Goal: Transaction & Acquisition: Purchase product/service

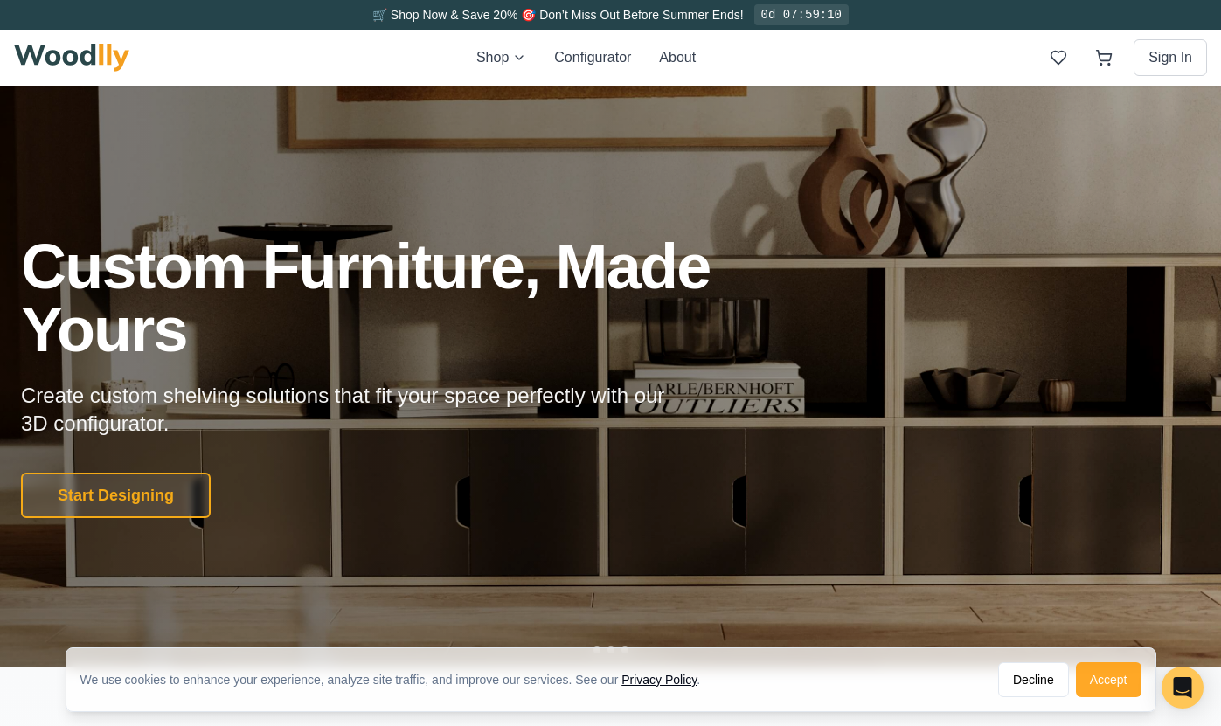
click at [1109, 687] on button "Accept" at bounding box center [1109, 679] width 66 height 35
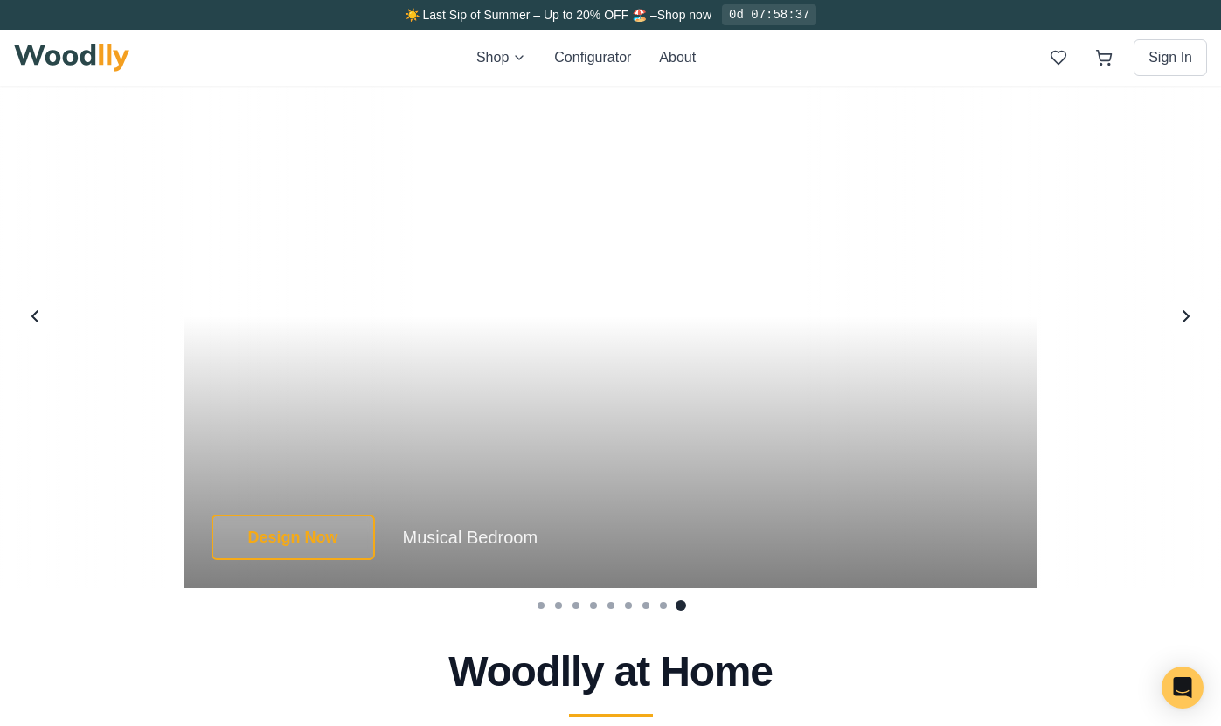
scroll to position [3319, 0]
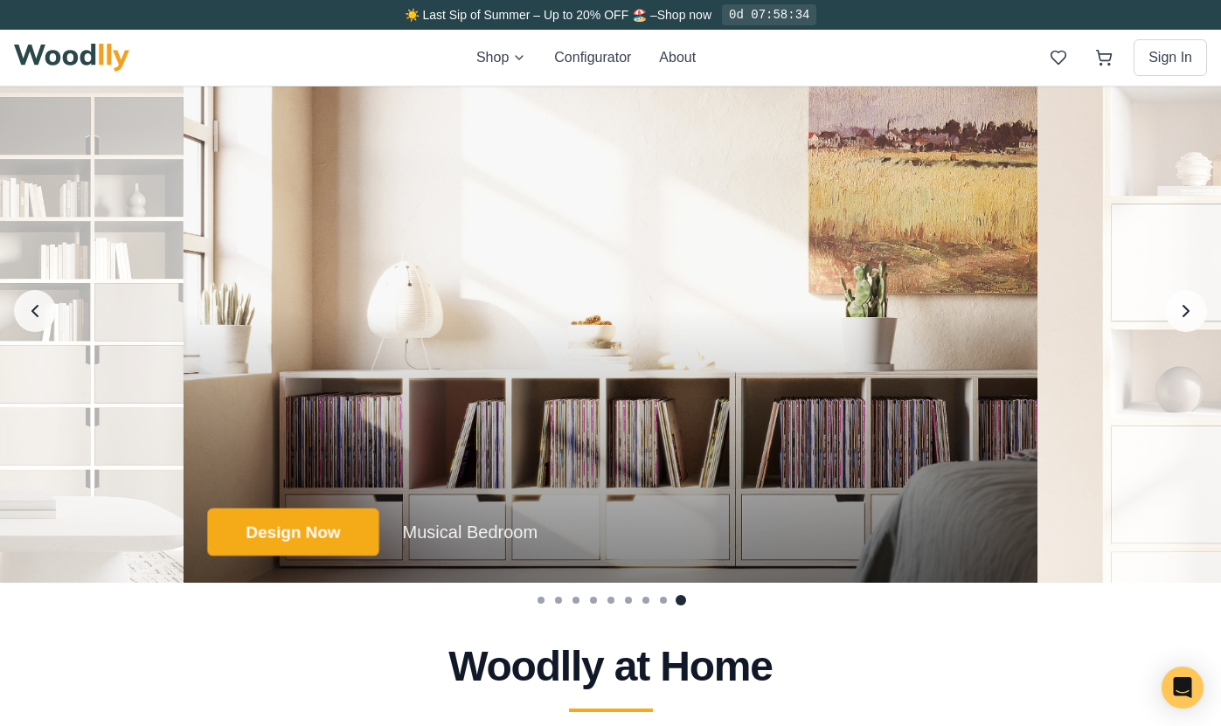
click at [276, 529] on button "Design Now" at bounding box center [292, 533] width 171 height 48
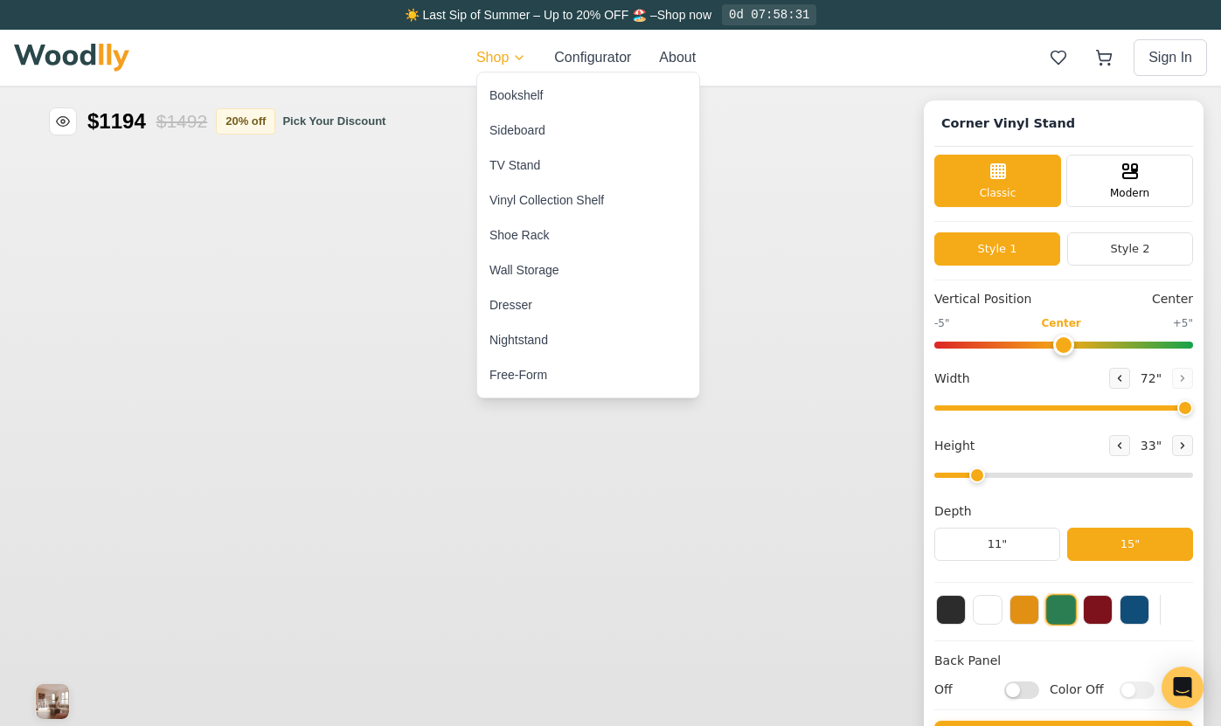
type input "72"
type input "2"
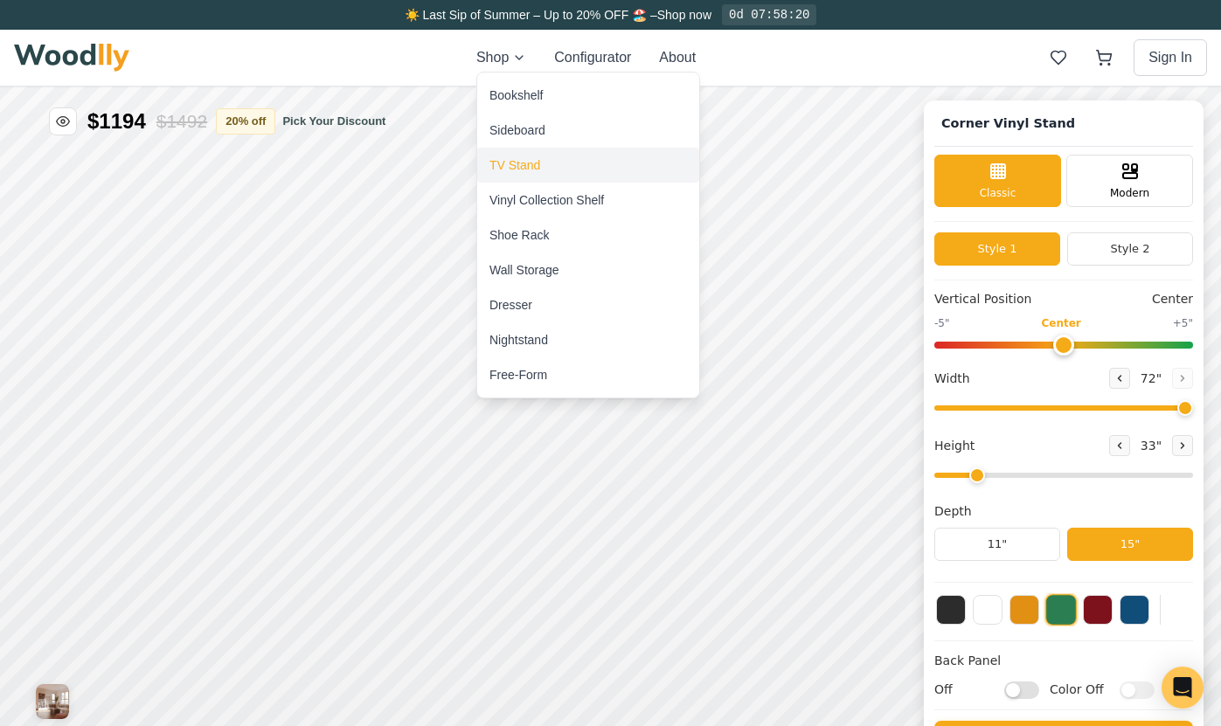
click at [529, 163] on div "TV Stand" at bounding box center [514, 164] width 51 height 17
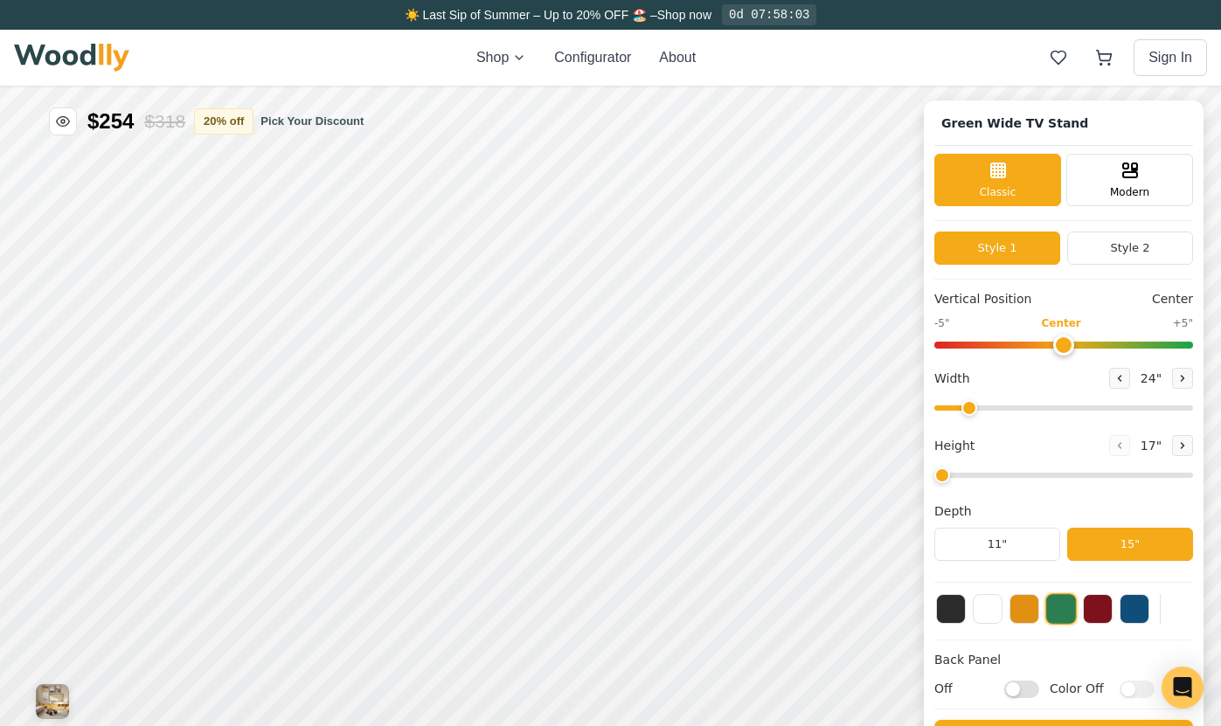
type input "63"
type input "2"
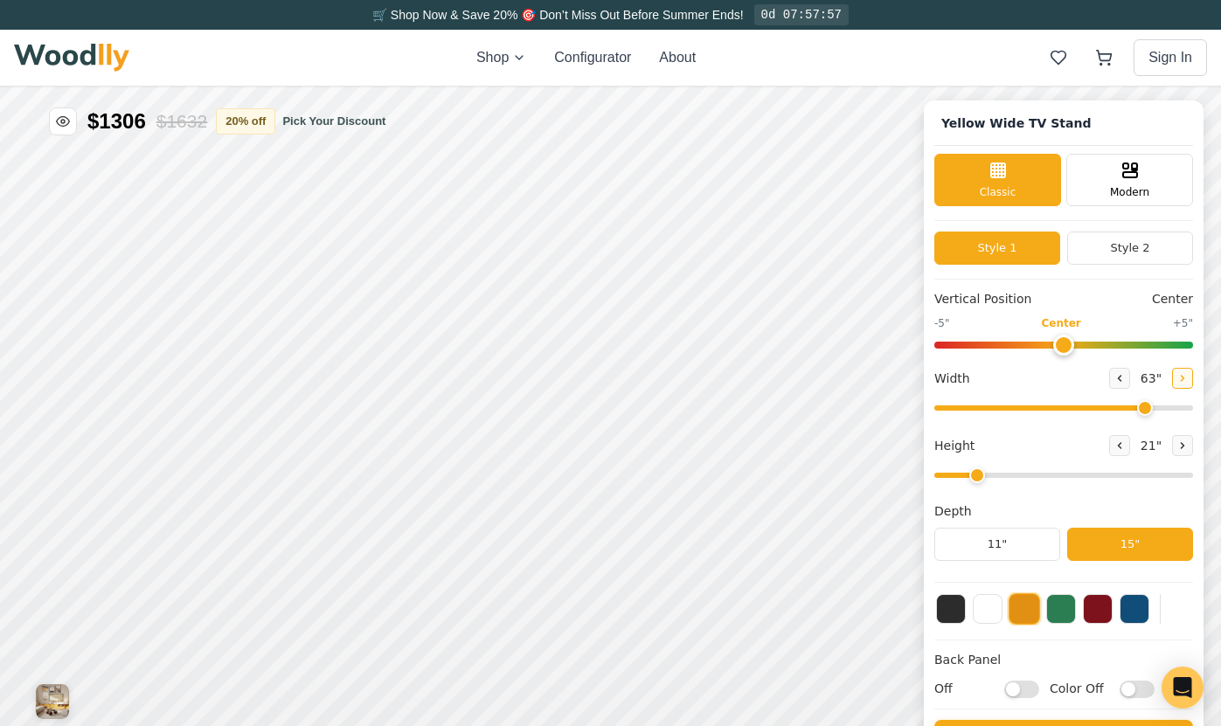
click at [1181, 378] on icon at bounding box center [1182, 378] width 10 height 10
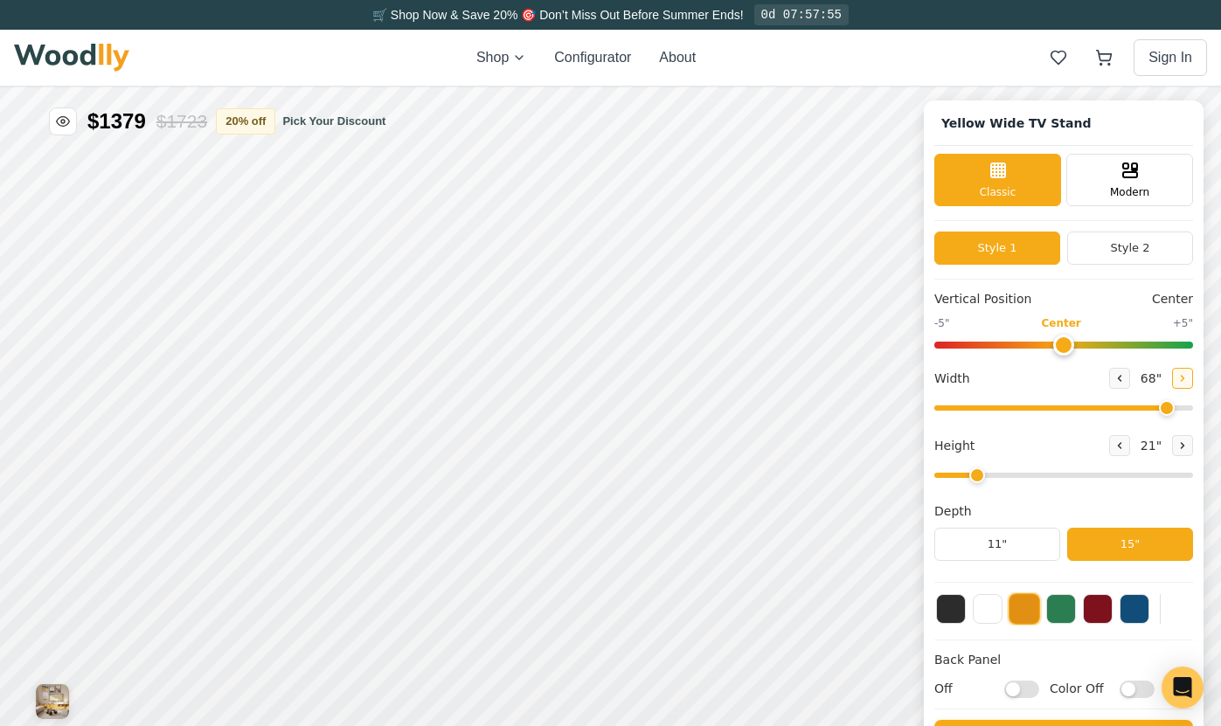
click at [1181, 378] on icon at bounding box center [1182, 378] width 10 height 10
type input "72"
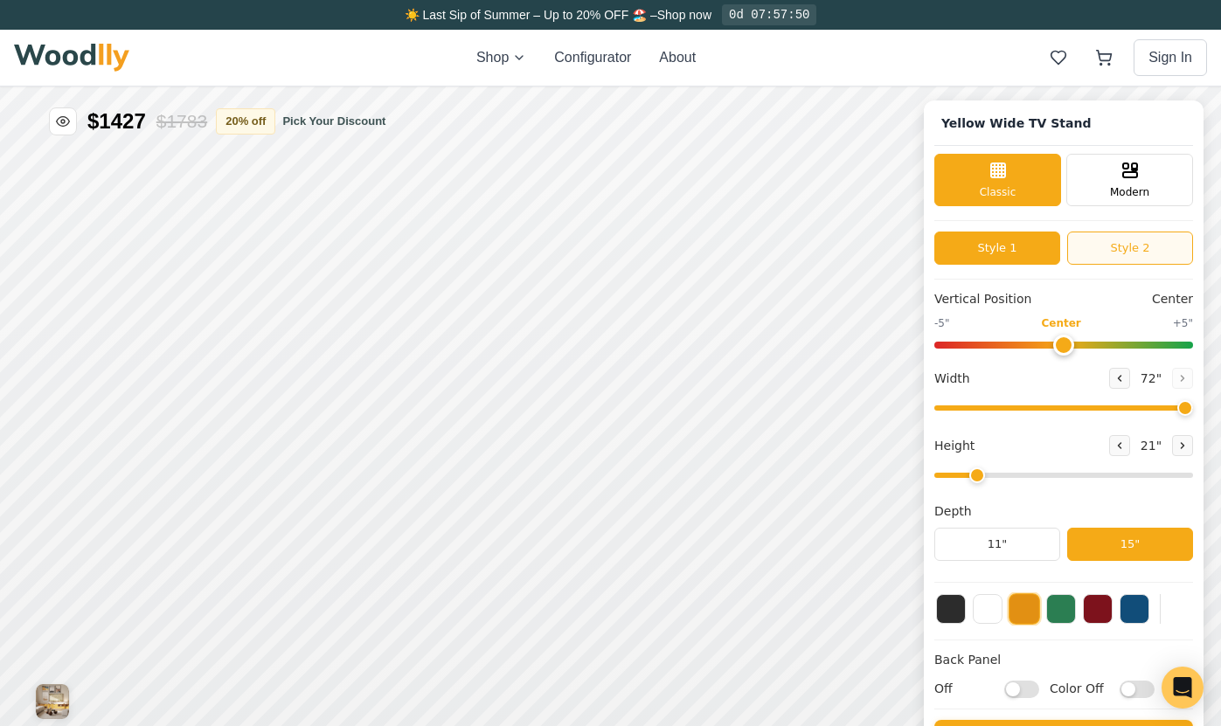
click at [1114, 251] on button "Style 2" at bounding box center [1130, 248] width 126 height 33
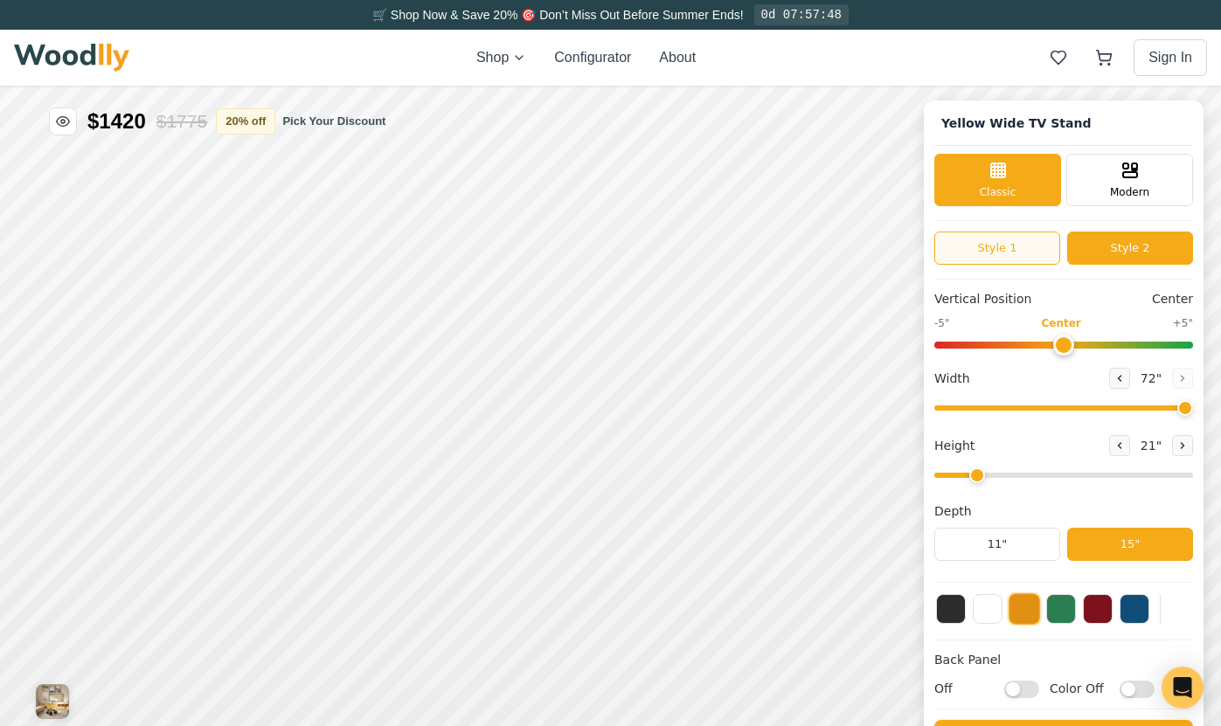
click at [983, 245] on button "Style 1" at bounding box center [997, 248] width 126 height 33
click at [1118, 245] on button "Style 2" at bounding box center [1130, 248] width 126 height 33
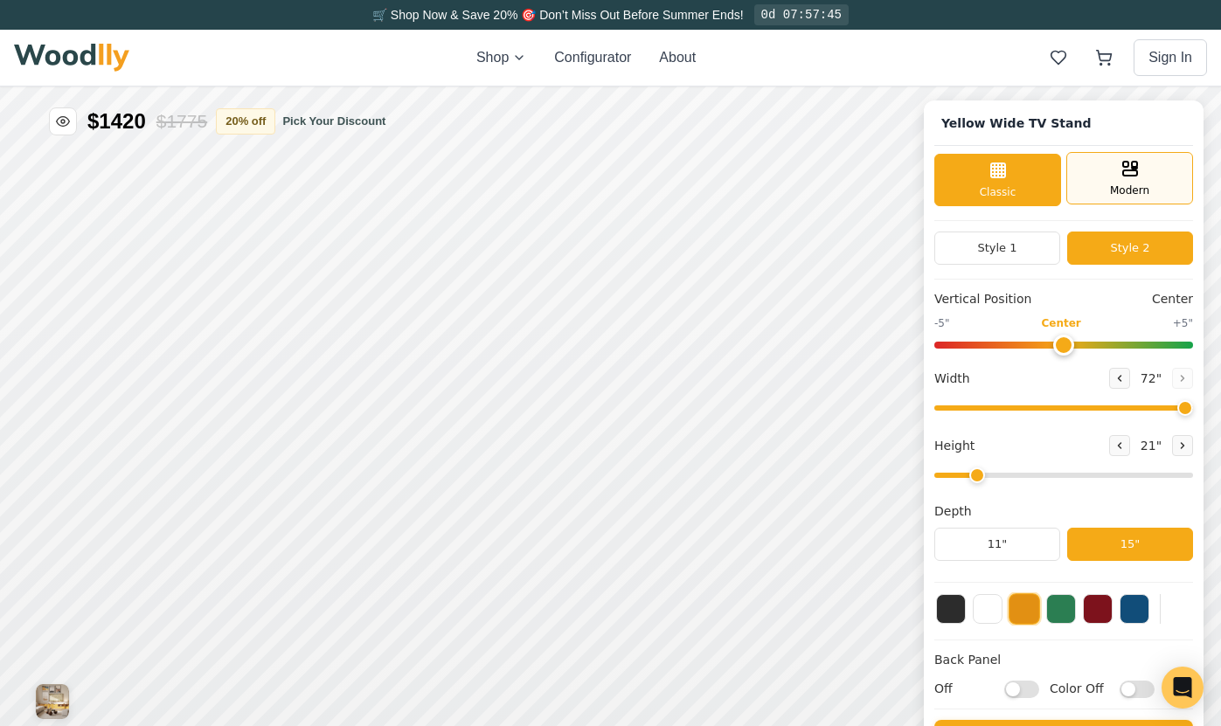
click at [1127, 193] on span "Modern" at bounding box center [1129, 191] width 39 height 16
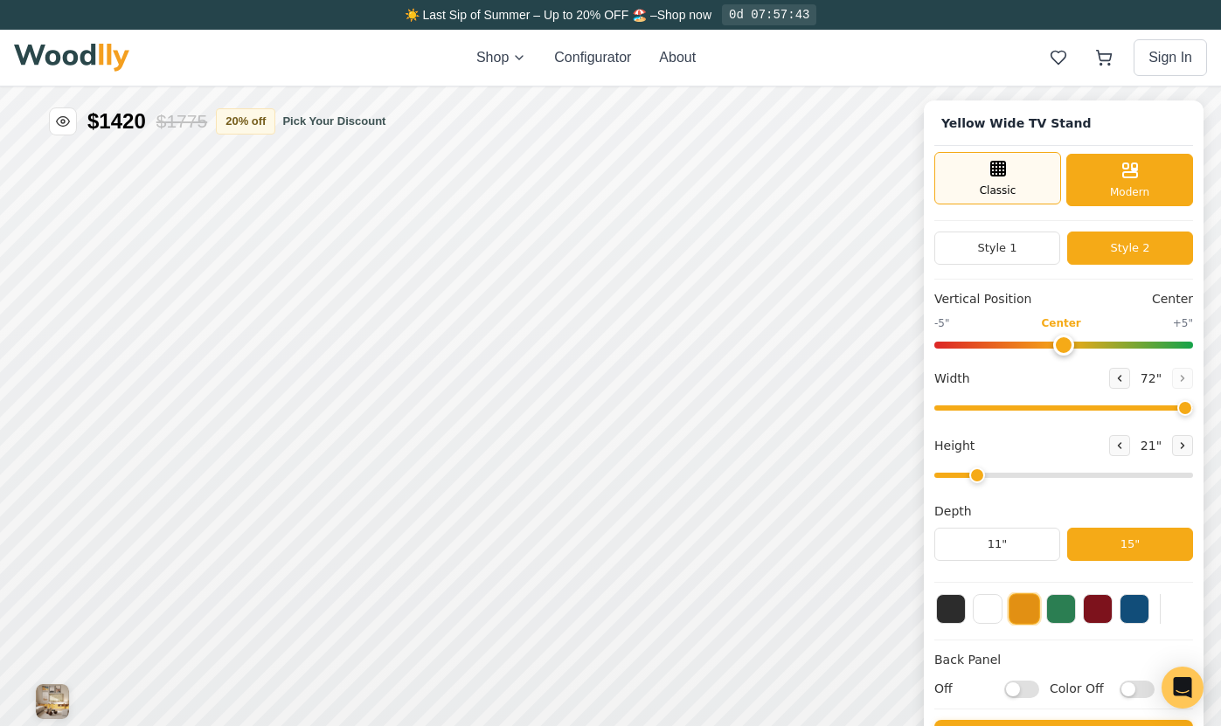
click at [1034, 189] on div "Classic" at bounding box center [997, 178] width 127 height 52
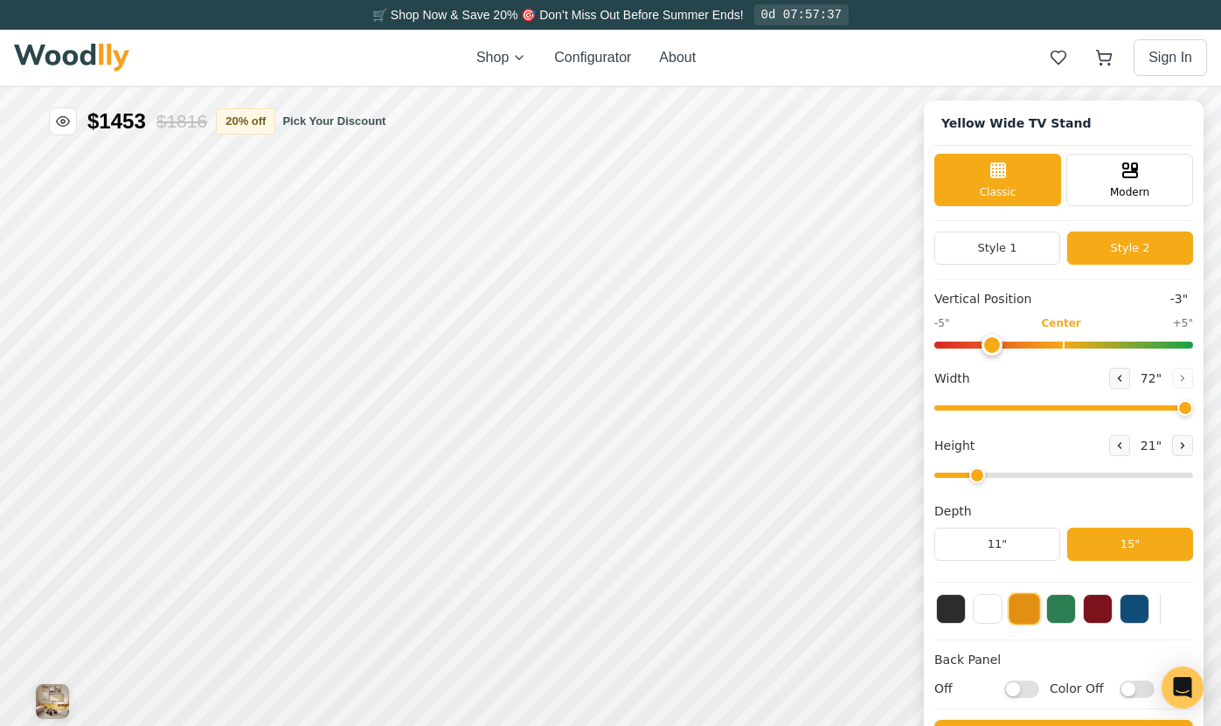
click at [1003, 342] on input "range" at bounding box center [1063, 345] width 259 height 7
drag, startPoint x: 1016, startPoint y: 342, endPoint x: 1063, endPoint y: 344, distance: 46.4
type input "0"
click at [1063, 344] on input "range" at bounding box center [1063, 345] width 259 height 7
click at [1118, 447] on icon at bounding box center [1119, 445] width 10 height 10
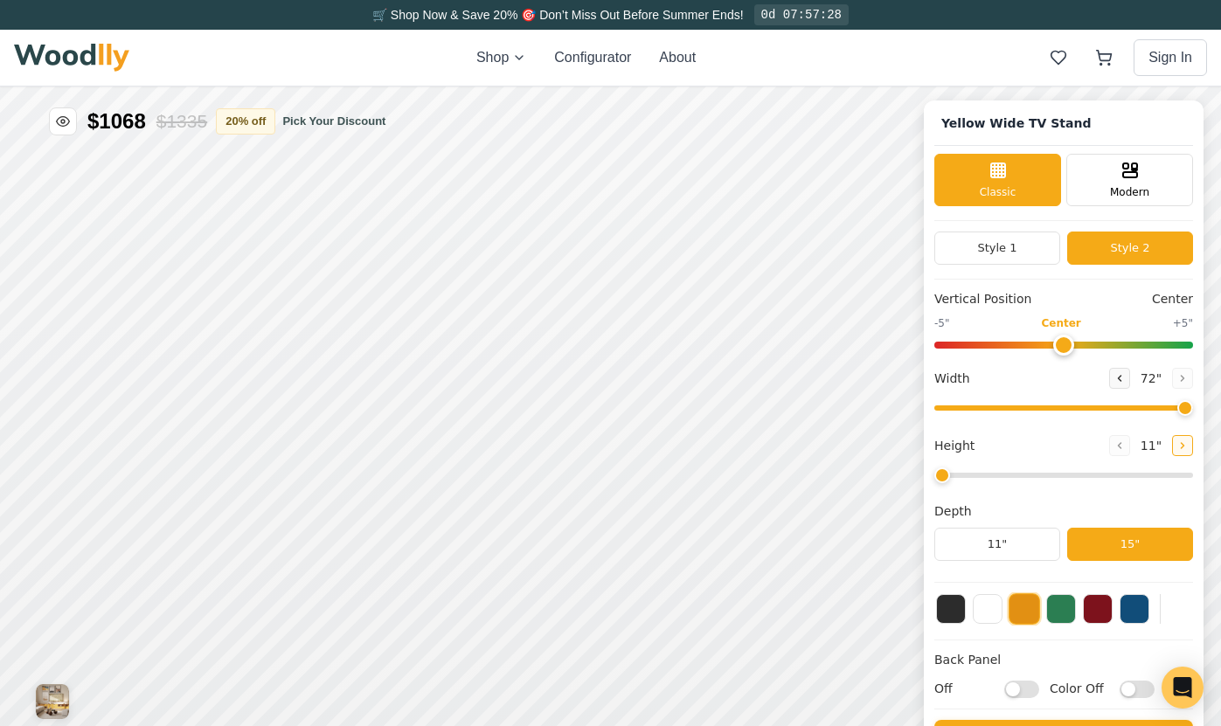
click at [1179, 445] on icon at bounding box center [1182, 445] width 10 height 10
click at [1114, 447] on icon at bounding box center [1119, 445] width 10 height 10
type input "2"
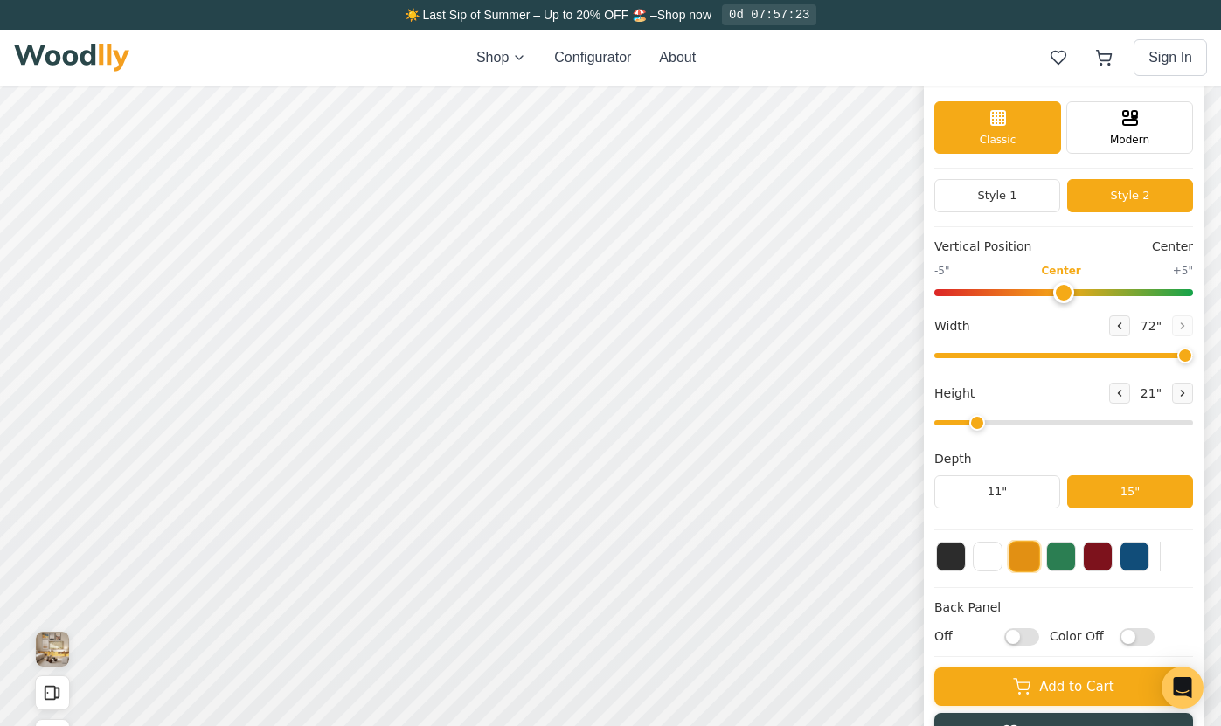
scroll to position [63, 0]
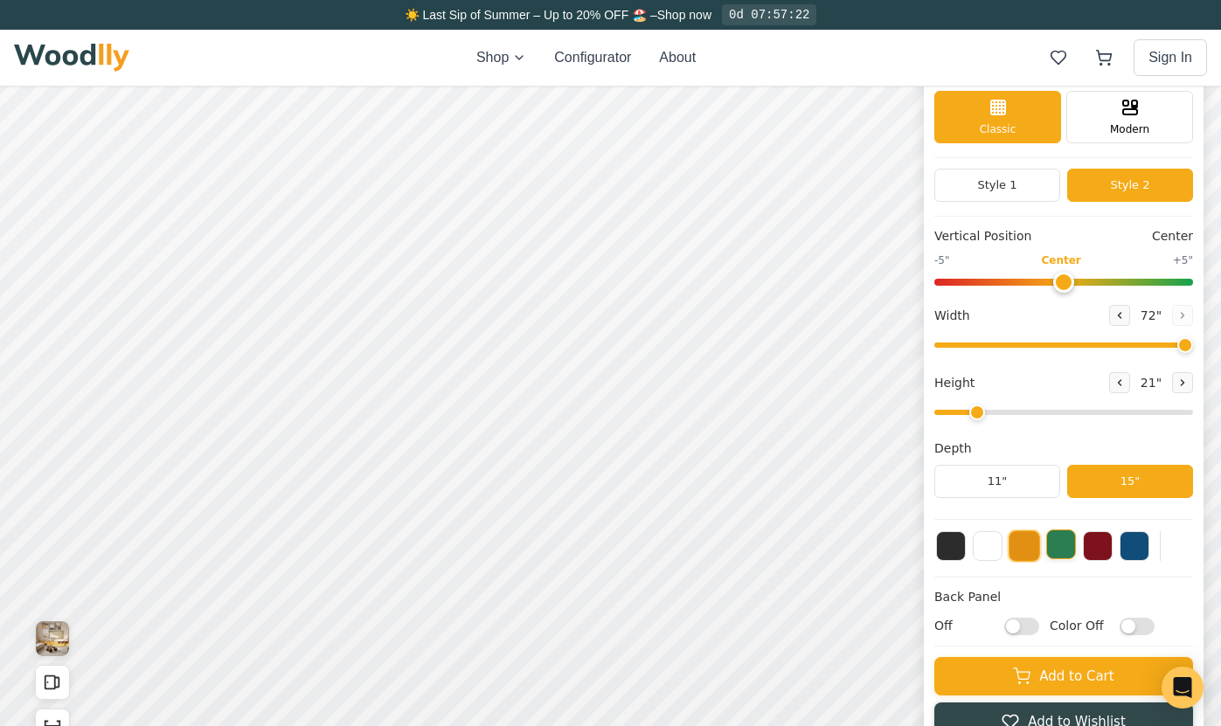
click at [1060, 544] on button at bounding box center [1061, 545] width 30 height 30
click at [1129, 542] on button at bounding box center [1135, 545] width 30 height 30
click at [1097, 549] on button at bounding box center [1098, 545] width 30 height 30
click at [956, 547] on button at bounding box center [951, 545] width 30 height 30
click at [994, 544] on button at bounding box center [988, 545] width 30 height 30
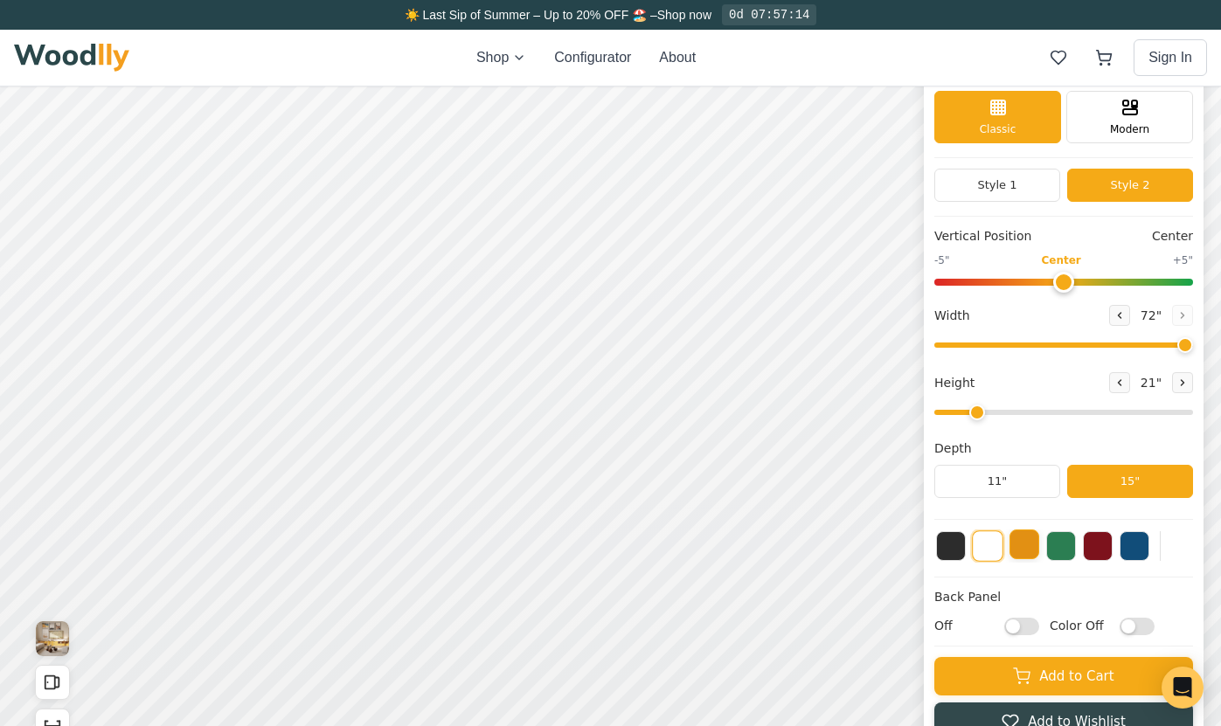
click at [1030, 543] on button at bounding box center [1024, 545] width 30 height 30
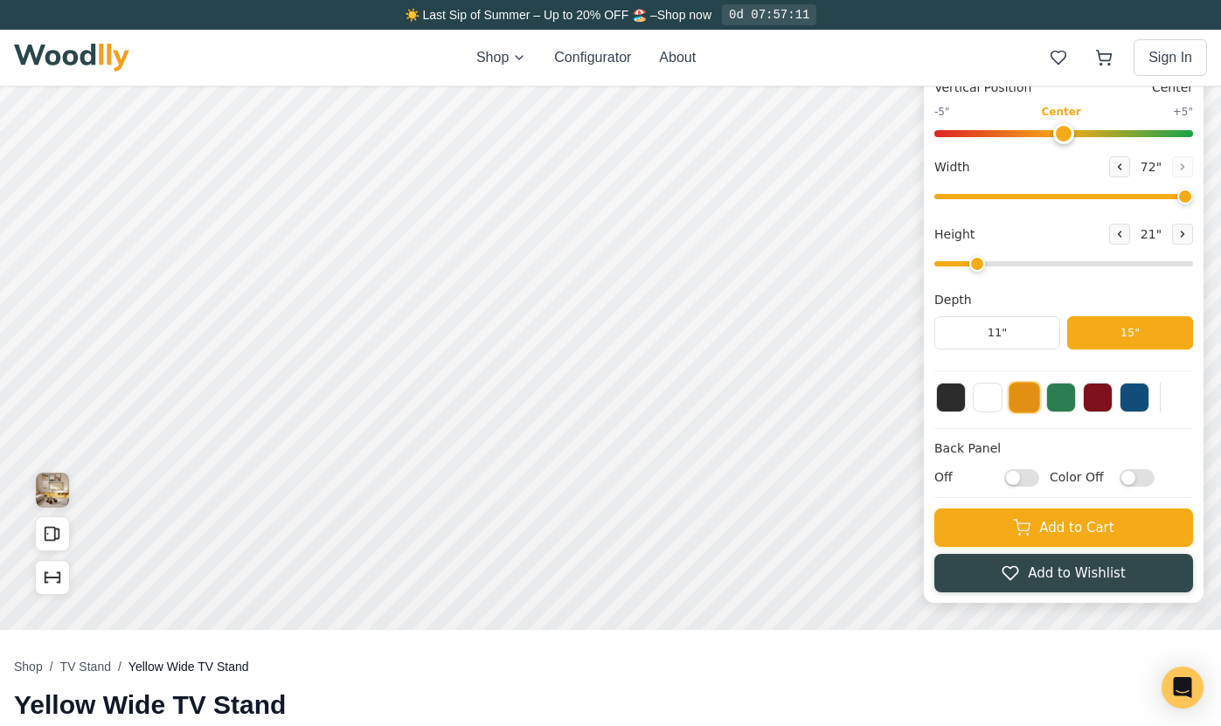
scroll to position [212, 0]
click at [1128, 479] on input "Color Off" at bounding box center [1137, 476] width 35 height 17
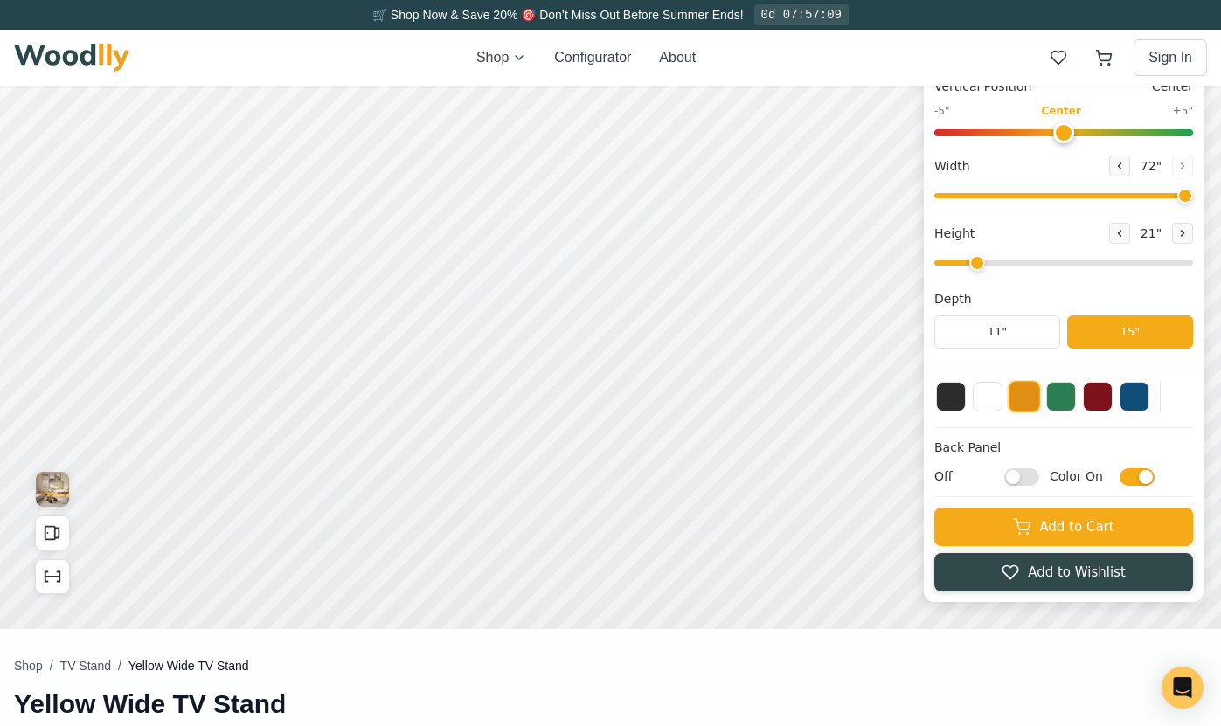
click at [1128, 479] on input "Color On" at bounding box center [1137, 476] width 35 height 17
click at [1129, 479] on input "Color Off" at bounding box center [1137, 476] width 35 height 17
click at [1129, 479] on input "Color On" at bounding box center [1137, 476] width 35 height 17
checkbox input "false"
click at [1024, 481] on input "Off" at bounding box center [1021, 476] width 35 height 17
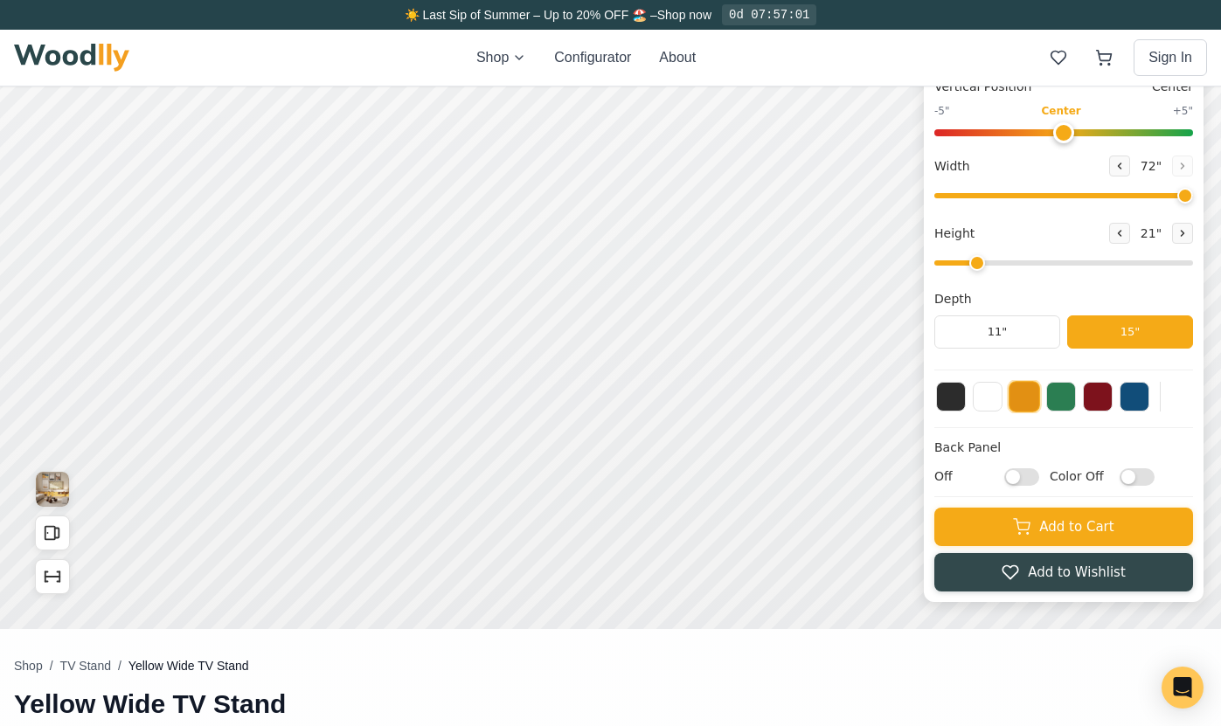
checkbox input "true"
click at [1128, 476] on input "Color Off" at bounding box center [1137, 476] width 35 height 17
click at [1128, 476] on input "Color On" at bounding box center [1137, 476] width 35 height 17
checkbox input "false"
click at [1026, 475] on input "On" at bounding box center [1021, 476] width 35 height 17
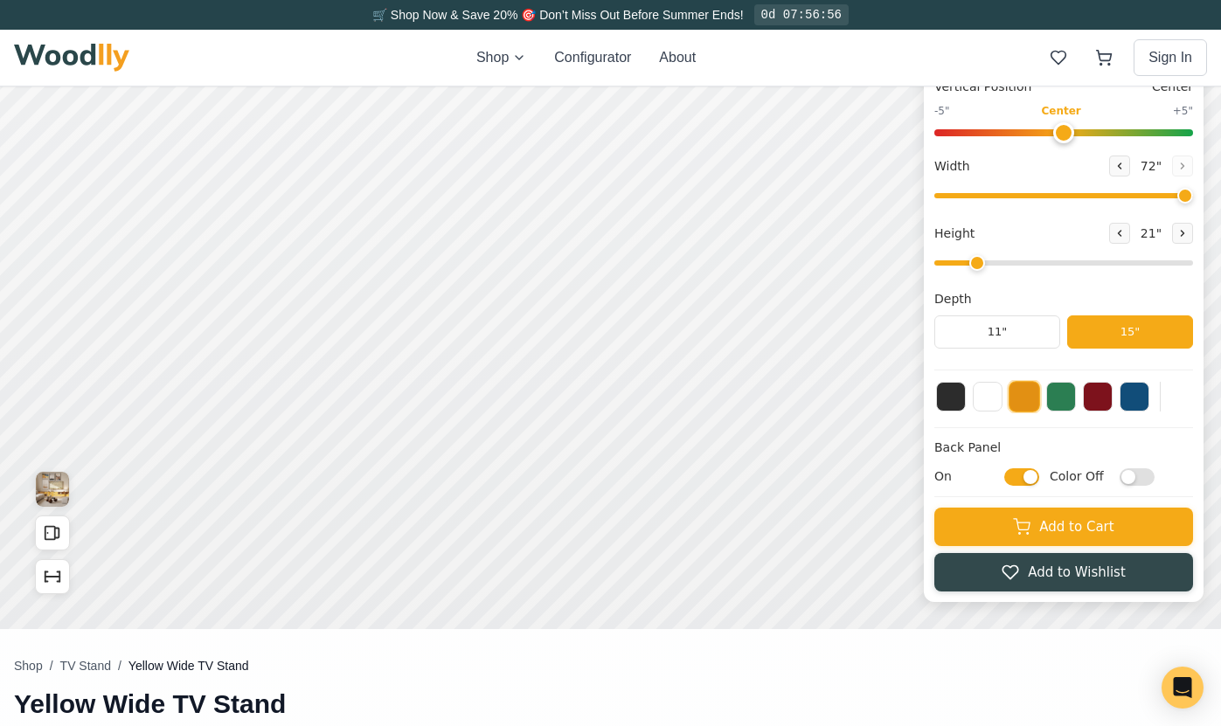
checkbox input "false"
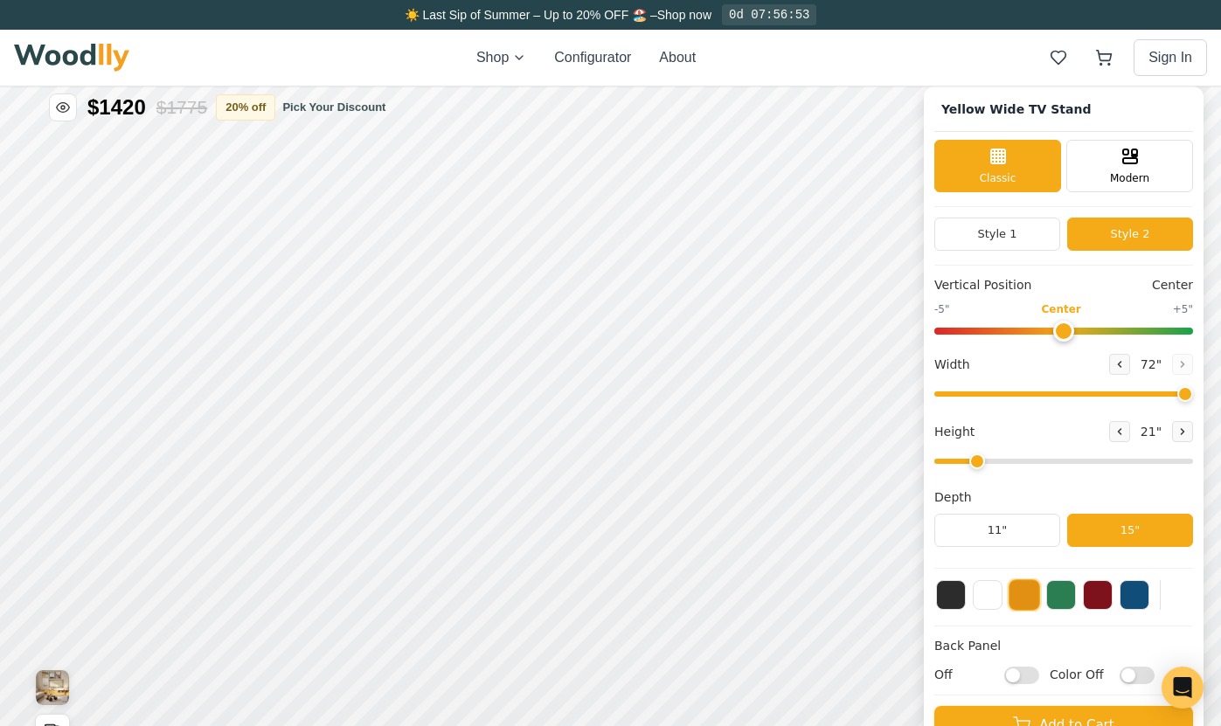
scroll to position [0, 0]
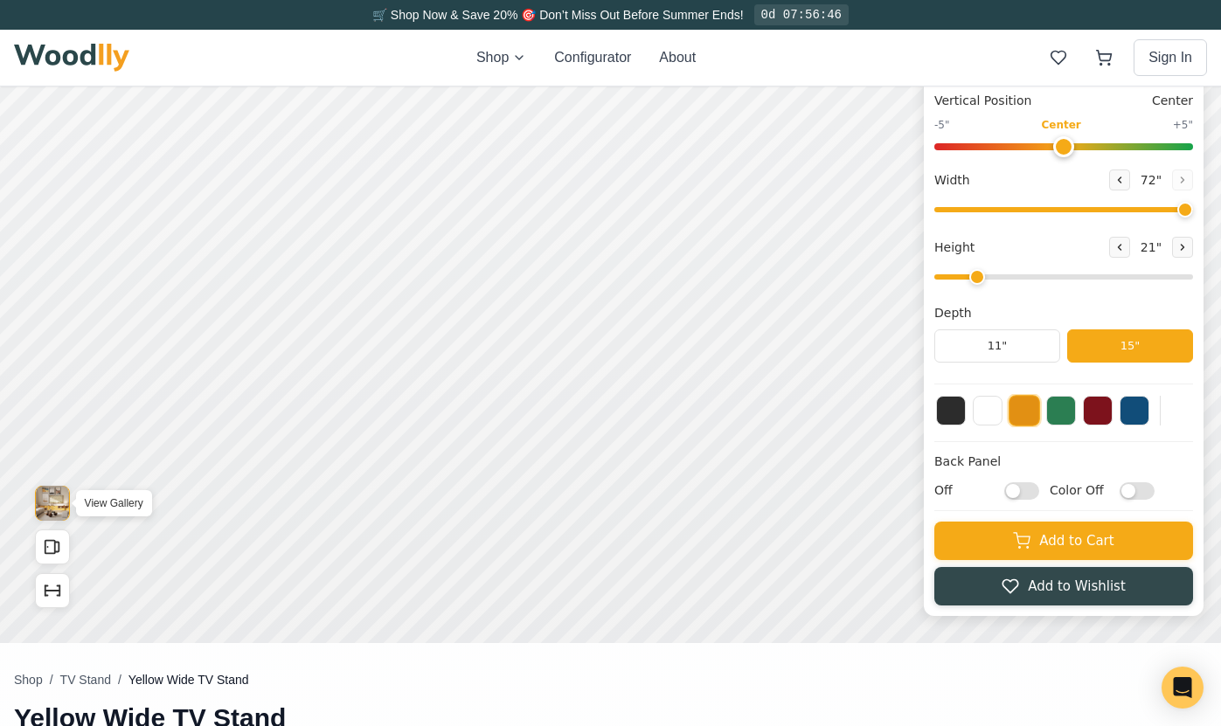
click at [48, 496] on img "View Gallery" at bounding box center [52, 503] width 33 height 35
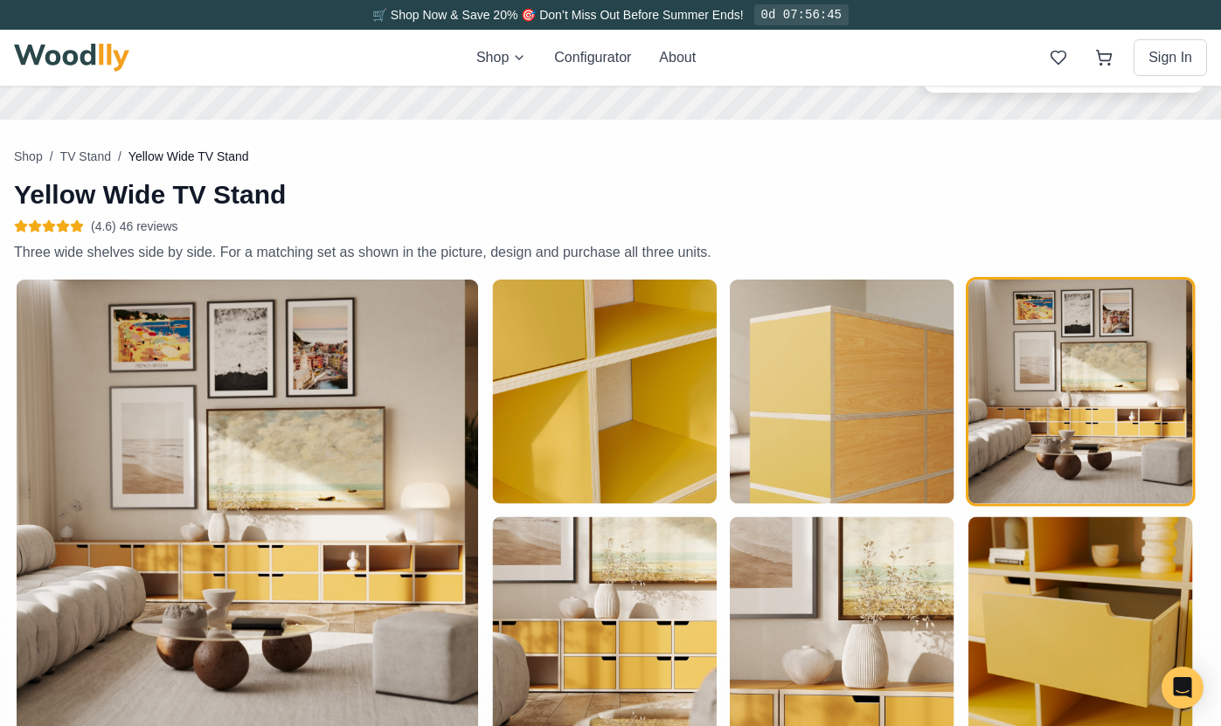
scroll to position [767, 0]
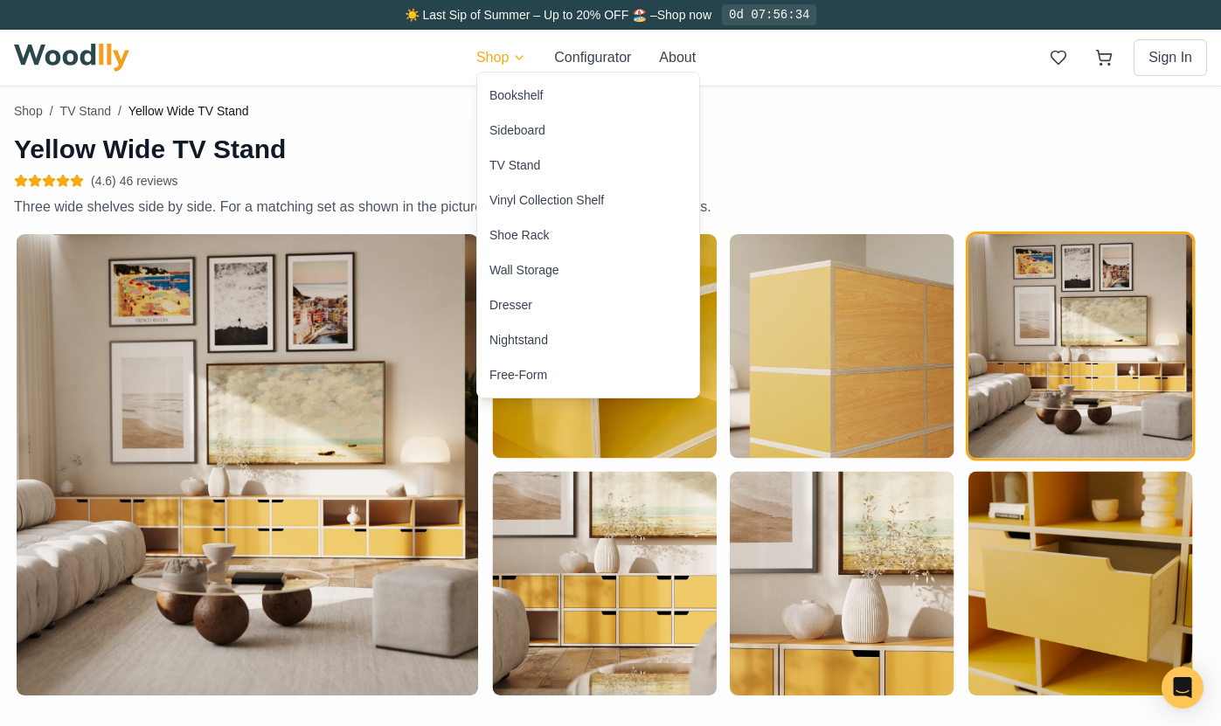
click at [491, 125] on div "Sideboard" at bounding box center [517, 129] width 56 height 17
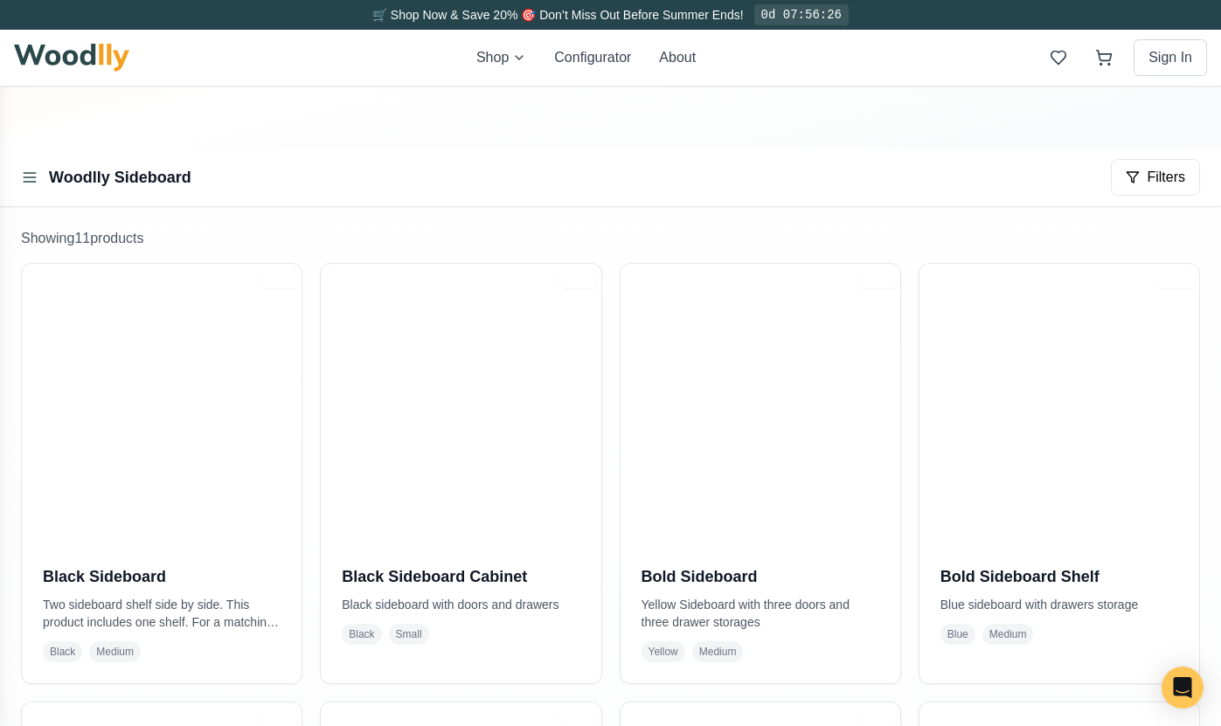
scroll to position [218, 0]
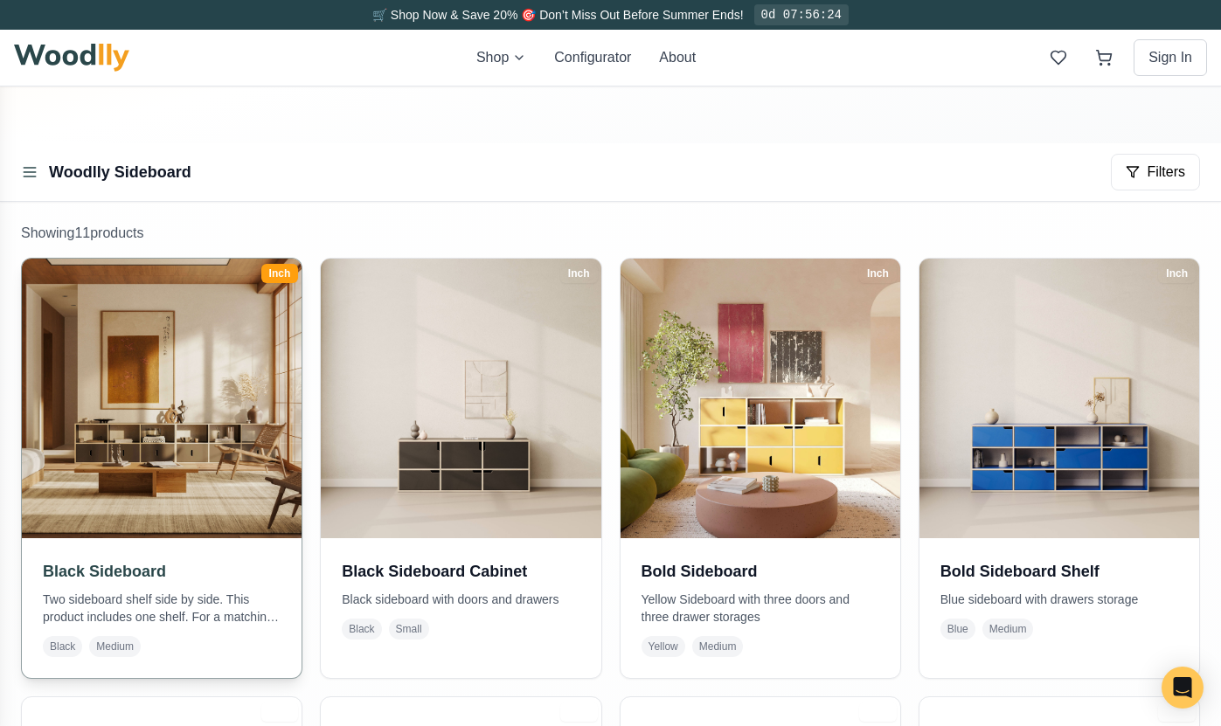
click at [166, 391] on img at bounding box center [162, 399] width 294 height 294
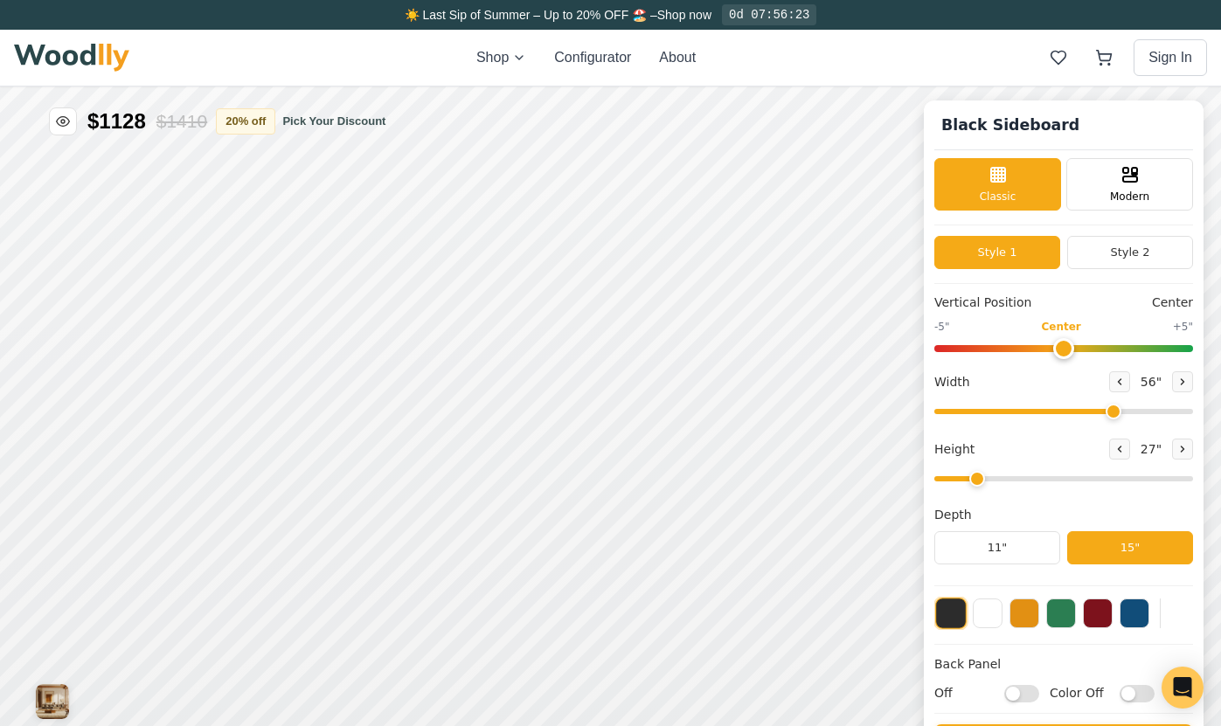
type input "56"
type input "2"
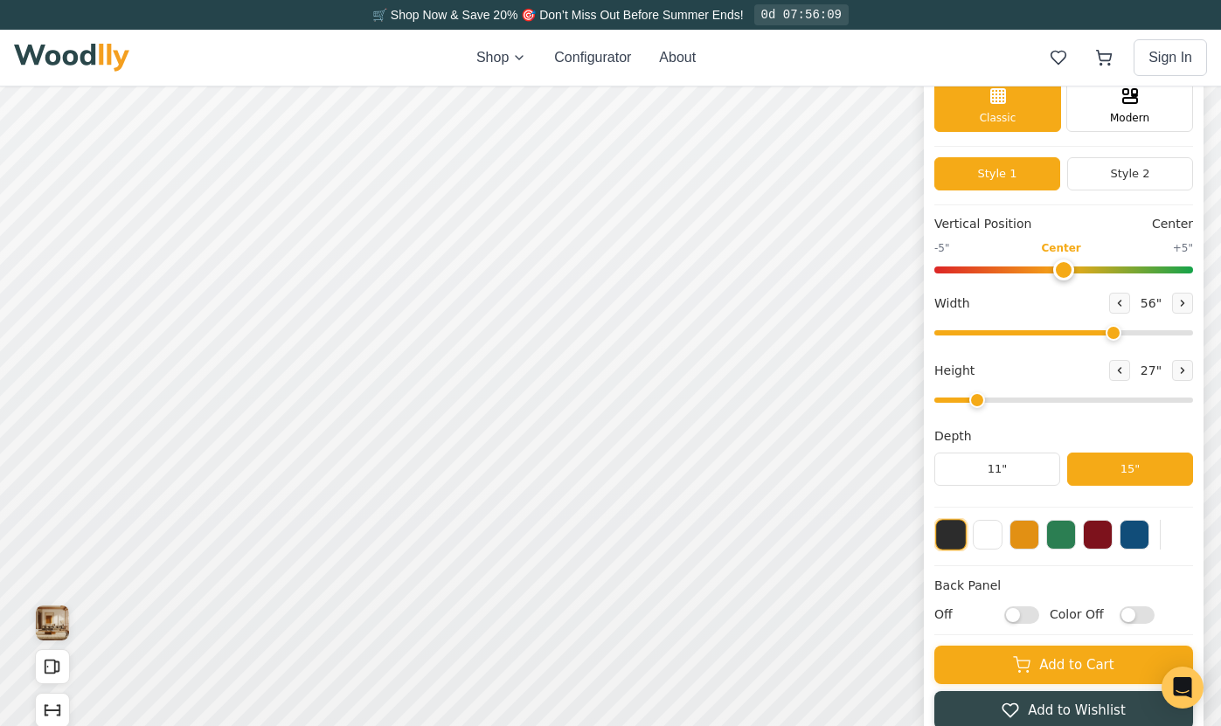
scroll to position [73, 0]
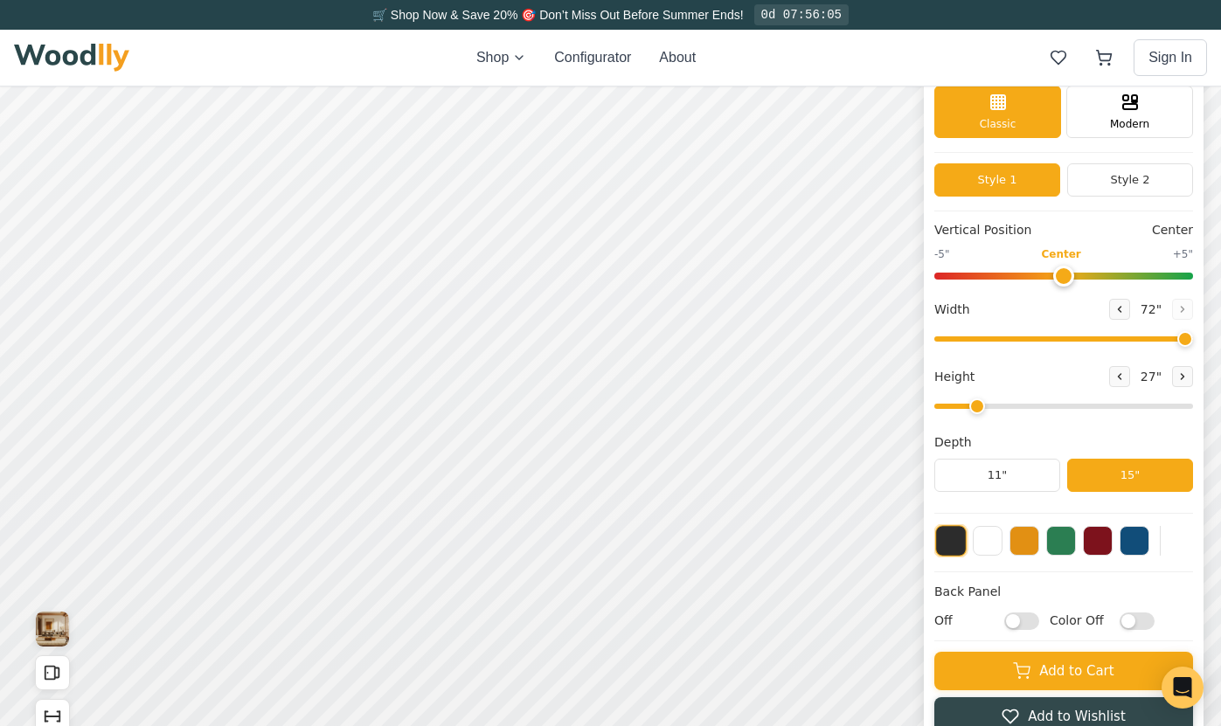
type input "72"
drag, startPoint x: 1113, startPoint y: 340, endPoint x: 1224, endPoint y: 349, distance: 112.2
click at [1220, 14] on html "Black Sideboard Black Sideboard Classic Modern Style 1 Style 2 Vertical Positio…" at bounding box center [610, 14] width 1221 height 0
click at [1128, 186] on button "Style 2" at bounding box center [1130, 179] width 126 height 33
click at [981, 184] on button "Style 1" at bounding box center [997, 179] width 126 height 33
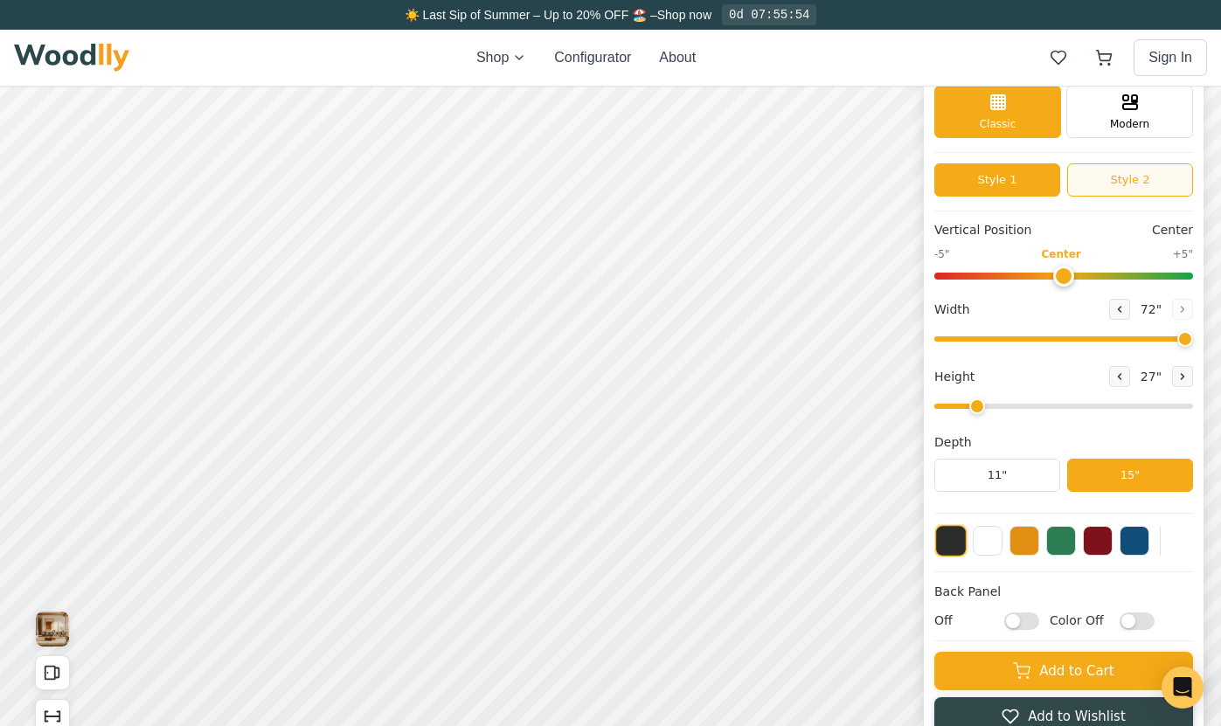
click at [1125, 186] on button "Style 2" at bounding box center [1130, 179] width 126 height 33
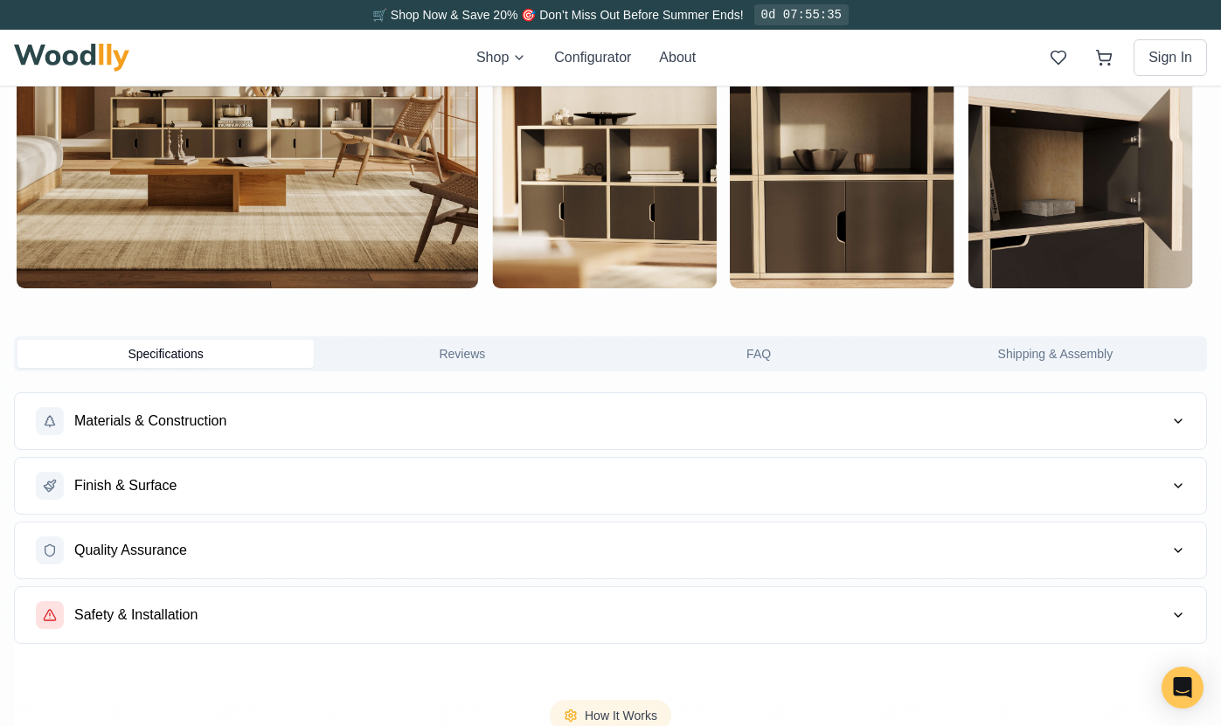
scroll to position [1198, 0]
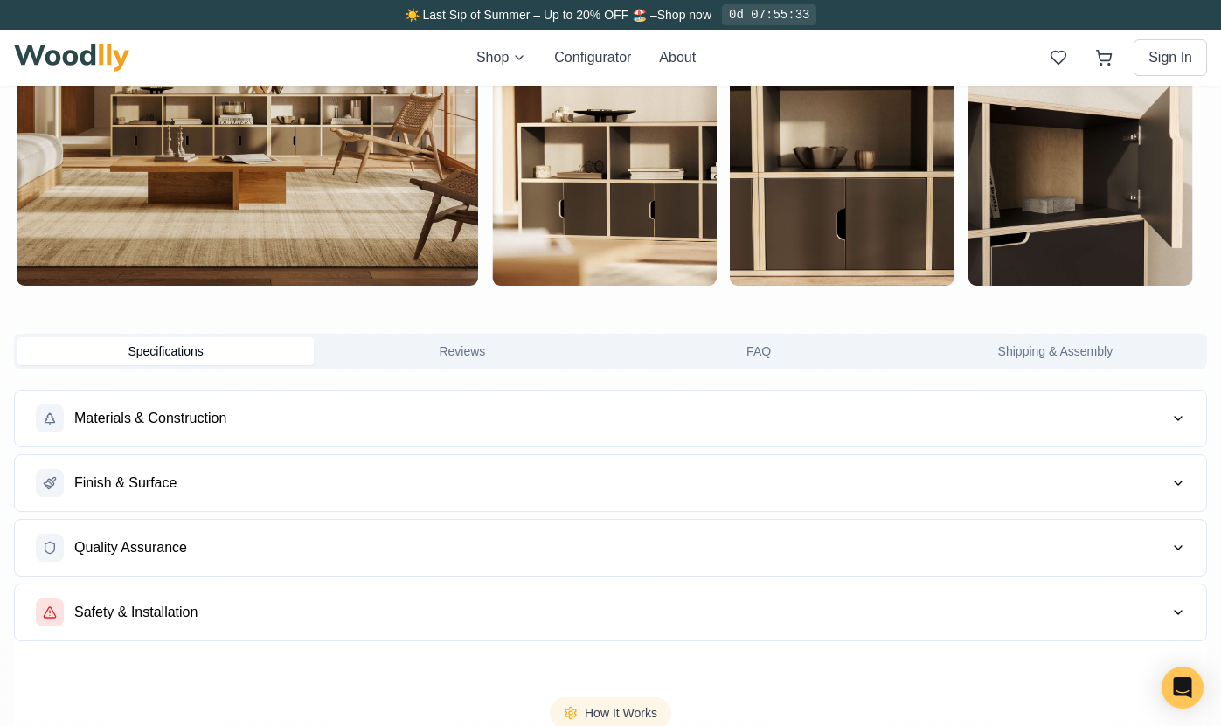
click at [478, 343] on button "Reviews" at bounding box center [462, 351] width 296 height 28
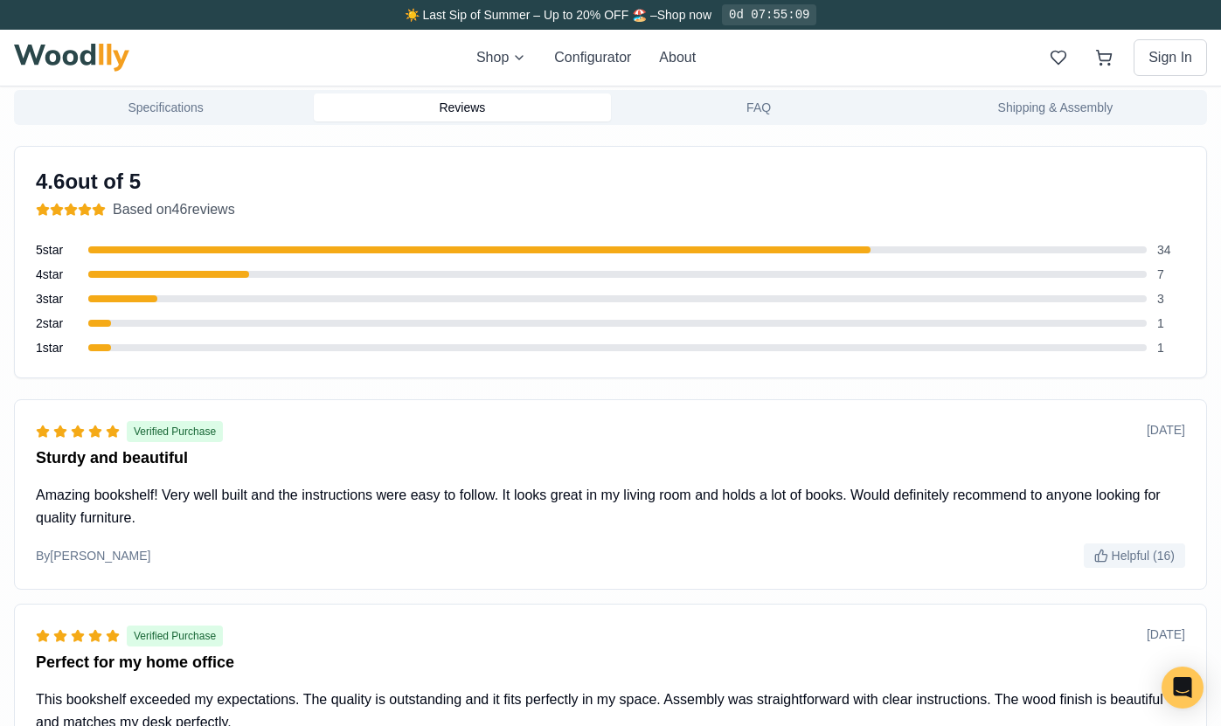
scroll to position [0, 0]
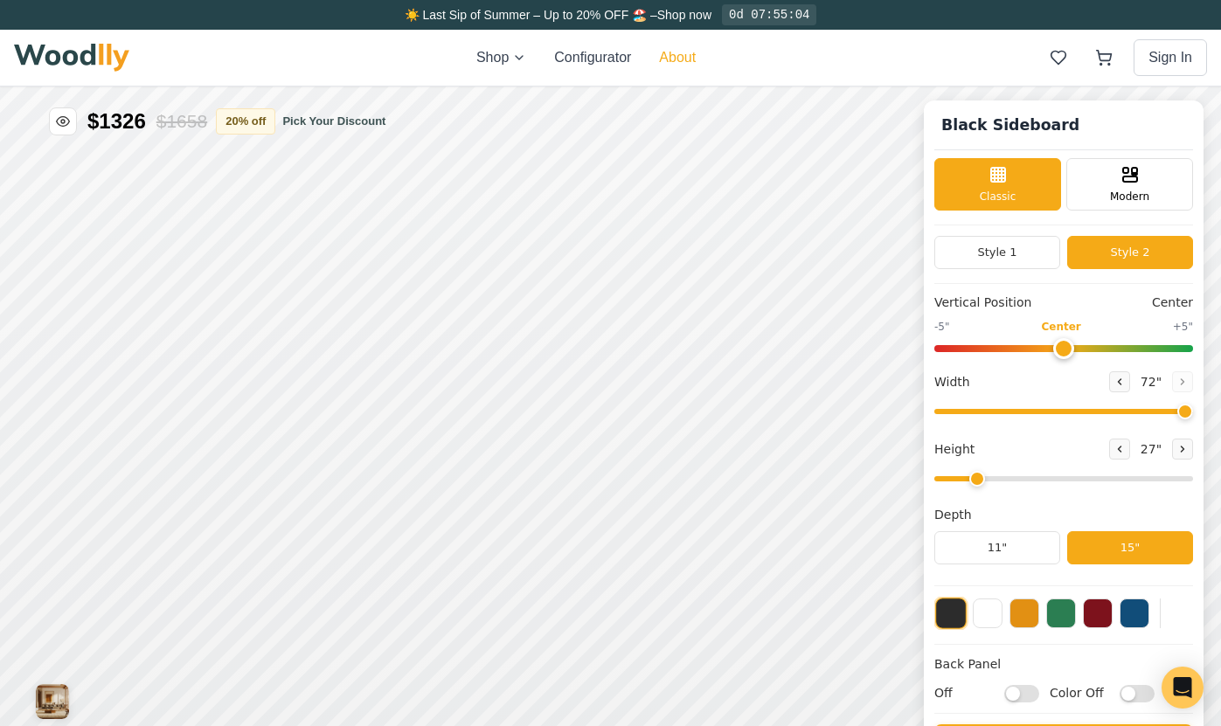
click at [684, 59] on button "About" at bounding box center [677, 57] width 37 height 21
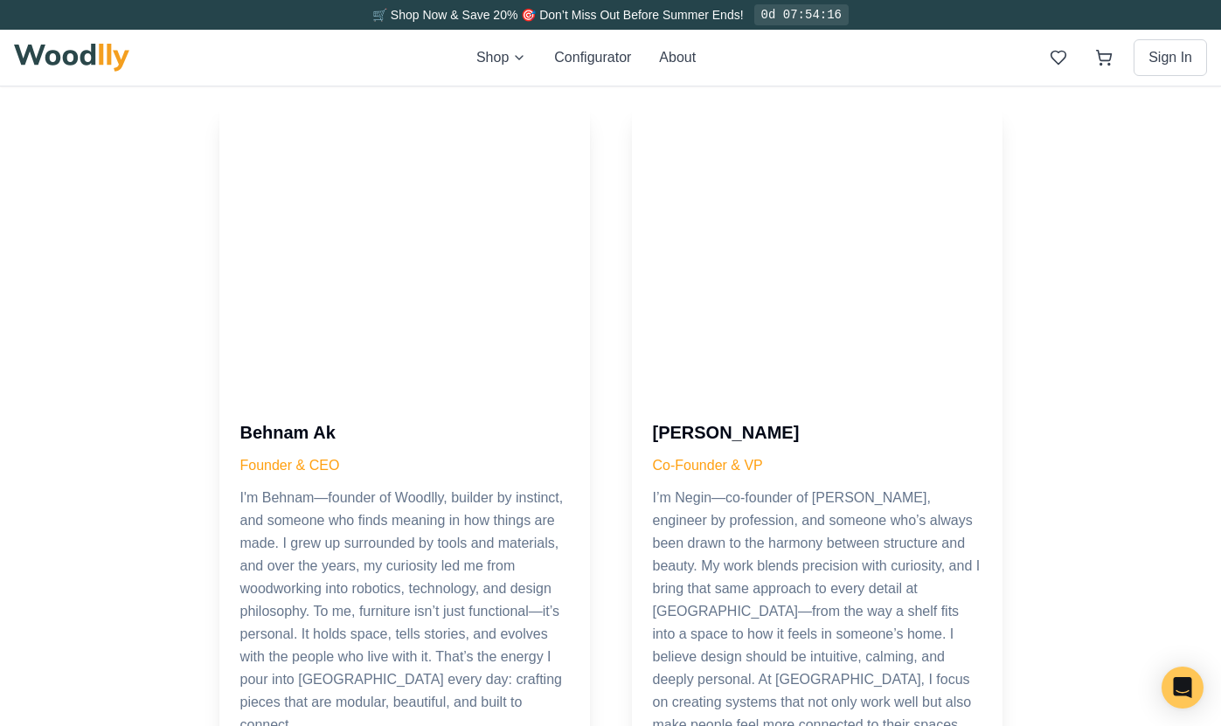
scroll to position [725, 0]
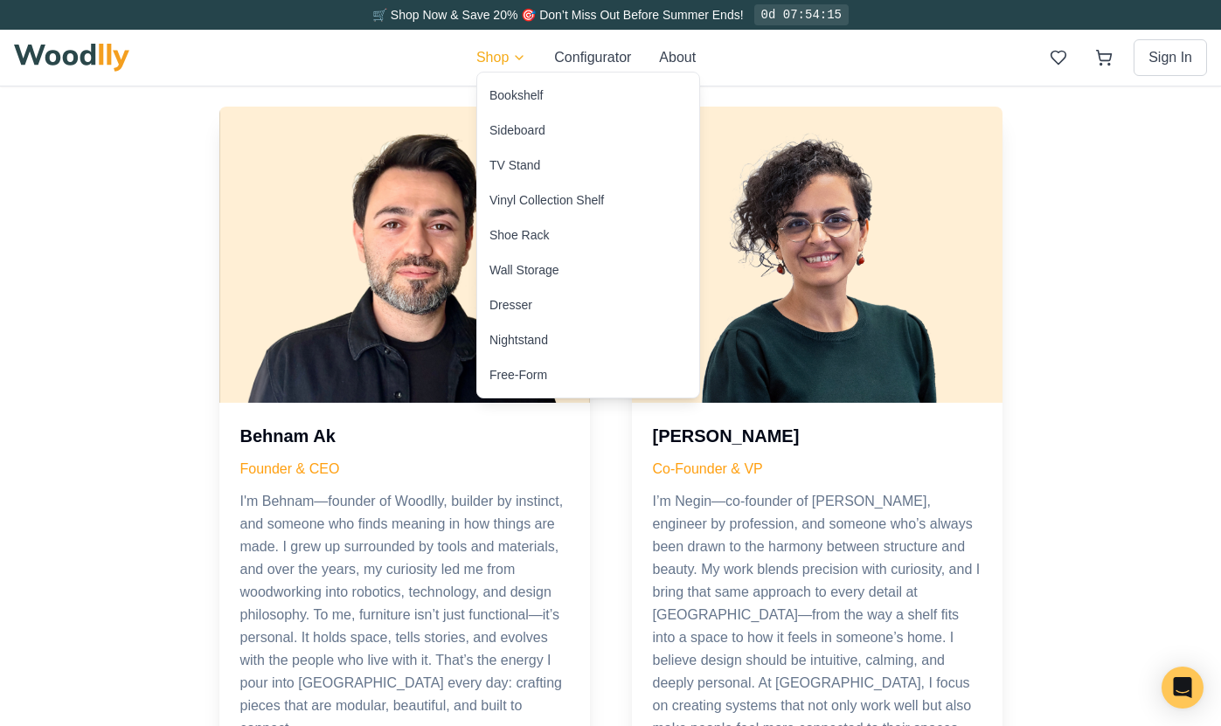
click at [515, 202] on div "Vinyl Collection Shelf" at bounding box center [546, 199] width 114 height 17
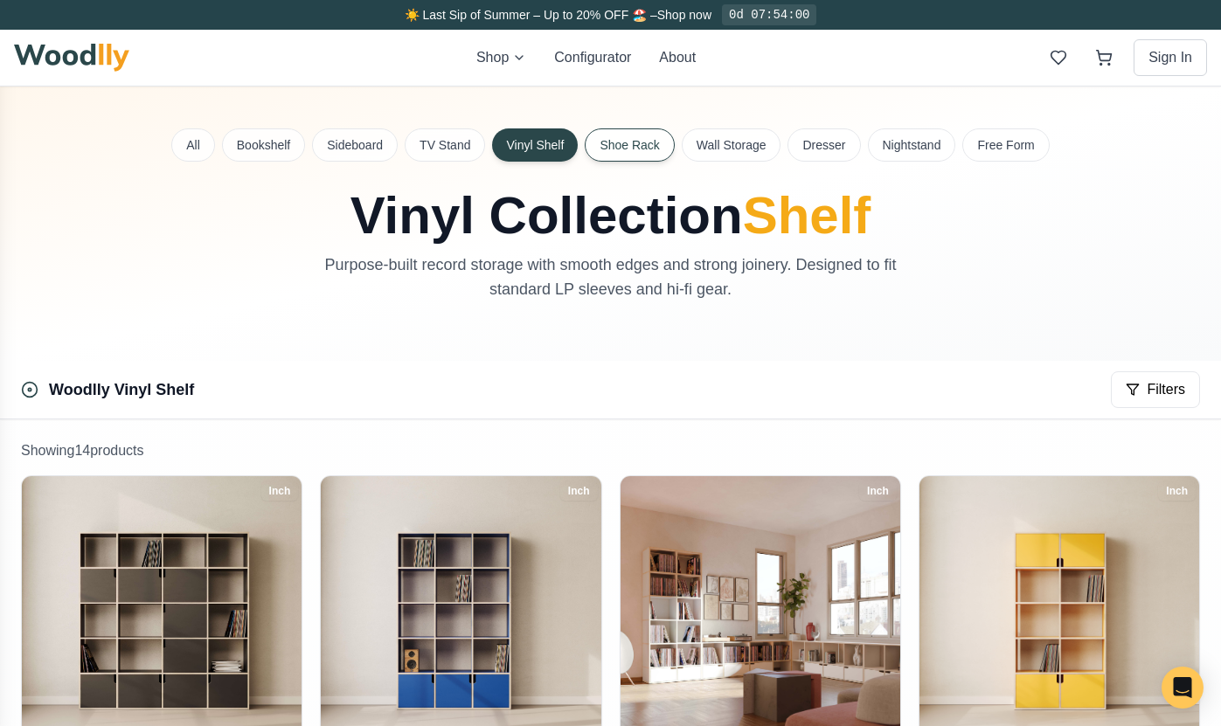
click at [629, 140] on button "Shoe Rack" at bounding box center [629, 144] width 89 height 33
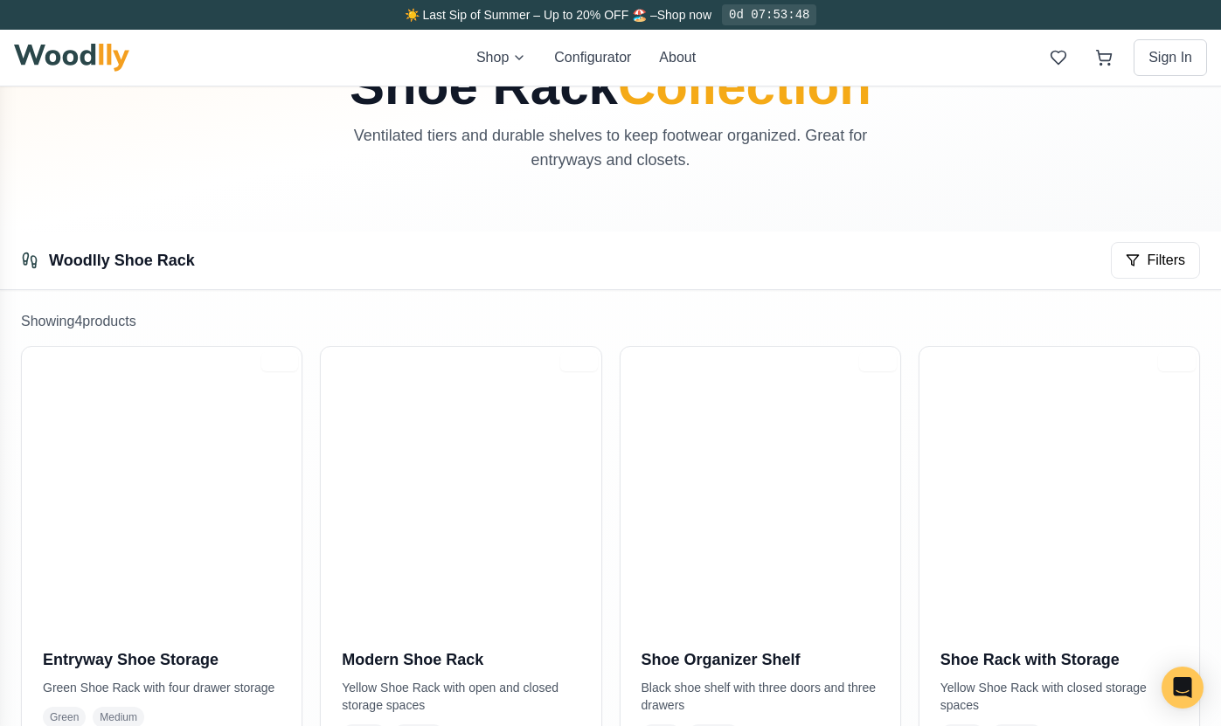
scroll to position [118, 0]
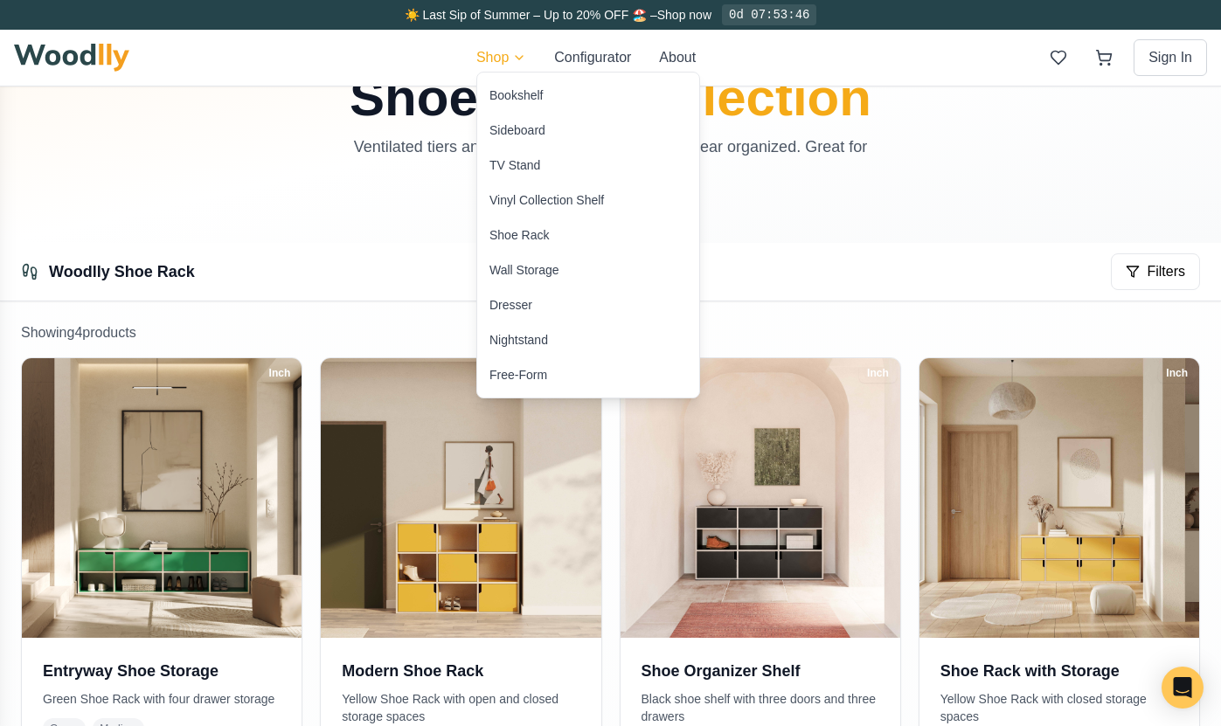
click at [509, 260] on div "Wall Storage" at bounding box center [588, 270] width 222 height 35
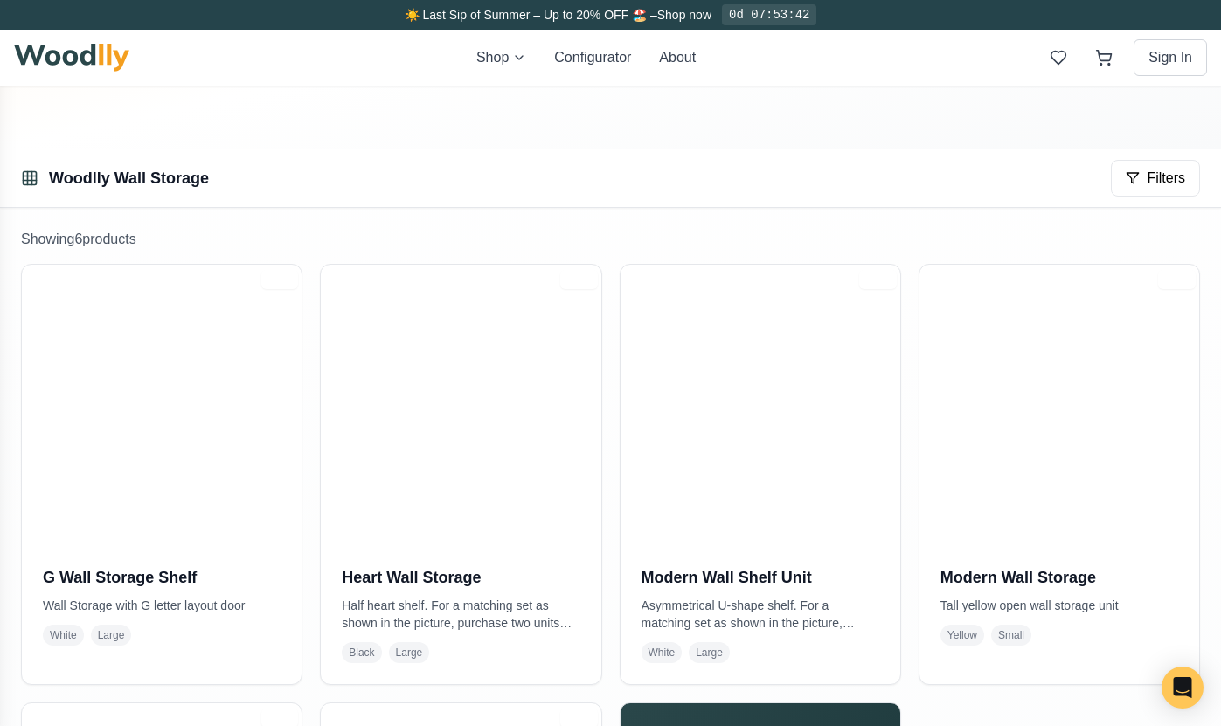
scroll to position [212, 0]
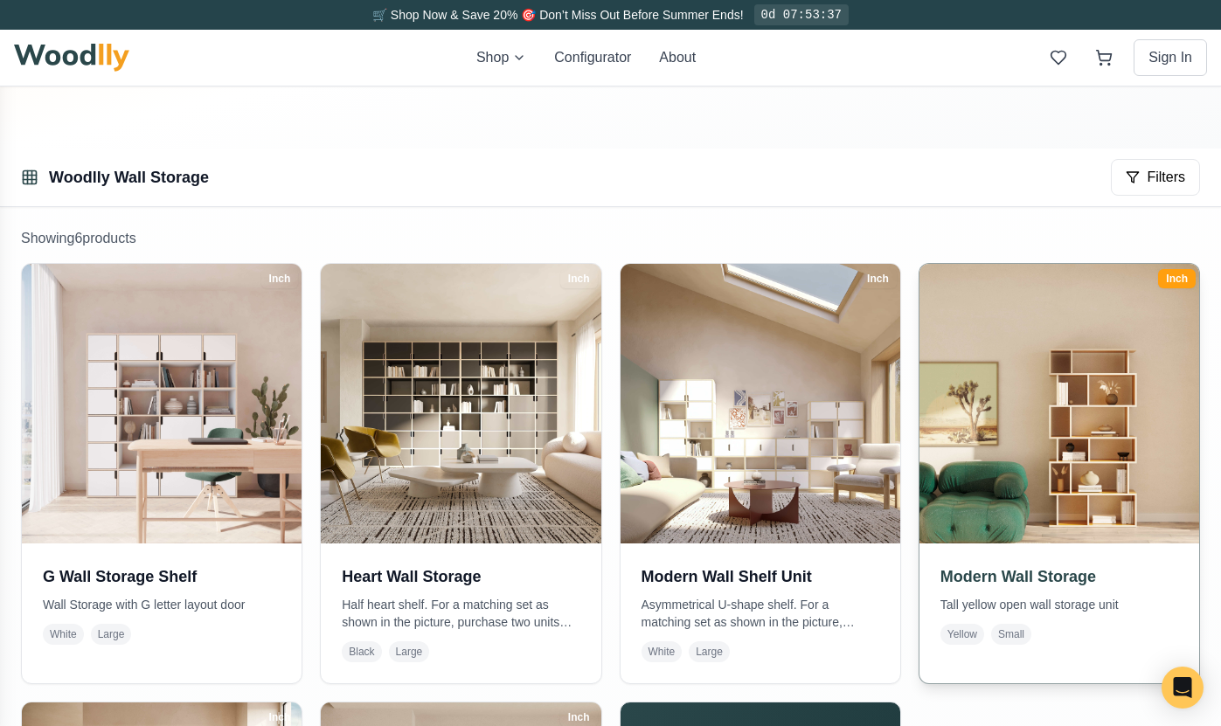
click at [1040, 390] on img at bounding box center [1059, 404] width 294 height 294
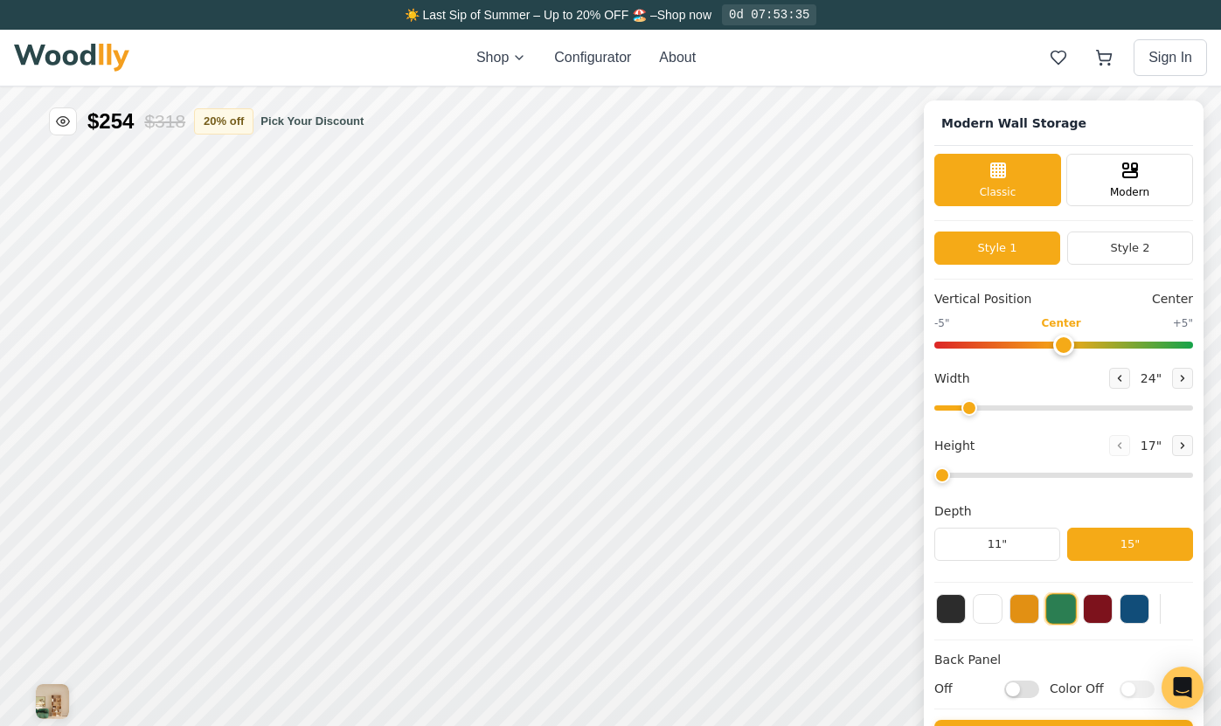
type input "-4"
type input "36"
type input "6"
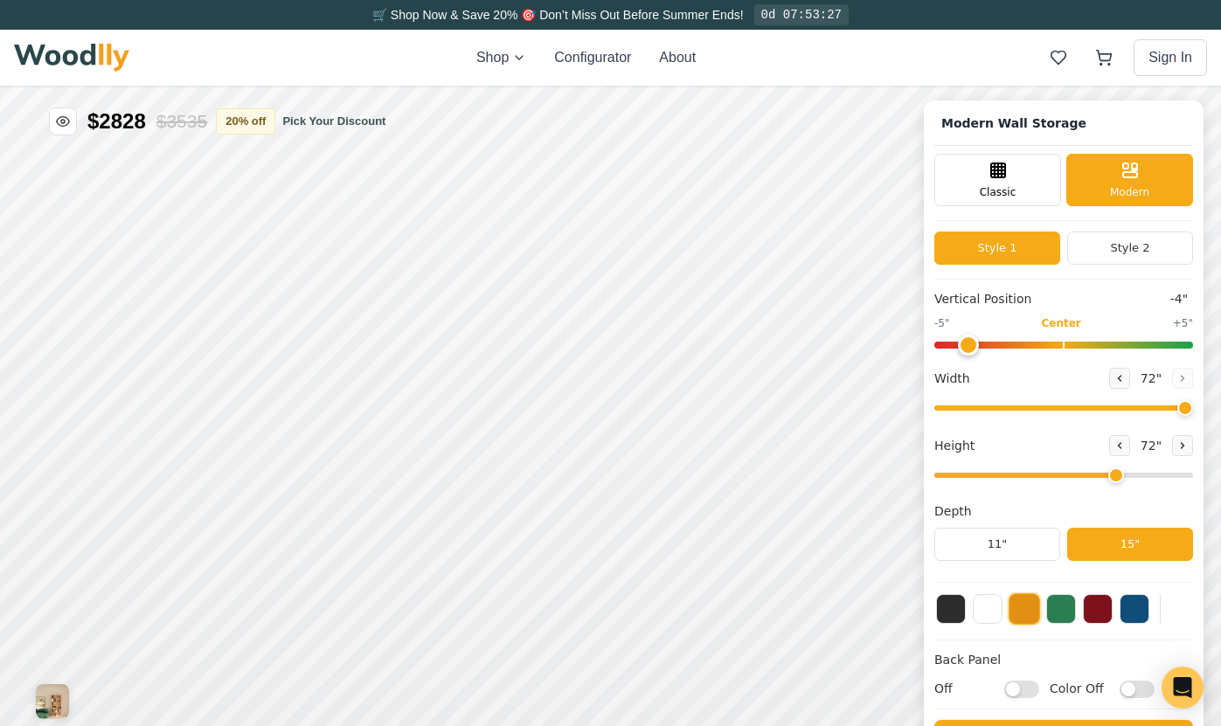
drag, startPoint x: 1024, startPoint y: 407, endPoint x: 1216, endPoint y: 408, distance: 191.4
type input "72"
click at [1193, 408] on input "range" at bounding box center [1063, 408] width 259 height 5
drag, startPoint x: 1111, startPoint y: 475, endPoint x: 986, endPoint y: 466, distance: 125.4
type input "2"
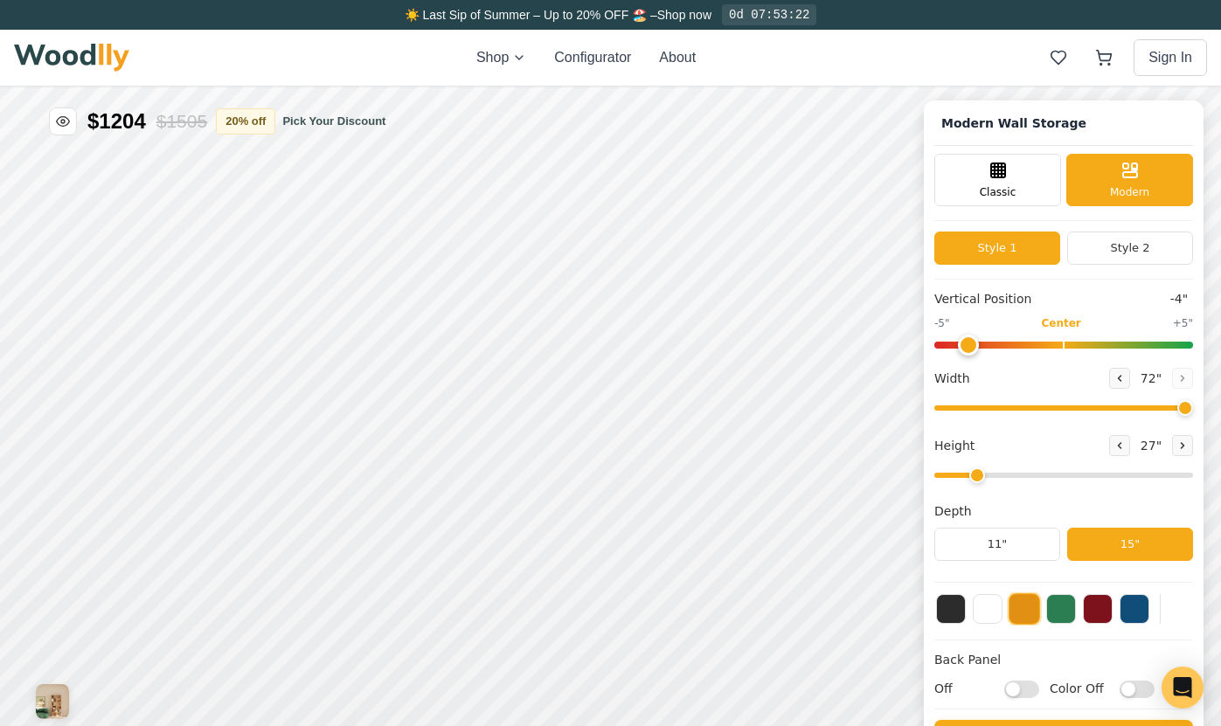
click at [986, 473] on input "range" at bounding box center [1063, 475] width 259 height 5
drag, startPoint x: 965, startPoint y: 350, endPoint x: 1063, endPoint y: 355, distance: 98.0
type input "0"
click at [1063, 349] on input "range" at bounding box center [1063, 345] width 259 height 7
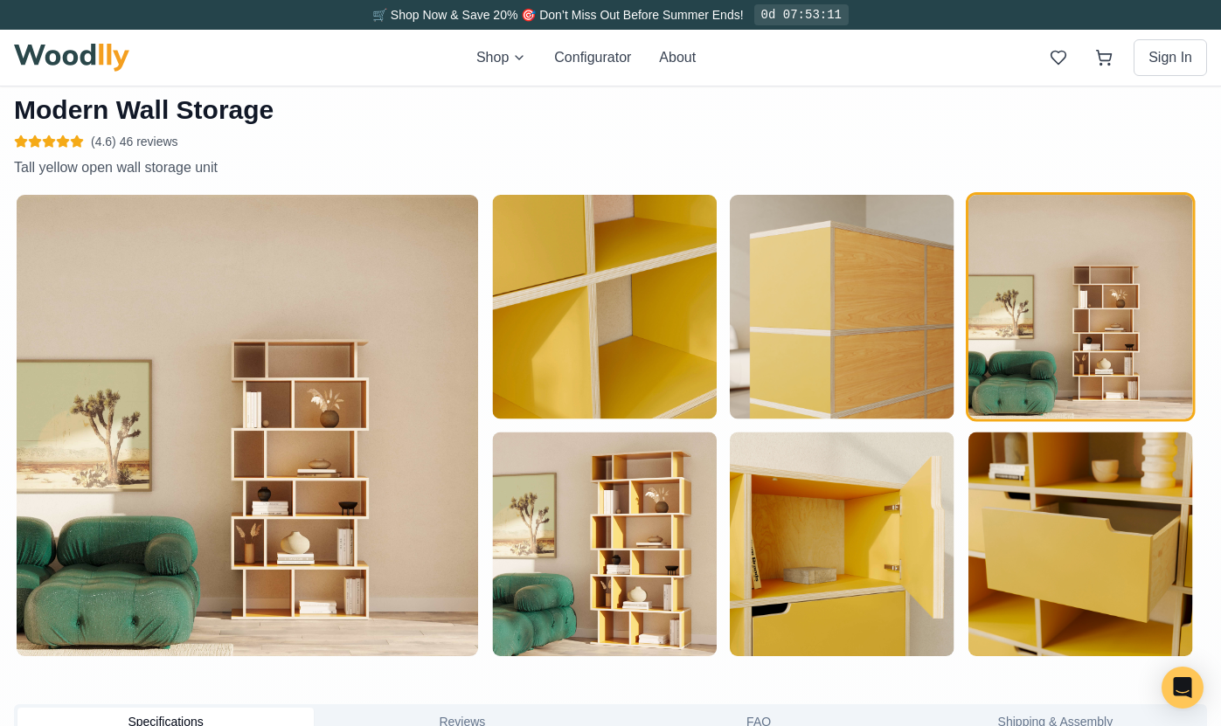
scroll to position [814, 0]
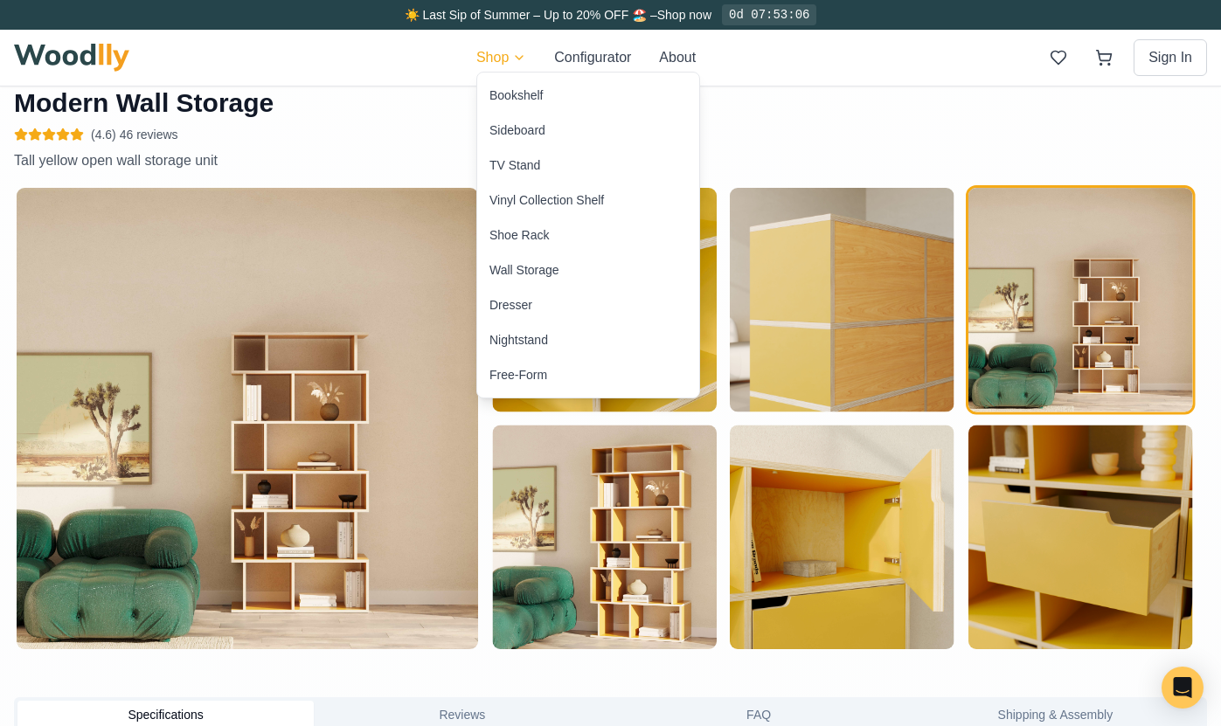
click at [537, 370] on div "Free-Form" at bounding box center [518, 374] width 58 height 17
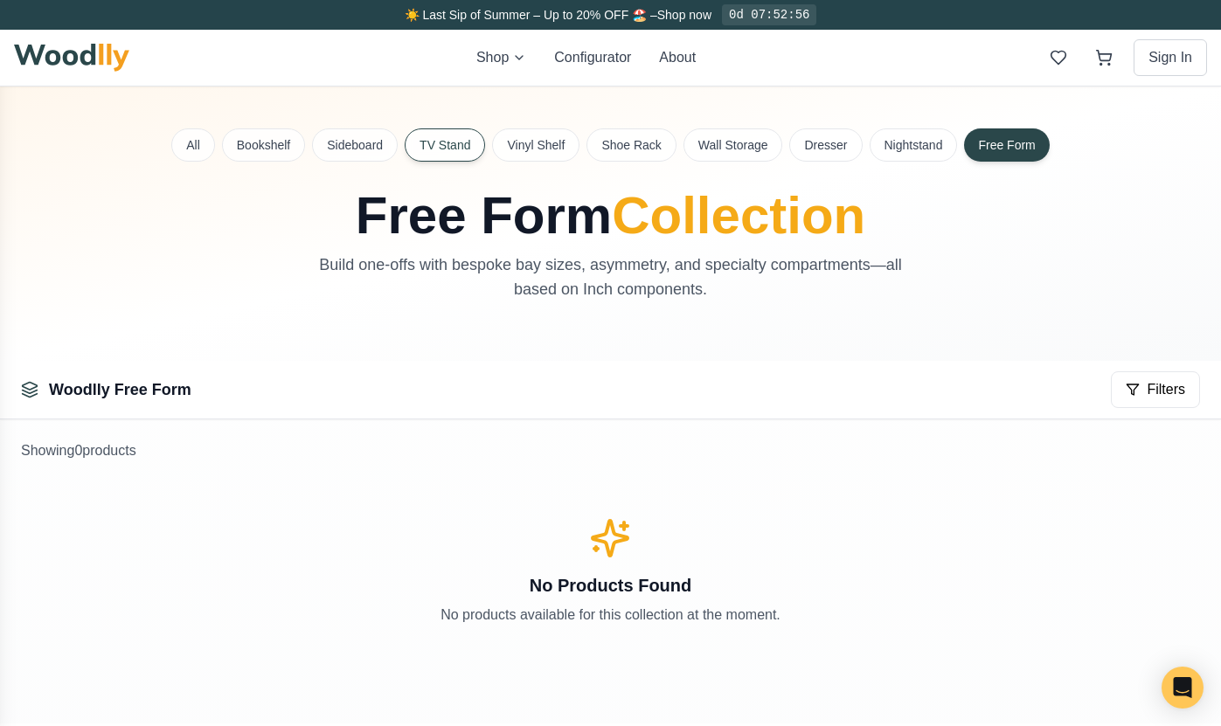
click at [466, 144] on button "TV Stand" at bounding box center [445, 144] width 80 height 33
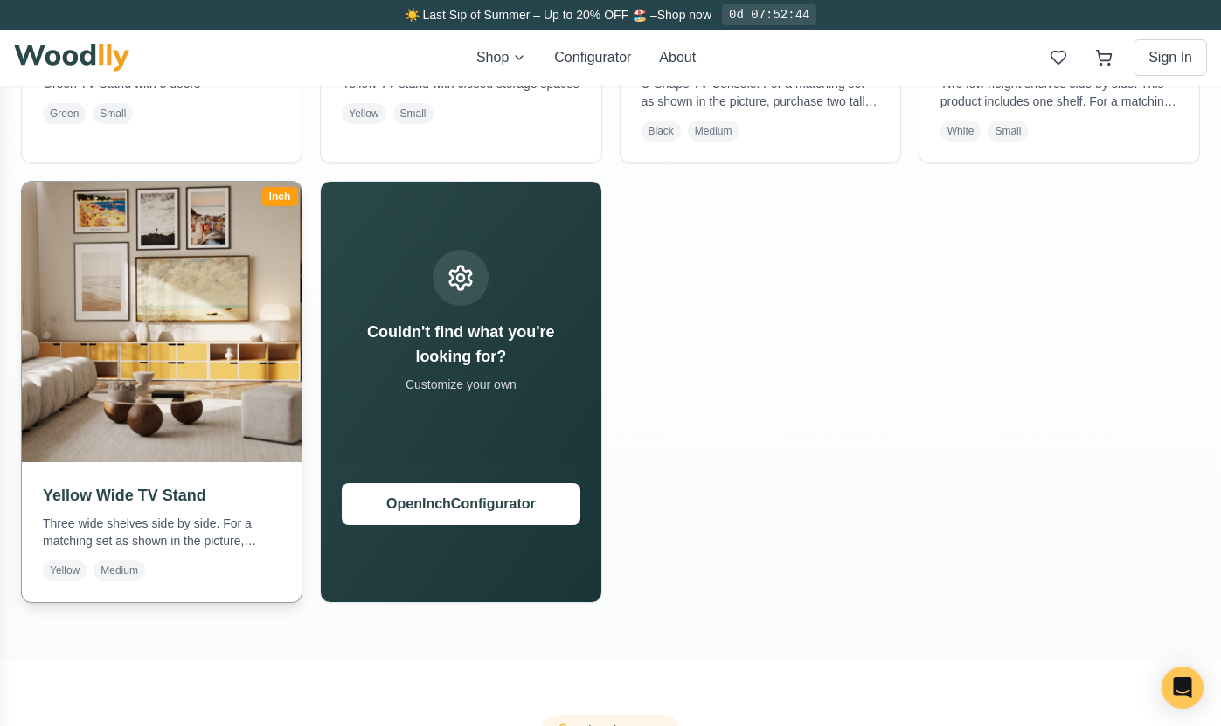
scroll to position [750, 0]
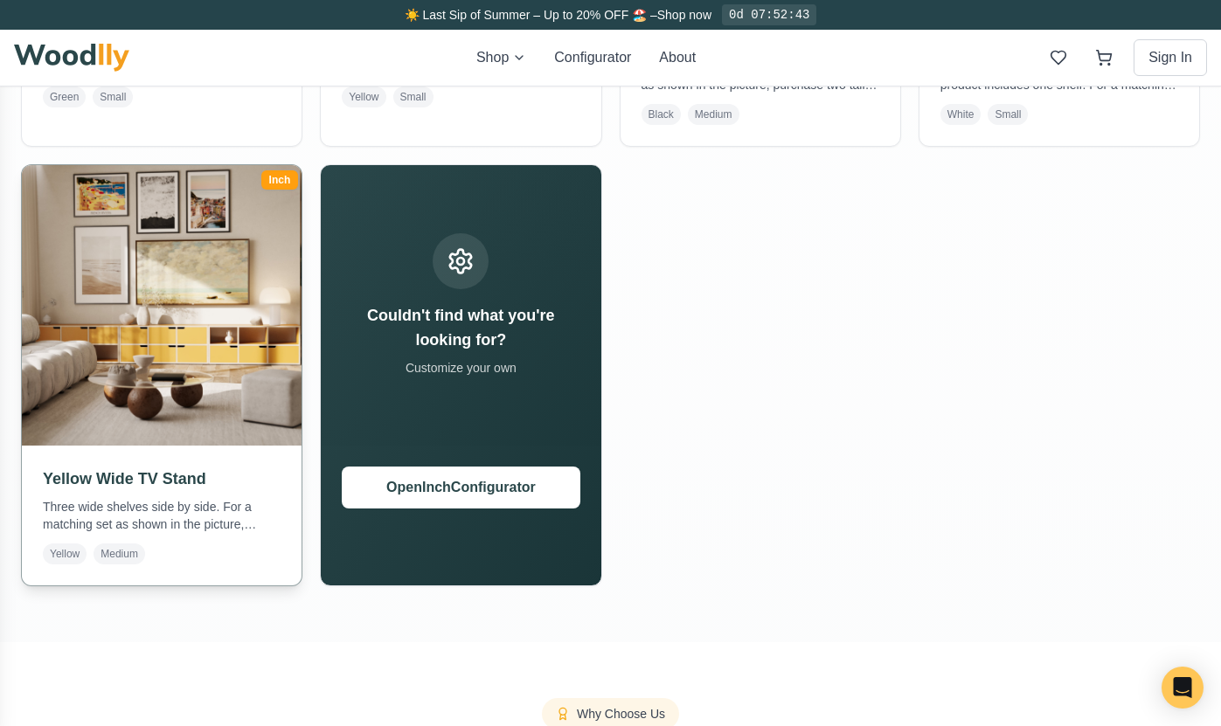
click at [171, 327] on img at bounding box center [162, 305] width 294 height 294
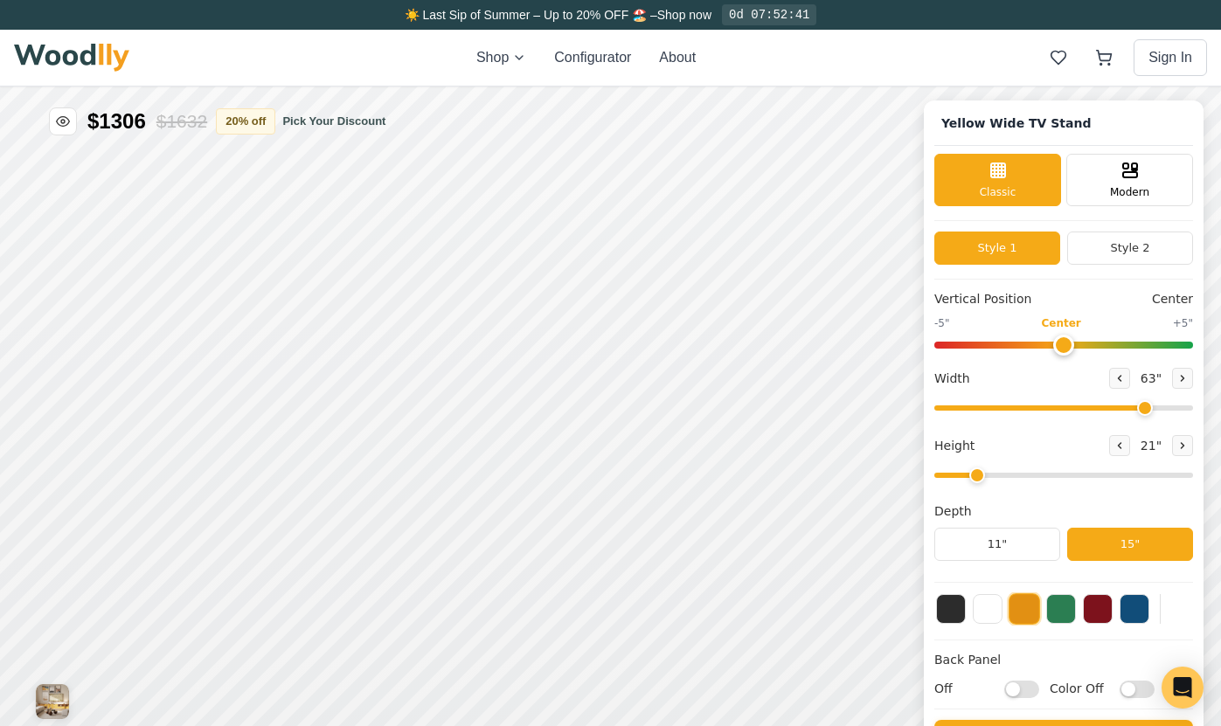
type input "63"
type input "2"
drag, startPoint x: 1143, startPoint y: 409, endPoint x: 1211, endPoint y: 408, distance: 68.2
type input "72"
click at [1193, 408] on input "range" at bounding box center [1063, 408] width 259 height 5
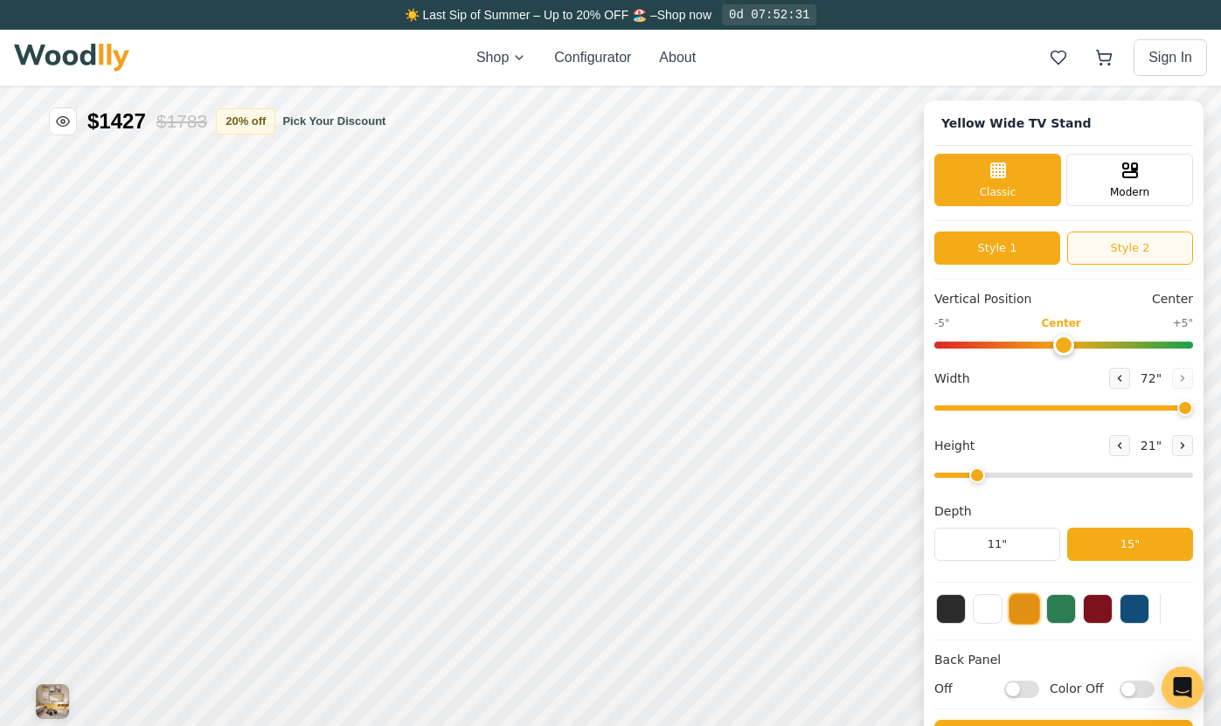
click at [1119, 251] on button "Style 2" at bounding box center [1130, 248] width 126 height 33
click at [982, 254] on button "Style 1" at bounding box center [997, 248] width 126 height 33
click at [1170, 257] on button "Style 2" at bounding box center [1130, 248] width 126 height 33
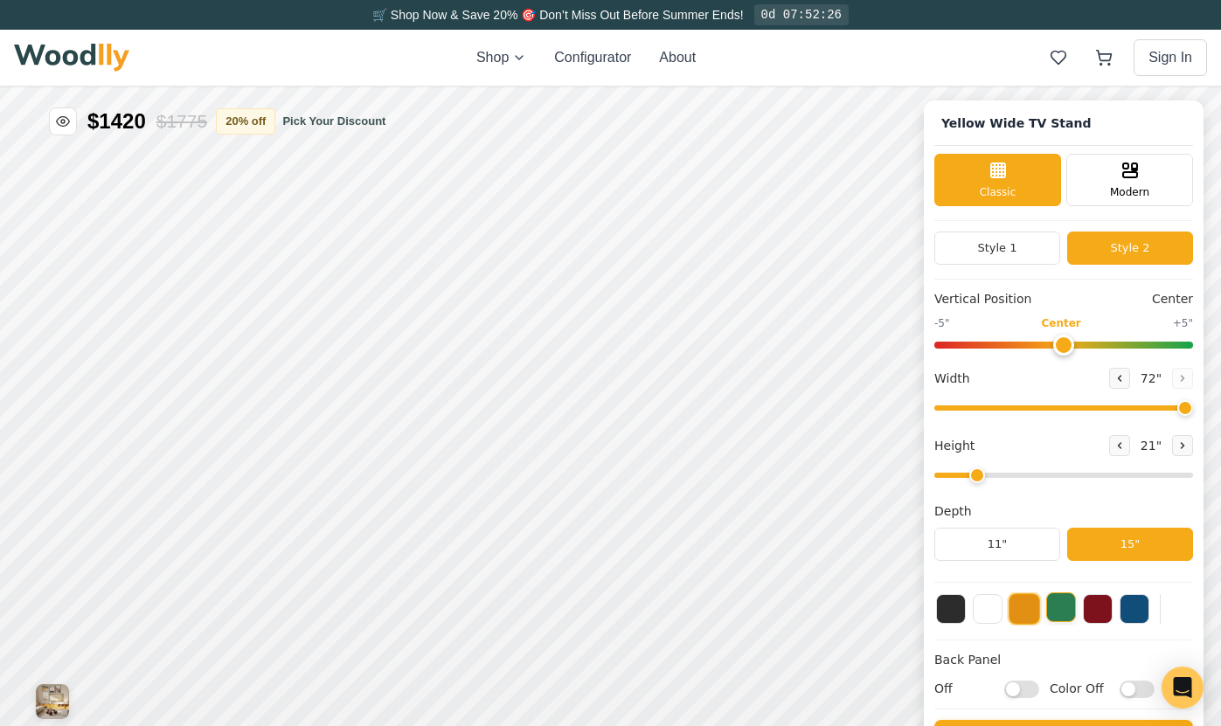
click at [1060, 602] on button at bounding box center [1061, 608] width 30 height 30
click at [1013, 601] on button at bounding box center [1024, 608] width 30 height 30
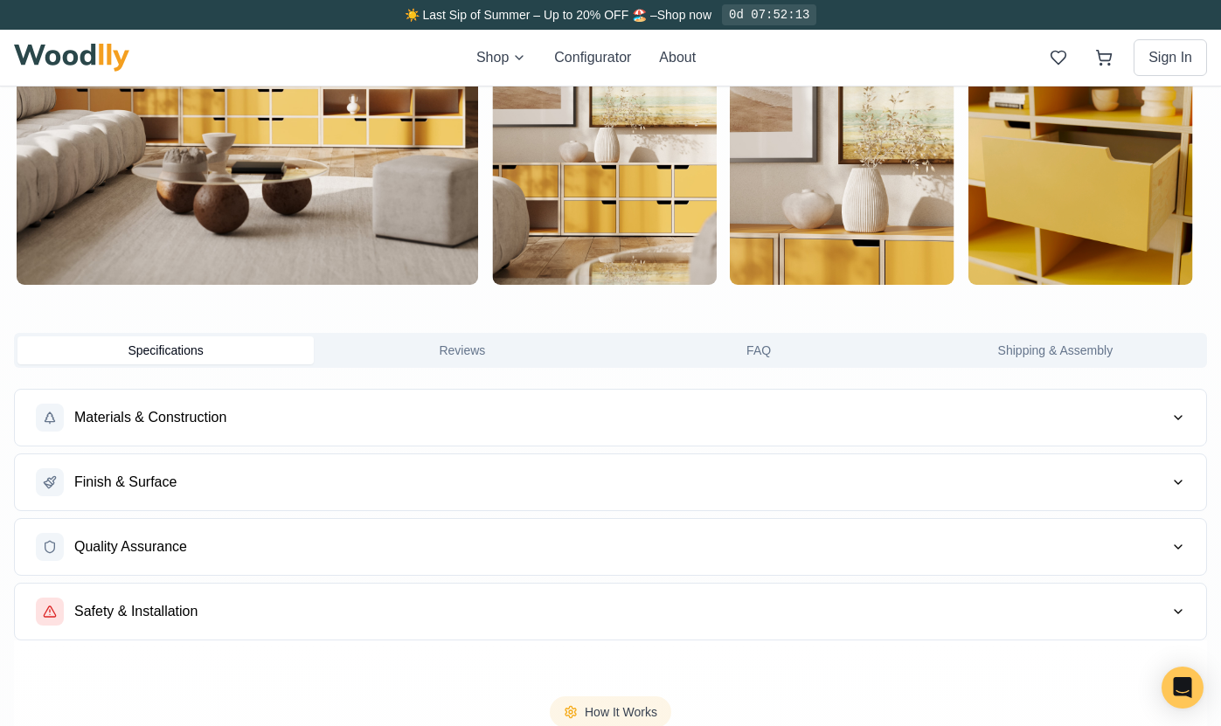
scroll to position [1179, 0]
click at [765, 344] on button "FAQ" at bounding box center [759, 350] width 296 height 28
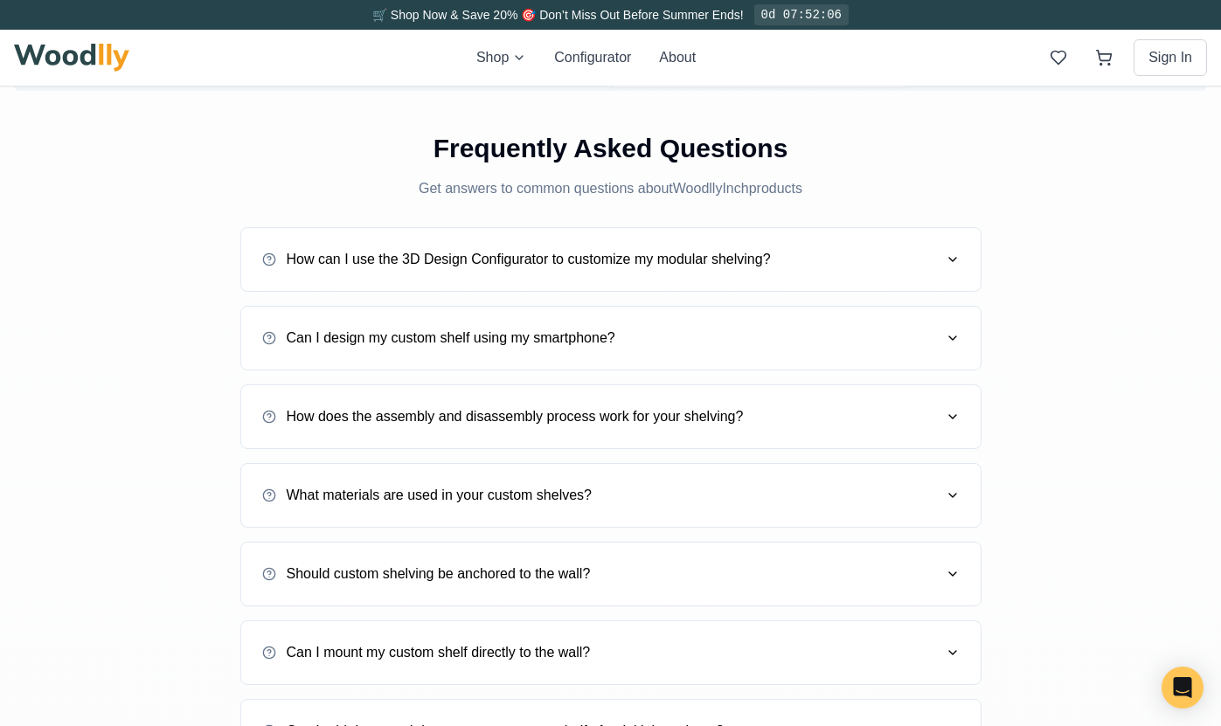
scroll to position [1459, 0]
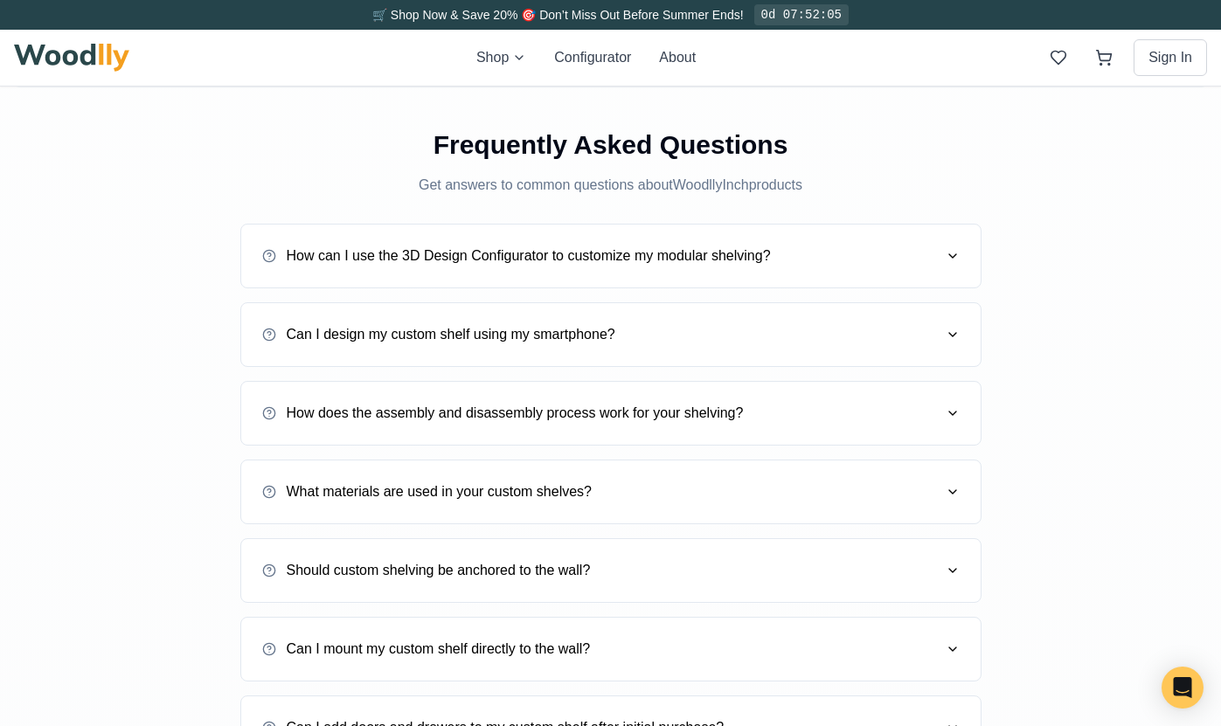
click at [960, 421] on div "How does the assembly and disassembly process work for your shelving?" at bounding box center [610, 413] width 741 height 65
click at [950, 412] on icon "button" at bounding box center [953, 413] width 14 height 14
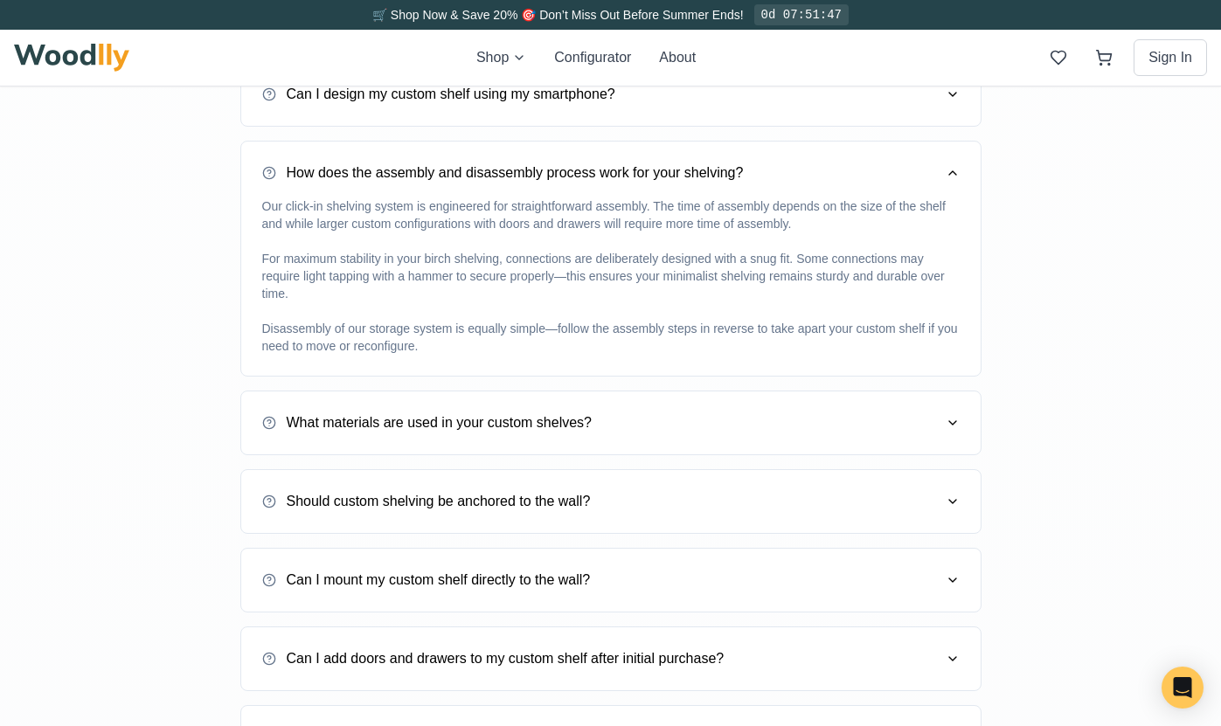
scroll to position [1701, 0]
click at [939, 417] on button "What materials are used in your custom shelves?" at bounding box center [610, 421] width 697 height 49
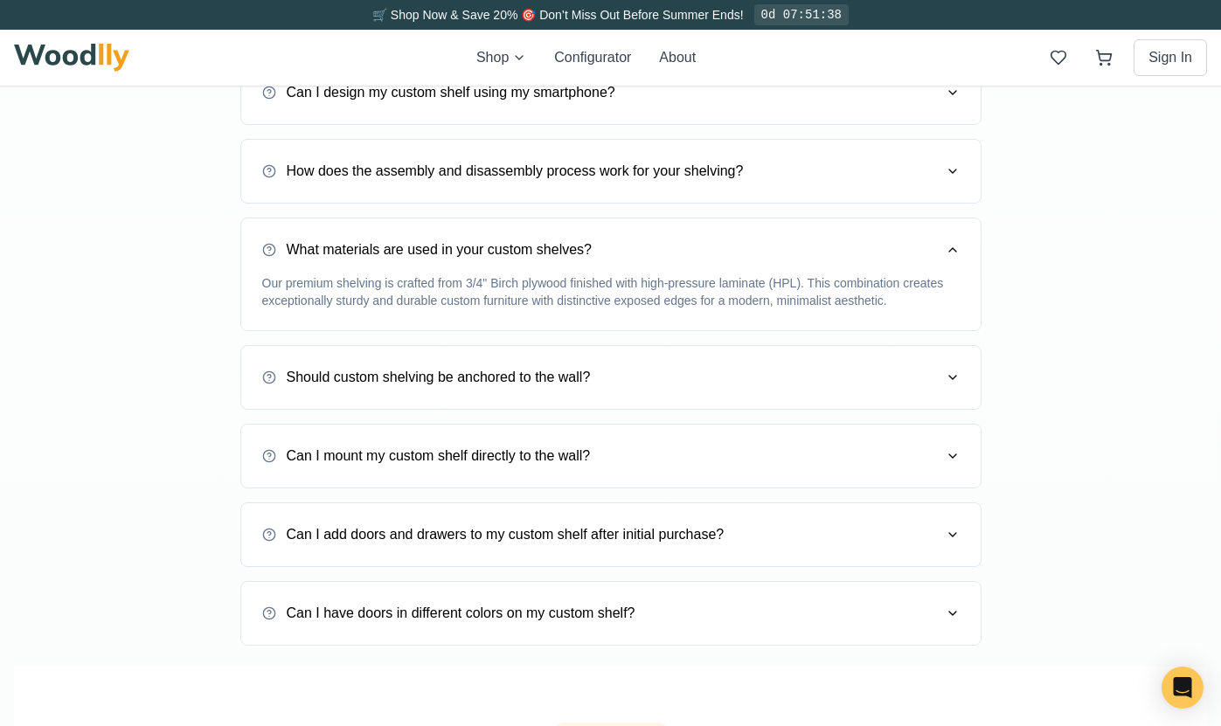
click at [939, 375] on button "Should custom shelving be anchored to the wall?" at bounding box center [610, 377] width 697 height 49
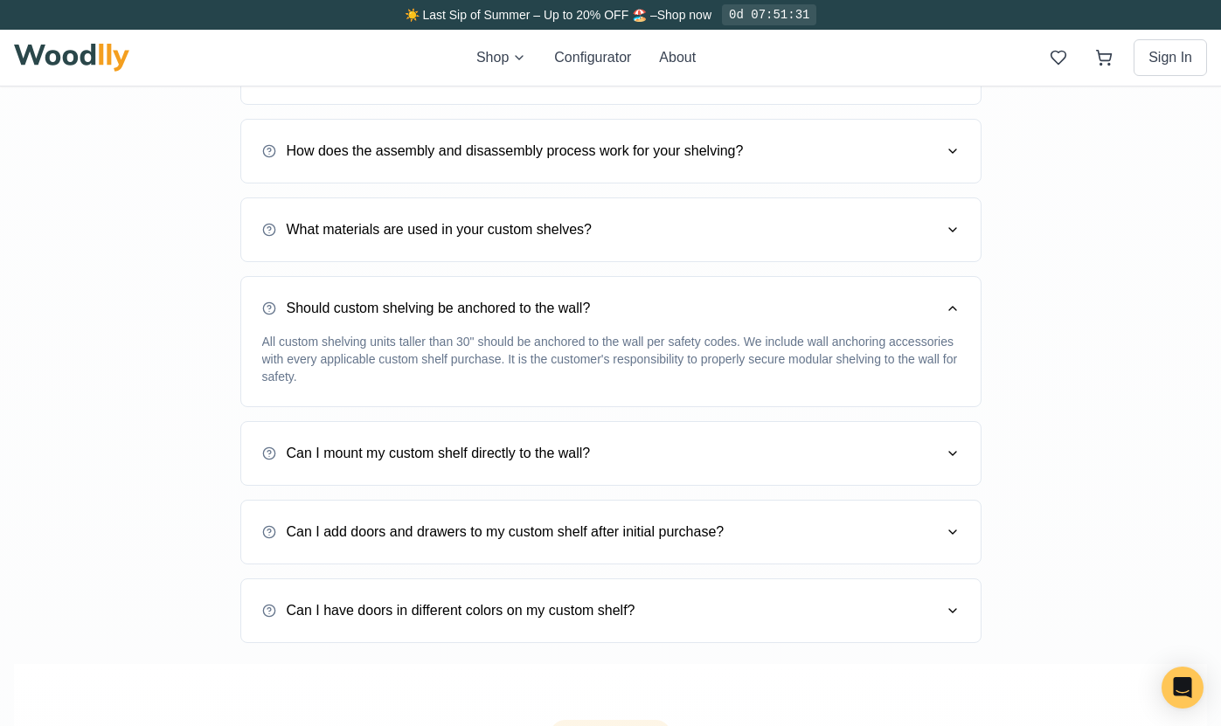
scroll to position [1731, 0]
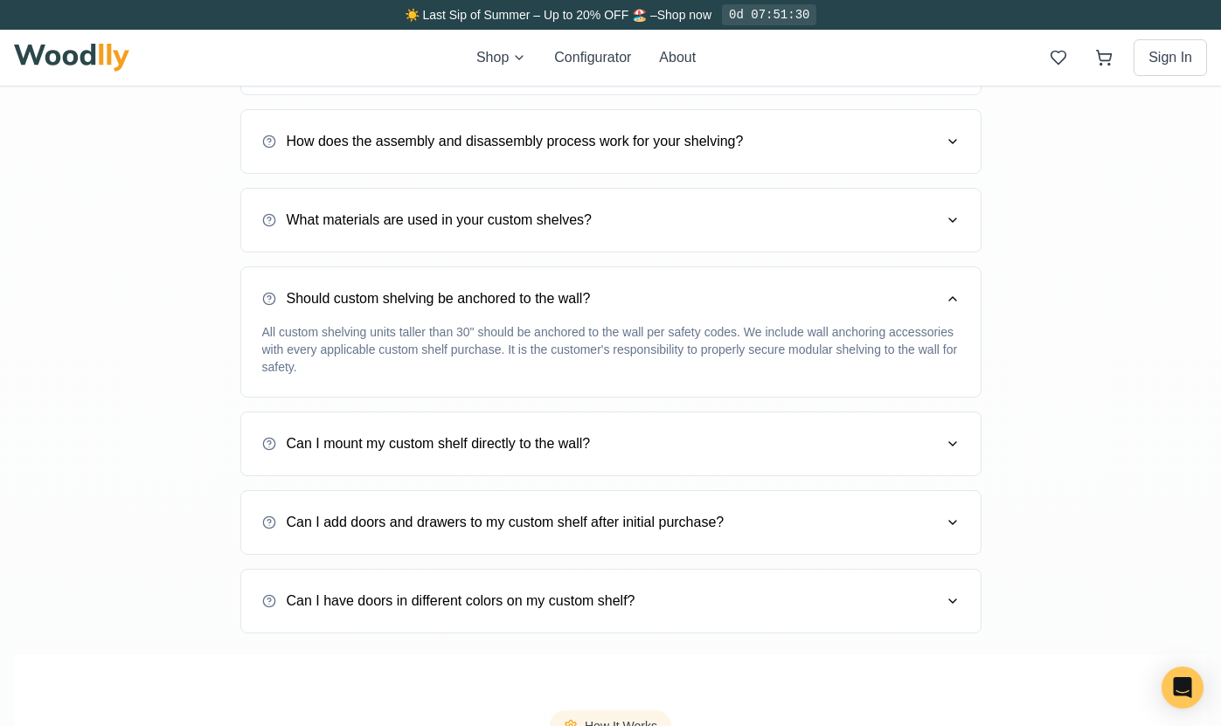
click at [927, 435] on button "Can I mount my custom shelf directly to the wall?" at bounding box center [610, 444] width 697 height 49
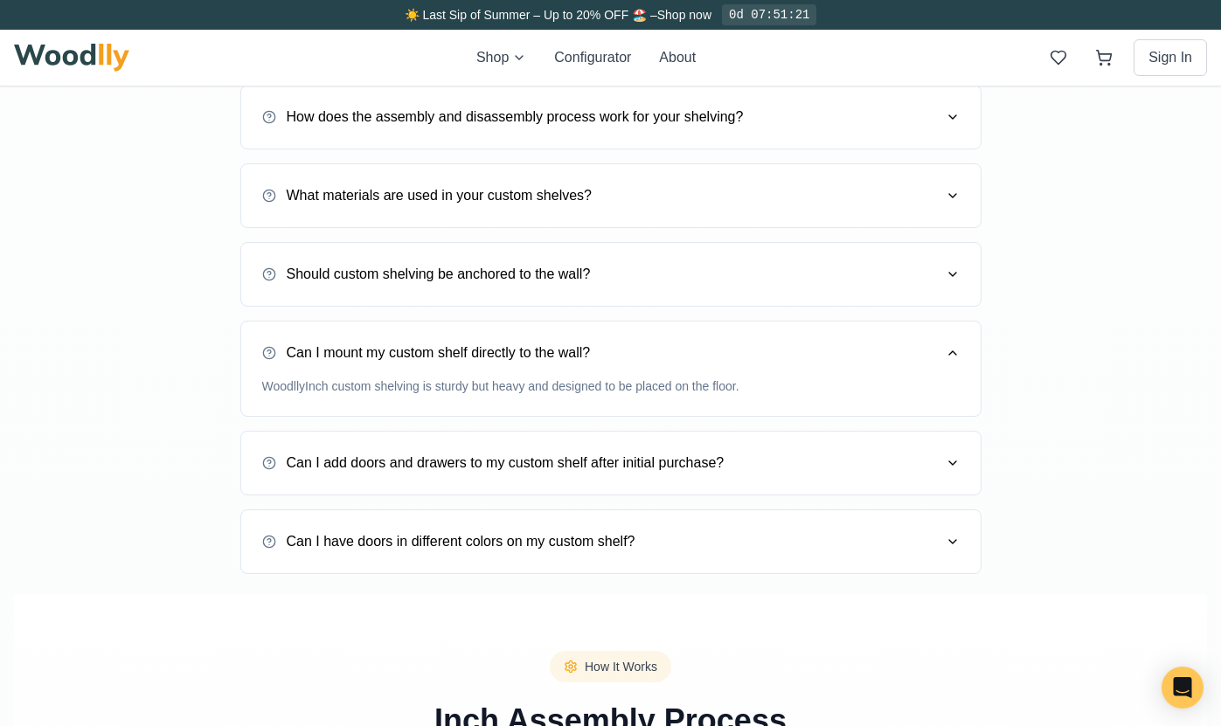
scroll to position [1753, 0]
click at [946, 462] on icon "button" at bounding box center [953, 465] width 14 height 14
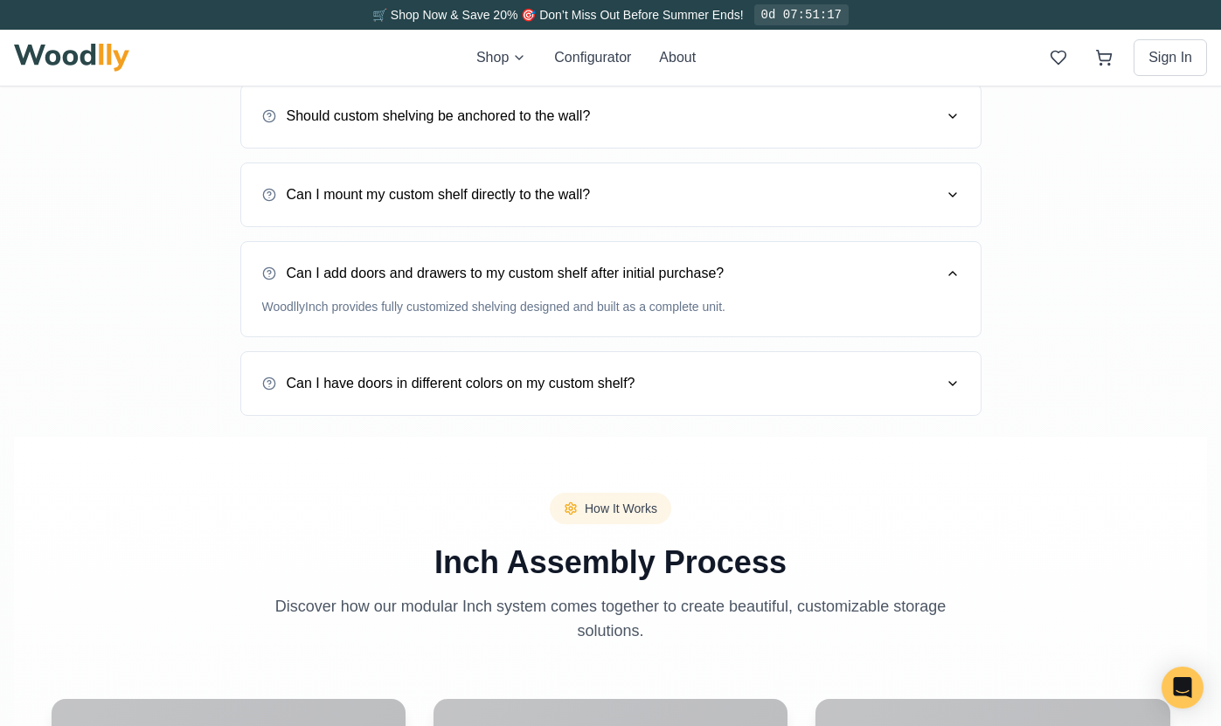
scroll to position [1914, 0]
click at [928, 381] on button "Can I have doors in different colors on my custom shelf?" at bounding box center [610, 382] width 697 height 49
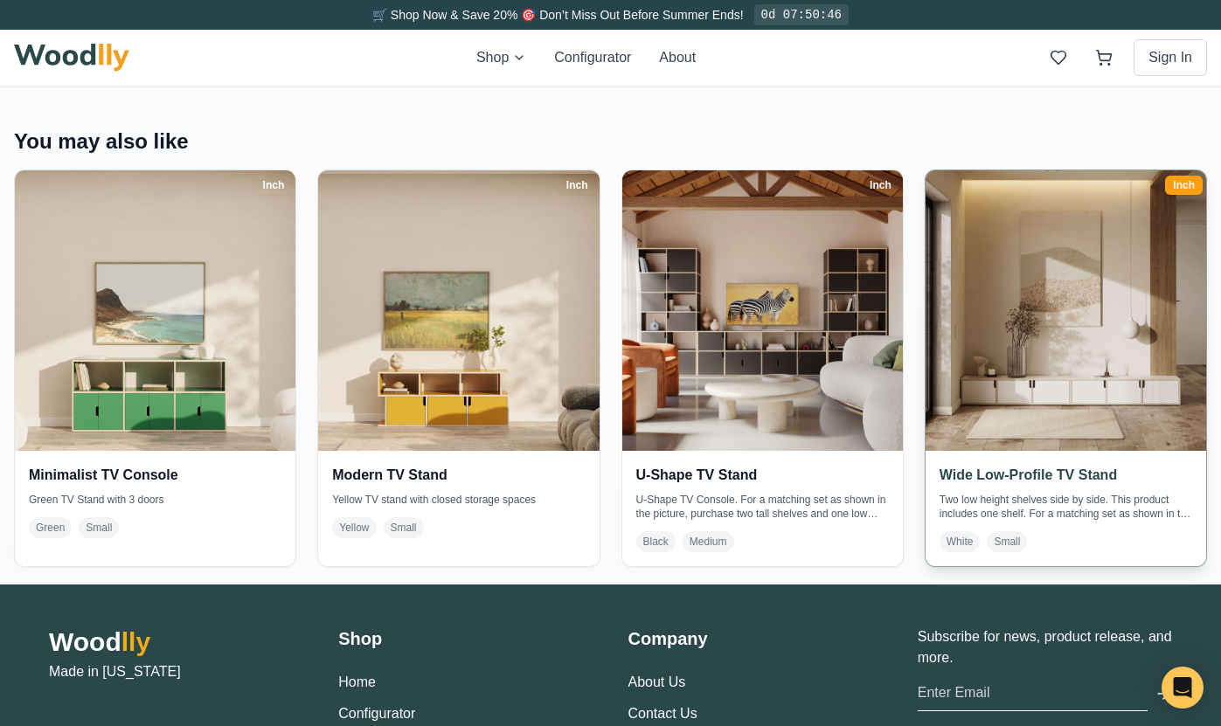
scroll to position [3778, 0]
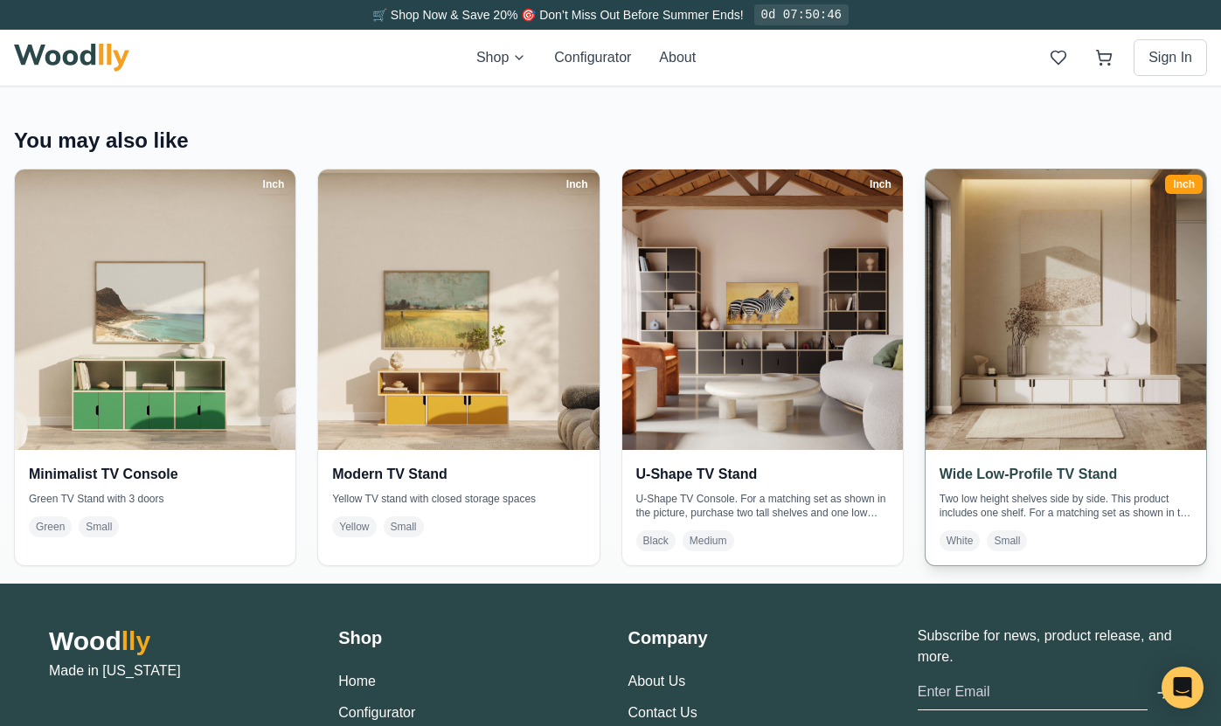
click at [1078, 344] on img at bounding box center [1066, 310] width 295 height 295
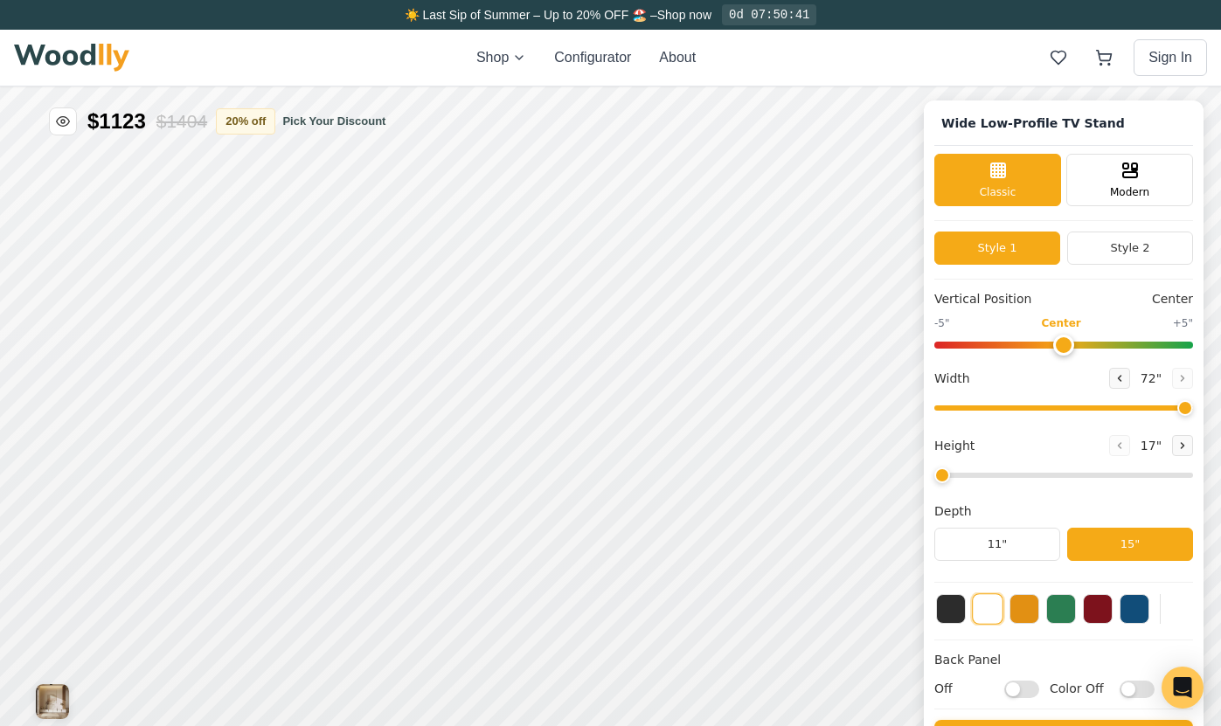
drag, startPoint x: 1101, startPoint y: 406, endPoint x: 1210, endPoint y: 497, distance: 141.4
type input "72"
click at [1193, 411] on input "range" at bounding box center [1063, 408] width 259 height 5
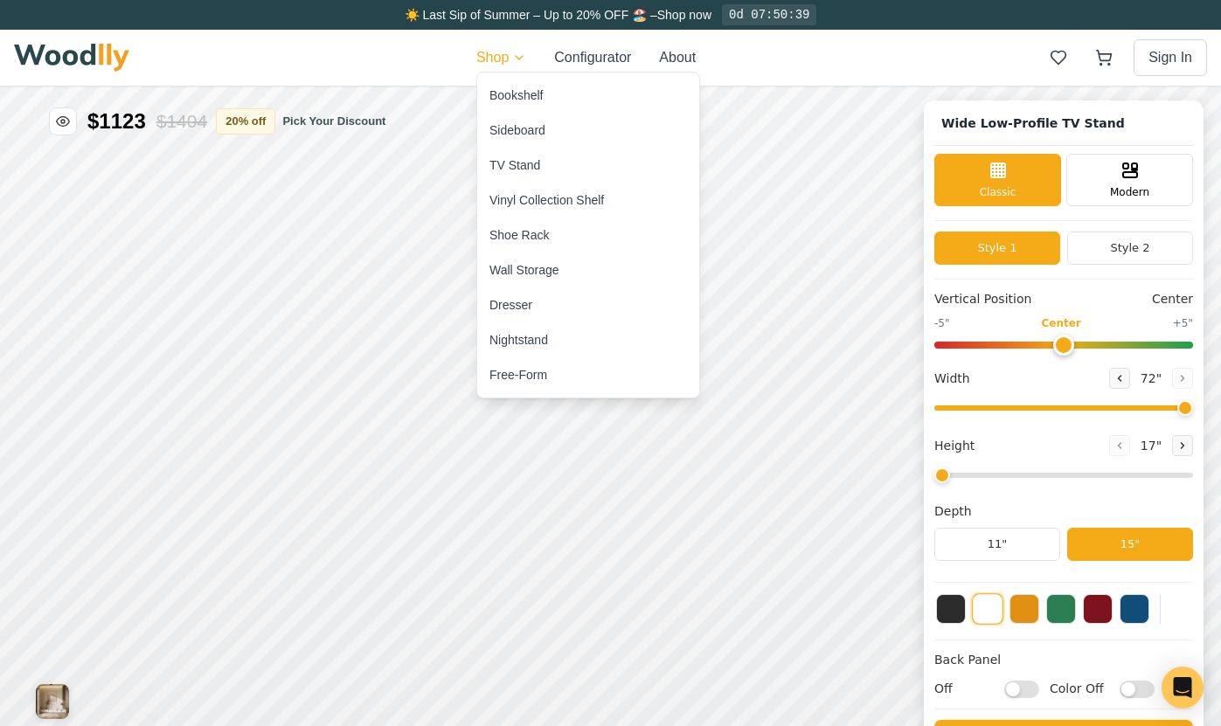
click at [507, 336] on div "Nightstand" at bounding box center [518, 339] width 59 height 17
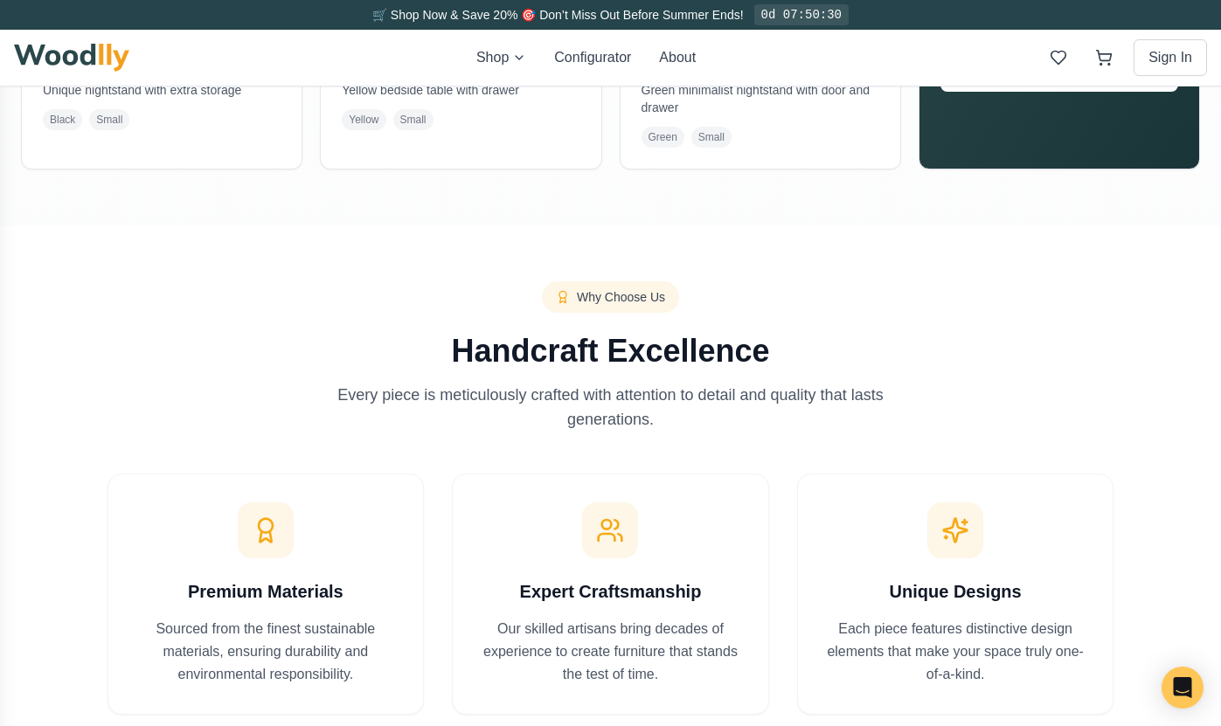
scroll to position [730, 0]
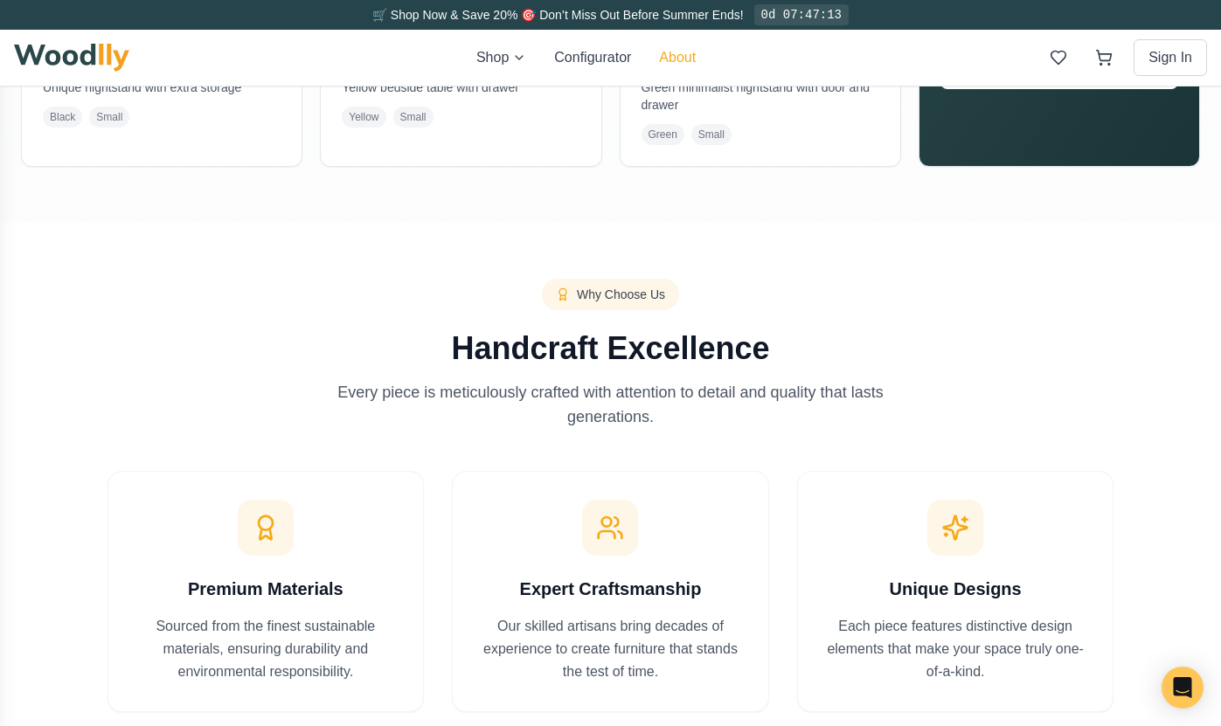
click at [663, 63] on button "About" at bounding box center [677, 57] width 37 height 21
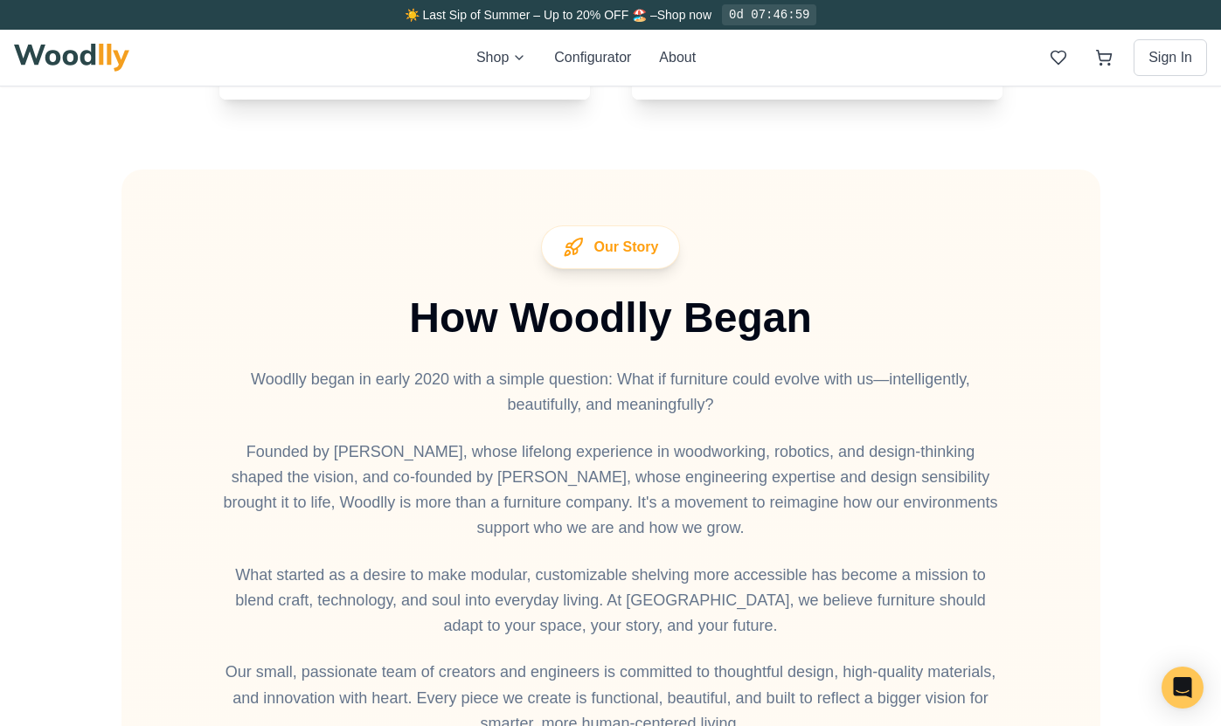
scroll to position [1391, 0]
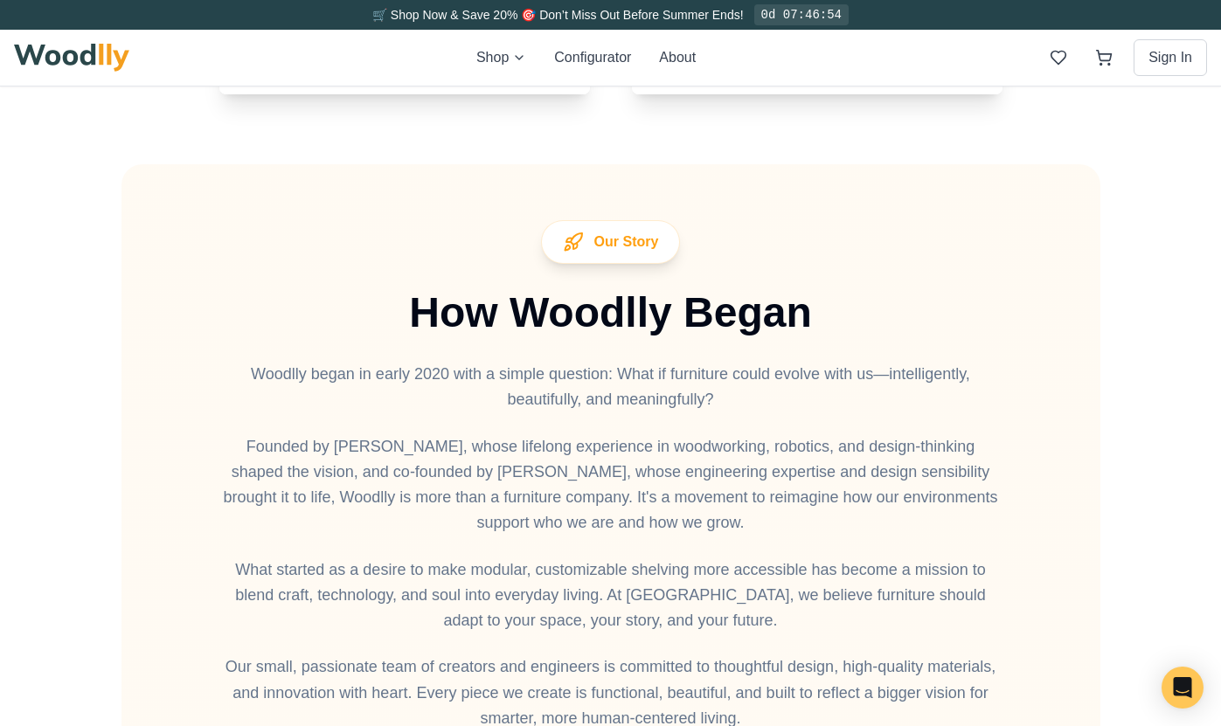
click at [55, 56] on img at bounding box center [71, 58] width 115 height 28
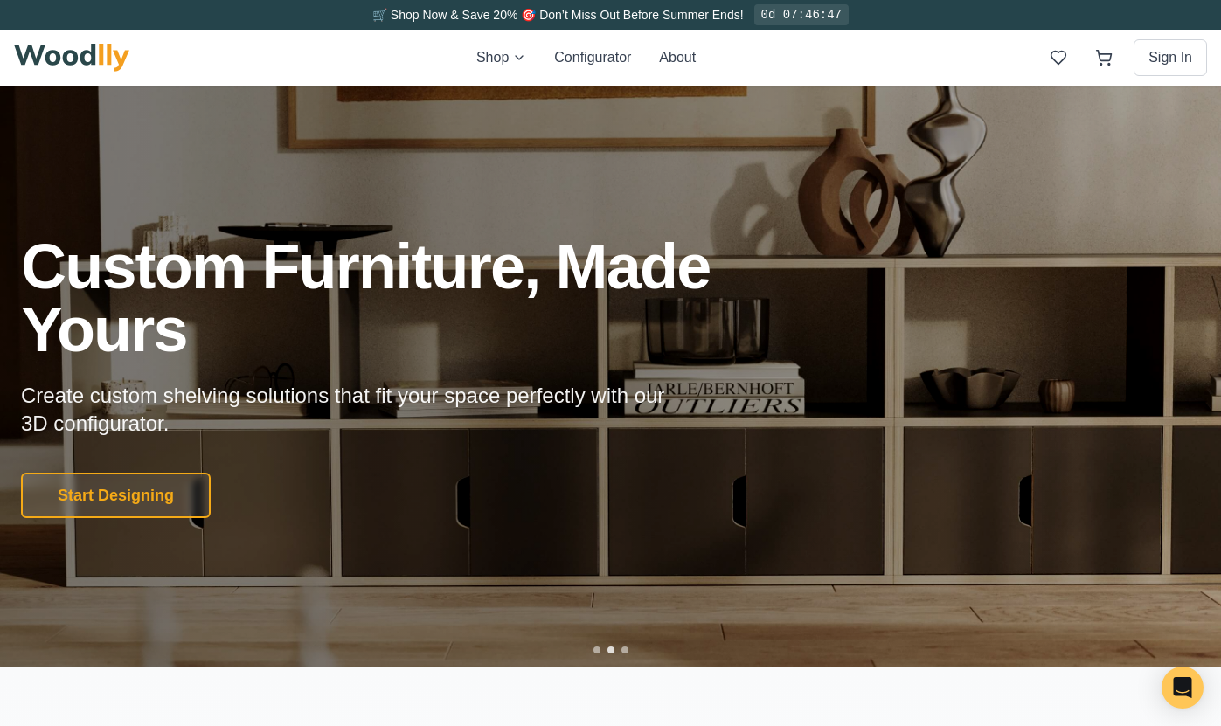
click at [607, 652] on div at bounding box center [610, 650] width 7 height 7
click at [622, 651] on div at bounding box center [624, 650] width 7 height 7
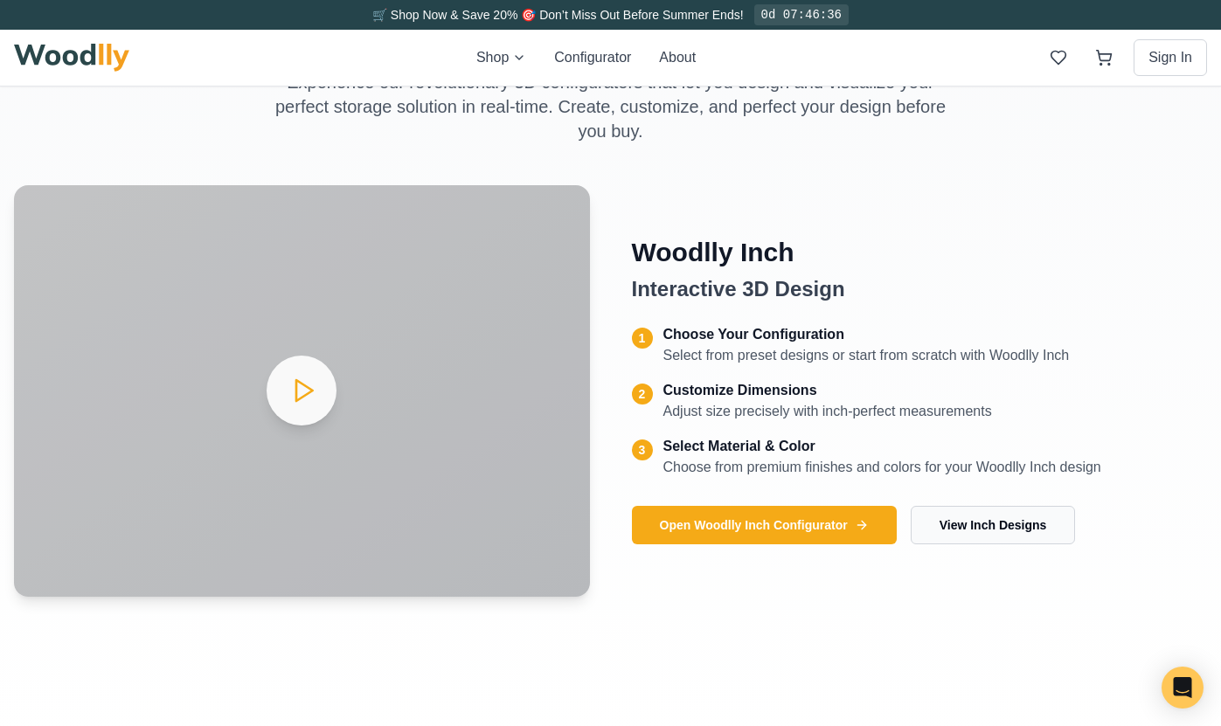
scroll to position [719, 0]
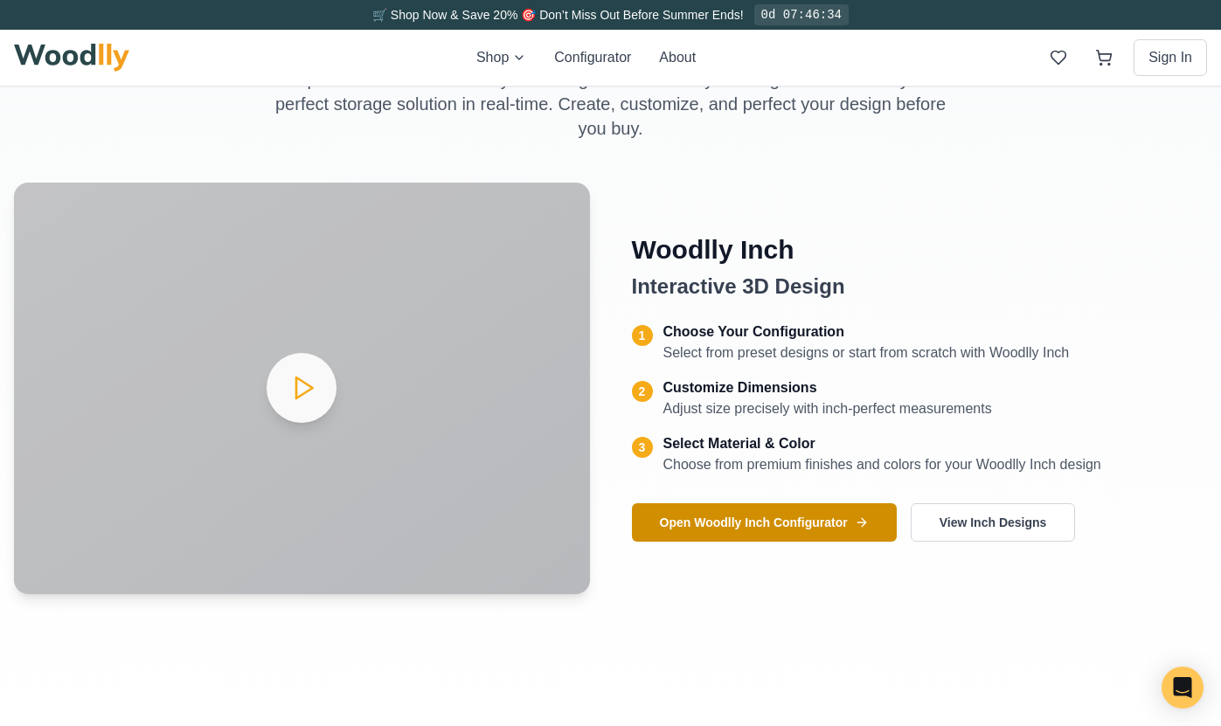
click at [738, 517] on button "Open Woodlly Inch Configurator" at bounding box center [764, 522] width 265 height 38
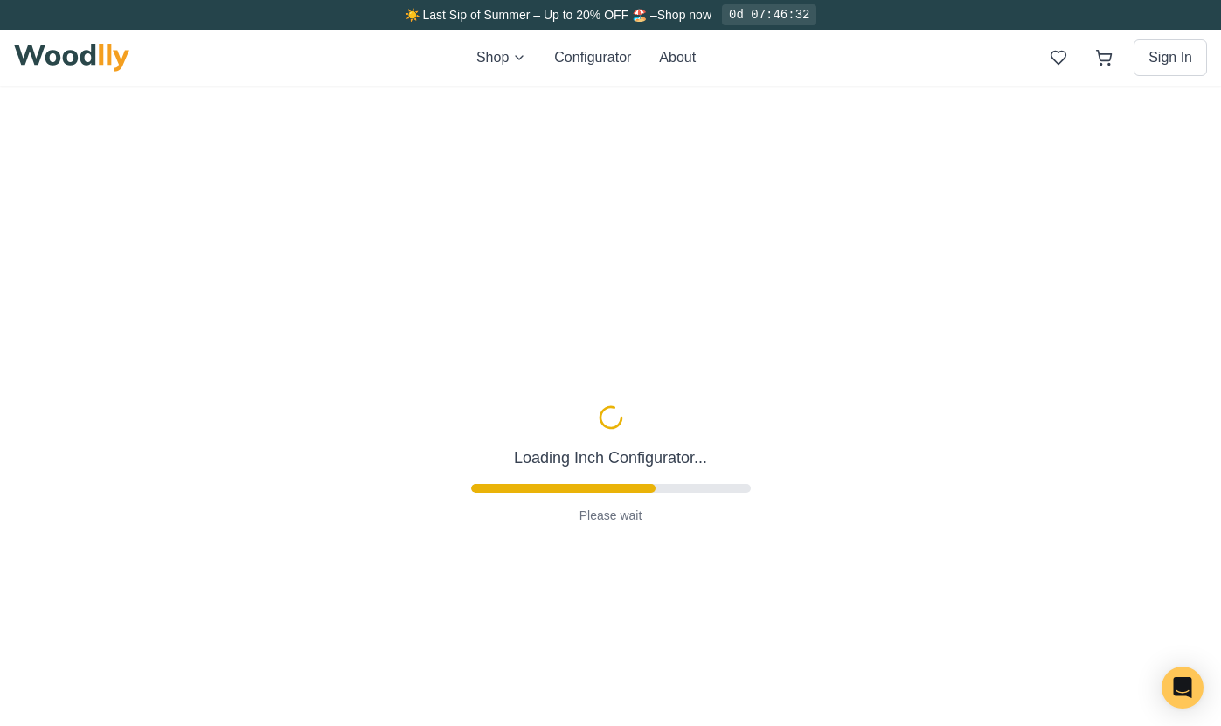
type input "63"
type input "2"
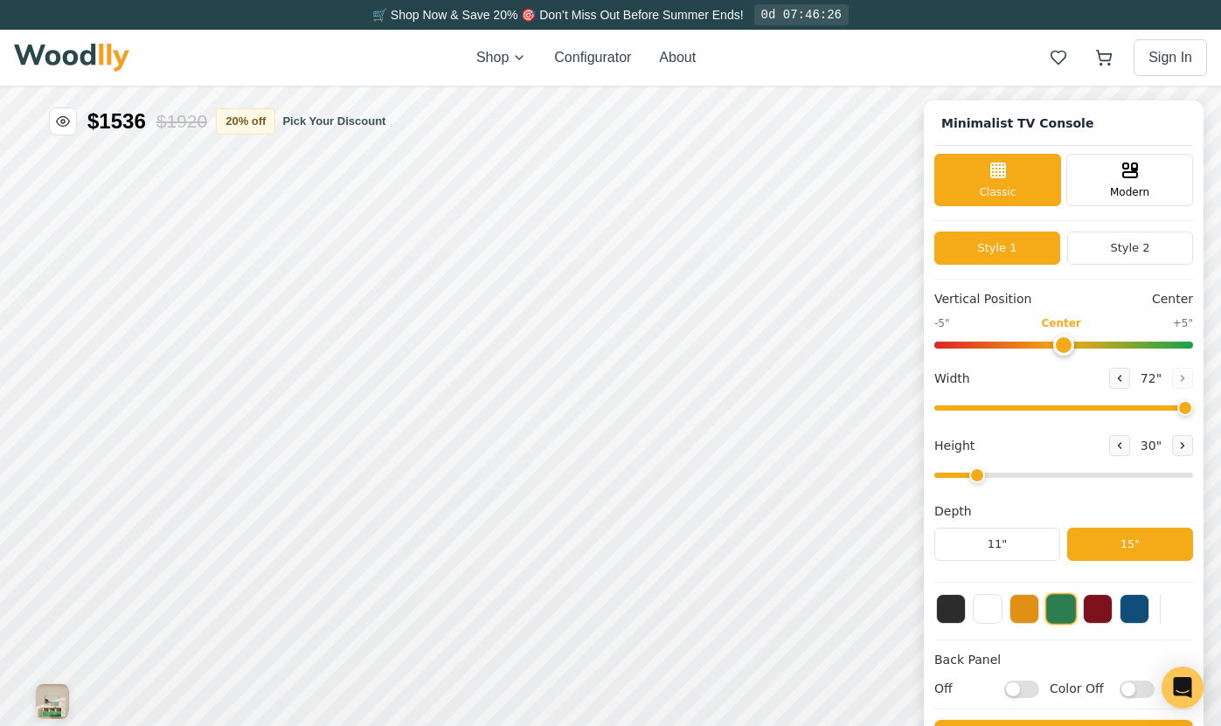
type input "72"
click at [1203, 87] on div "Minimalist TV Console Classic Modern Style 1 Style 2 Vertical Position Center -…" at bounding box center [610, 87] width 1221 height 0
drag, startPoint x: 976, startPoint y: 475, endPoint x: 958, endPoint y: 474, distance: 18.4
click at [958, 474] on input "range" at bounding box center [1063, 475] width 259 height 5
type input "2"
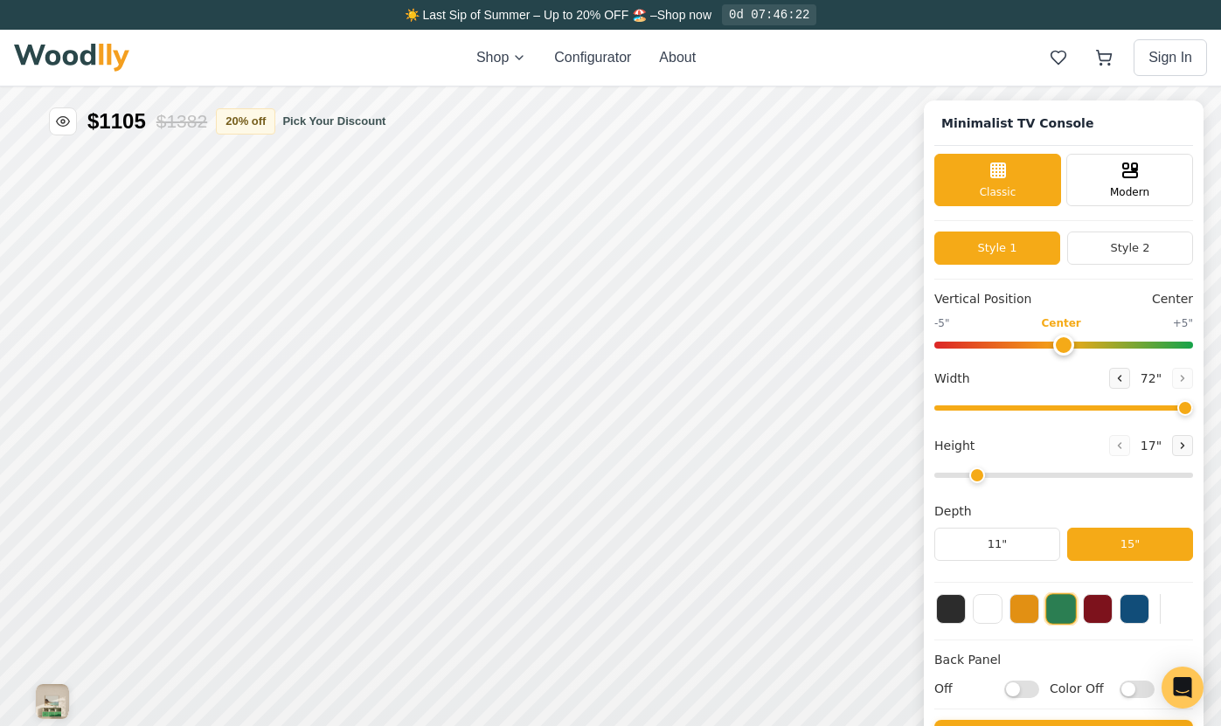
click at [976, 474] on input "range" at bounding box center [1063, 475] width 259 height 5
click at [1108, 244] on button "Style 2" at bounding box center [1130, 248] width 126 height 33
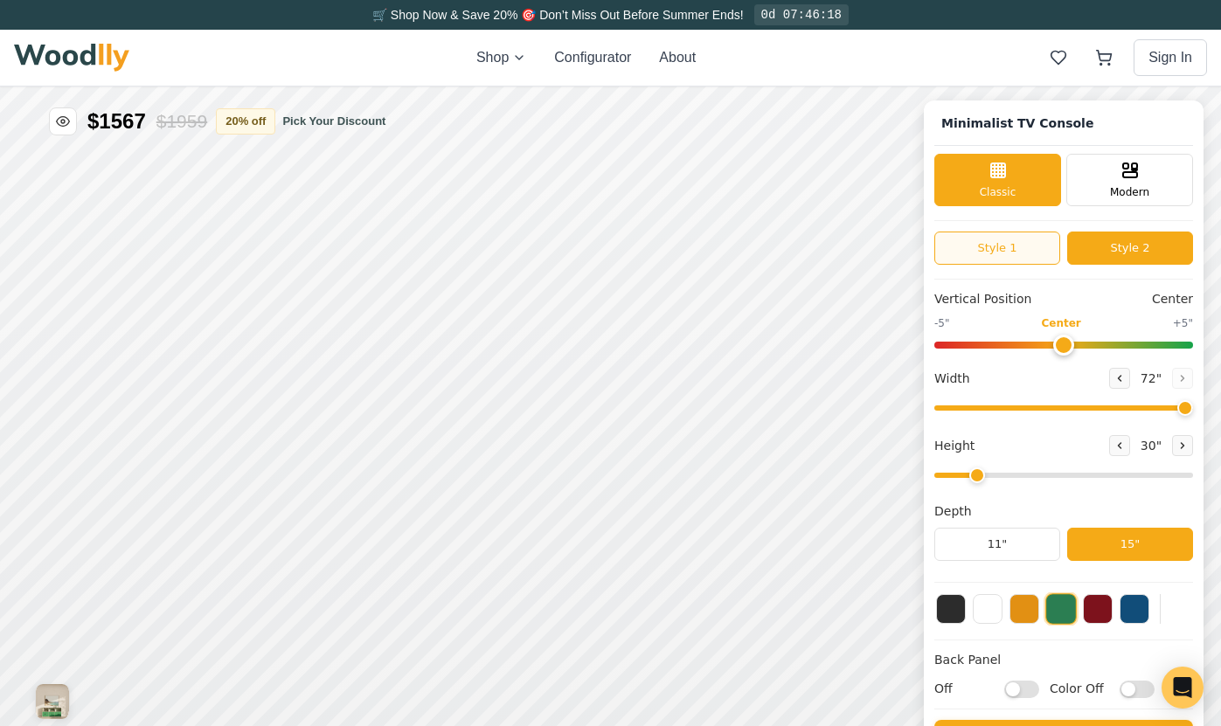
click at [994, 246] on button "Style 1" at bounding box center [997, 248] width 126 height 33
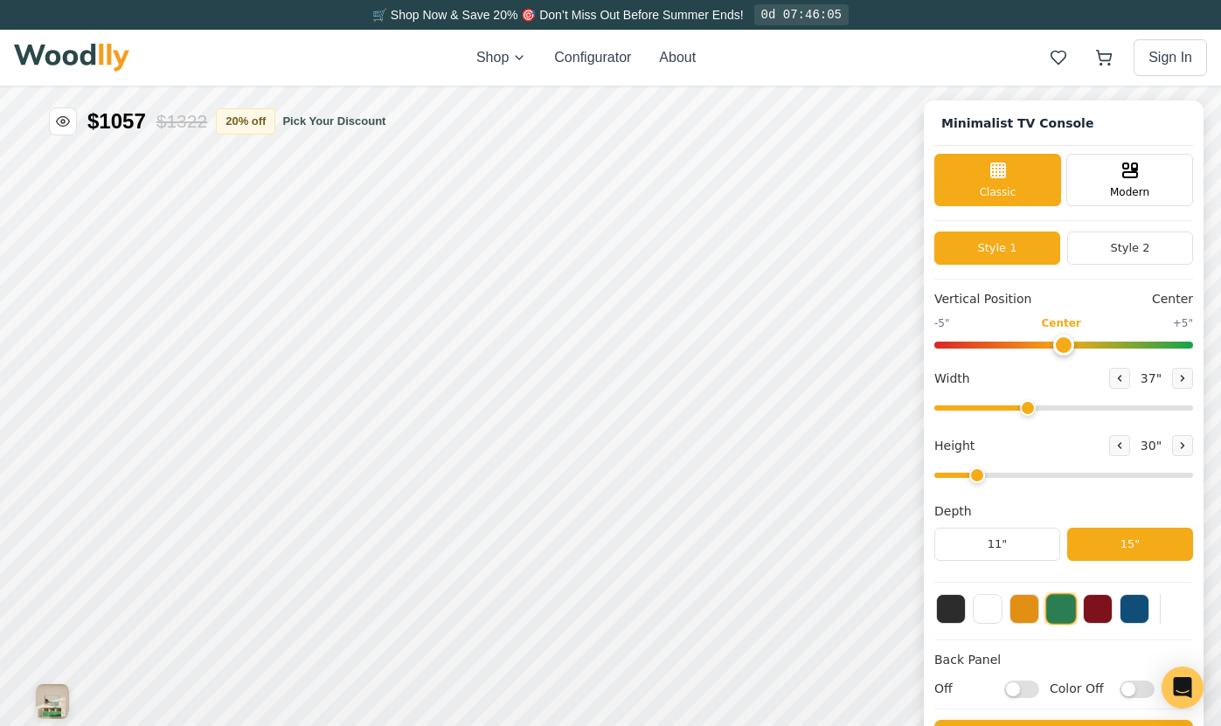
click at [1026, 408] on input "range" at bounding box center [1063, 408] width 259 height 5
drag, startPoint x: 1026, startPoint y: 408, endPoint x: 1058, endPoint y: 409, distance: 32.3
type input "44"
click at [1058, 409] on input "range" at bounding box center [1063, 408] width 259 height 5
